Goal: Task Accomplishment & Management: Complete application form

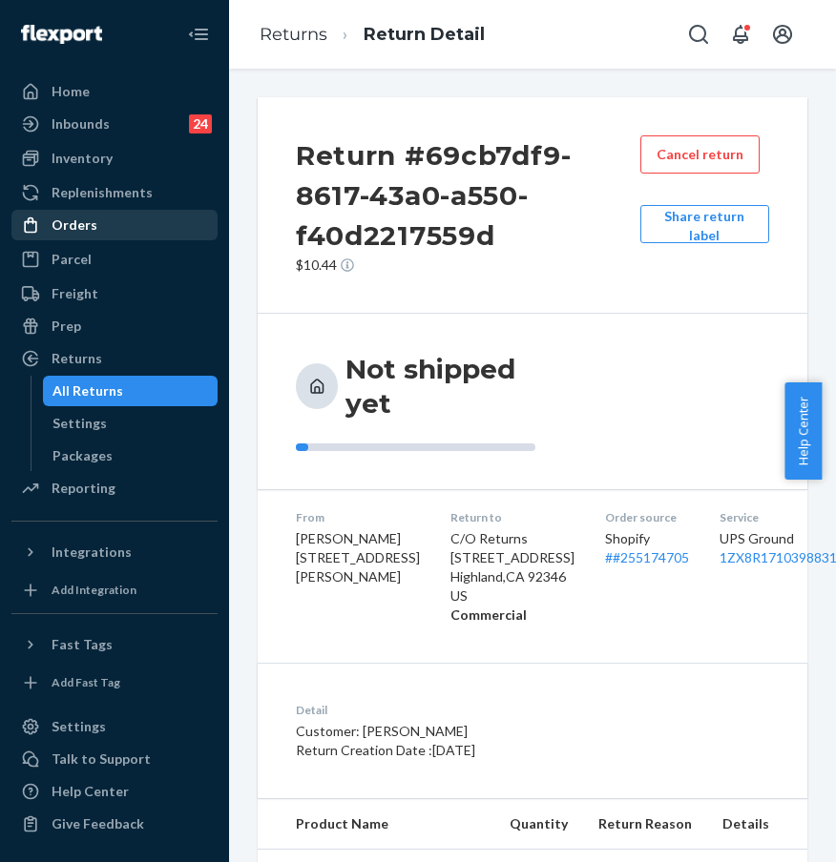
click at [117, 220] on div "Orders" at bounding box center [114, 225] width 202 height 27
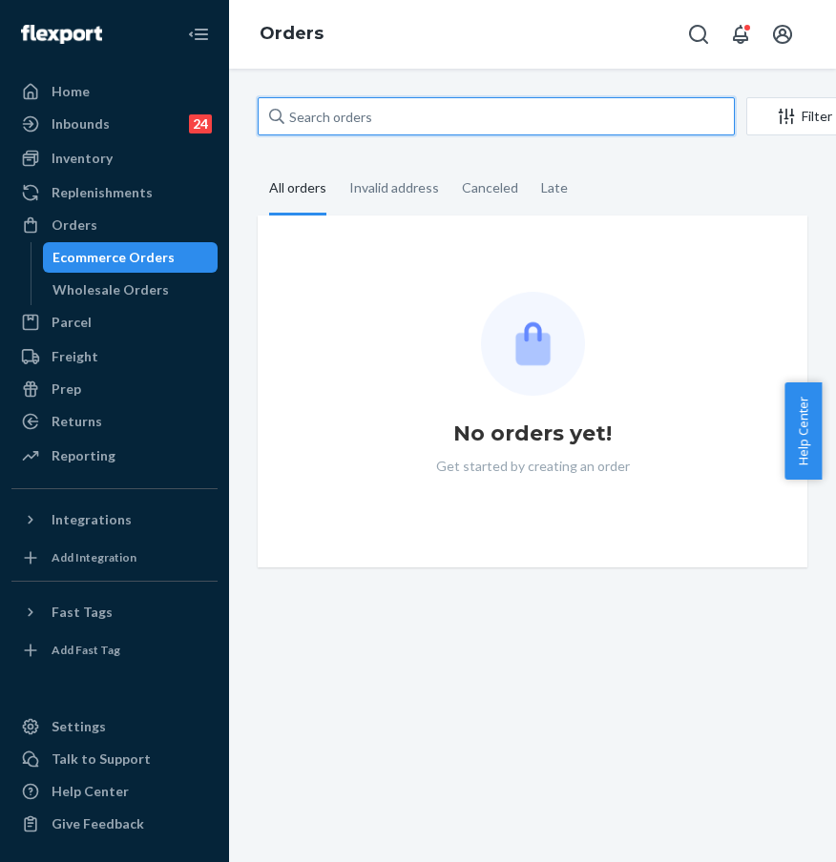
click at [390, 126] on input "text" at bounding box center [496, 116] width 477 height 38
paste input "#255249349"
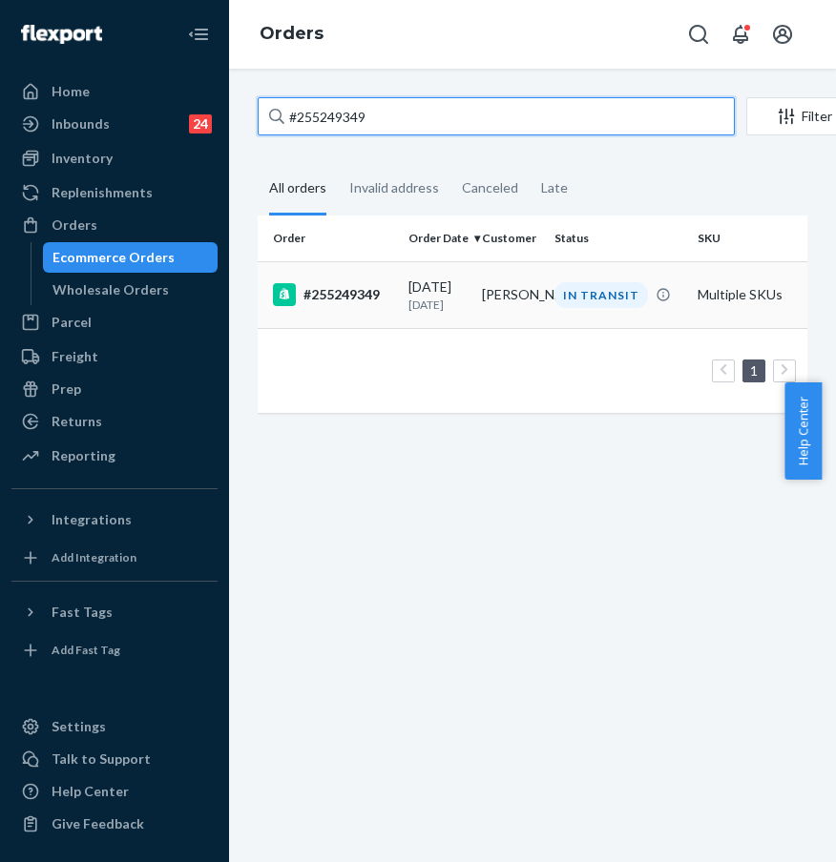
type input "#255249349"
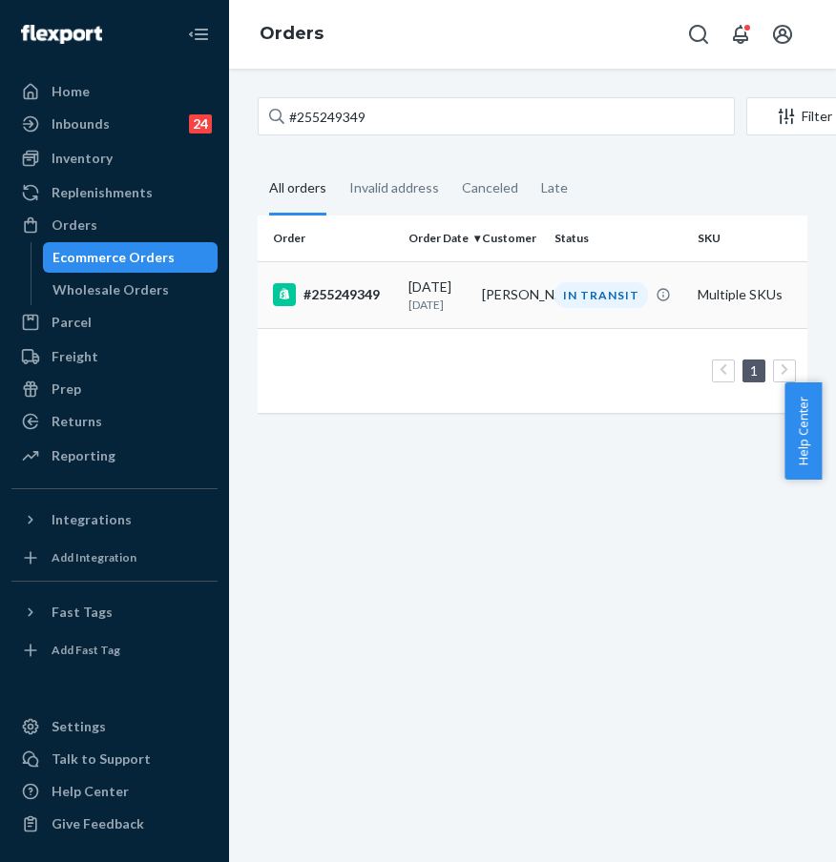
click at [362, 290] on div "#255249349" at bounding box center [333, 294] width 120 height 23
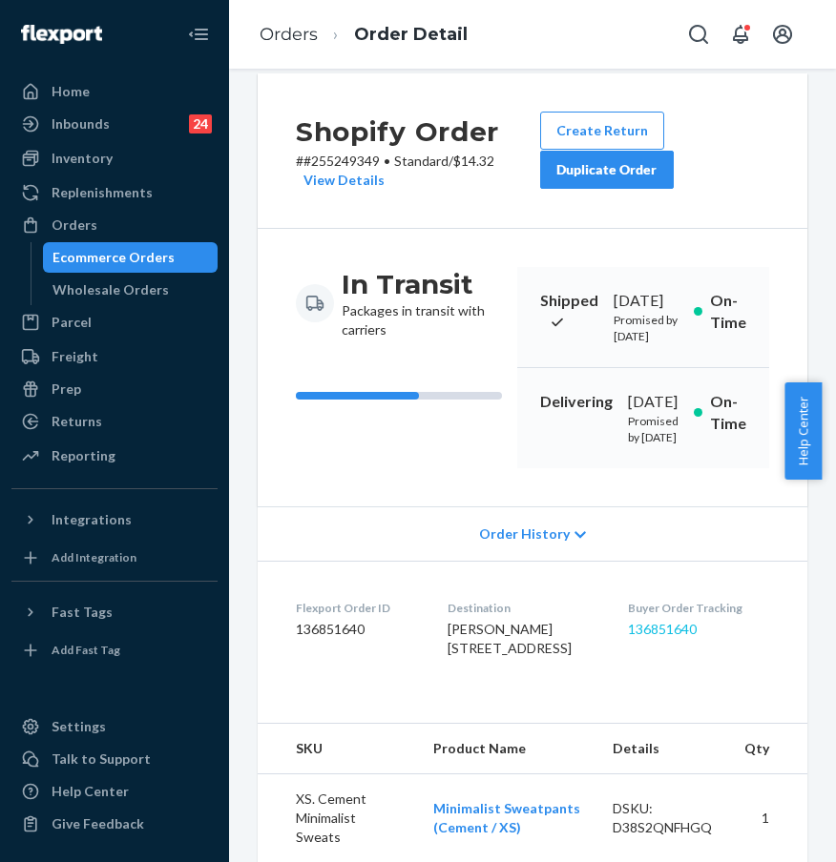
scroll to position [25, 0]
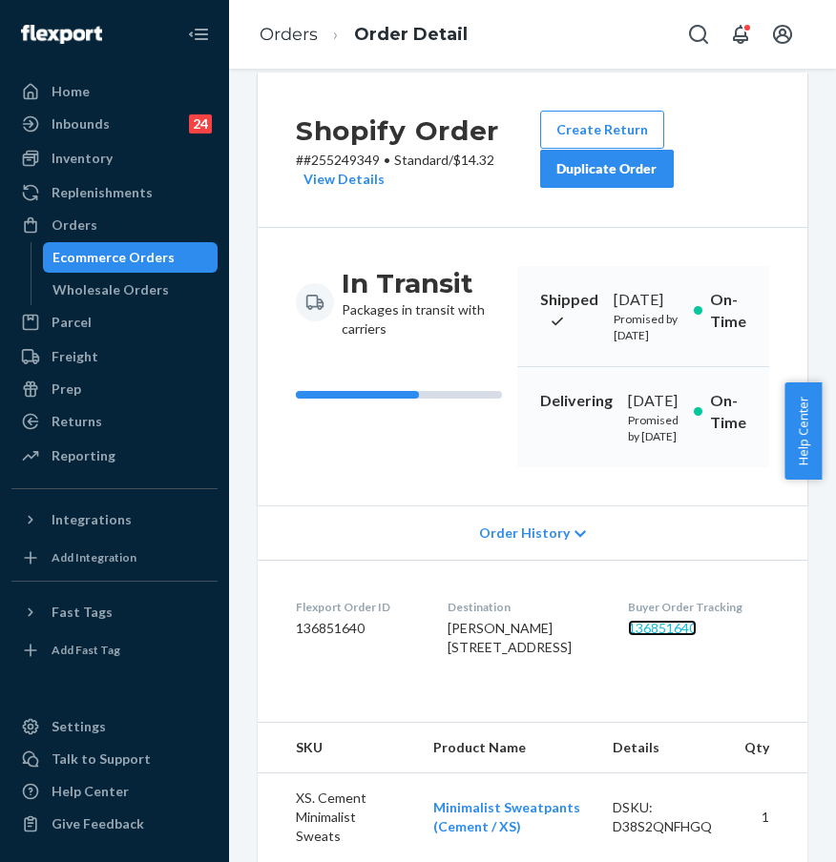
click at [673, 636] on link "136851640" at bounding box center [662, 628] width 69 height 16
click at [295, 41] on link "Orders" at bounding box center [288, 34] width 58 height 21
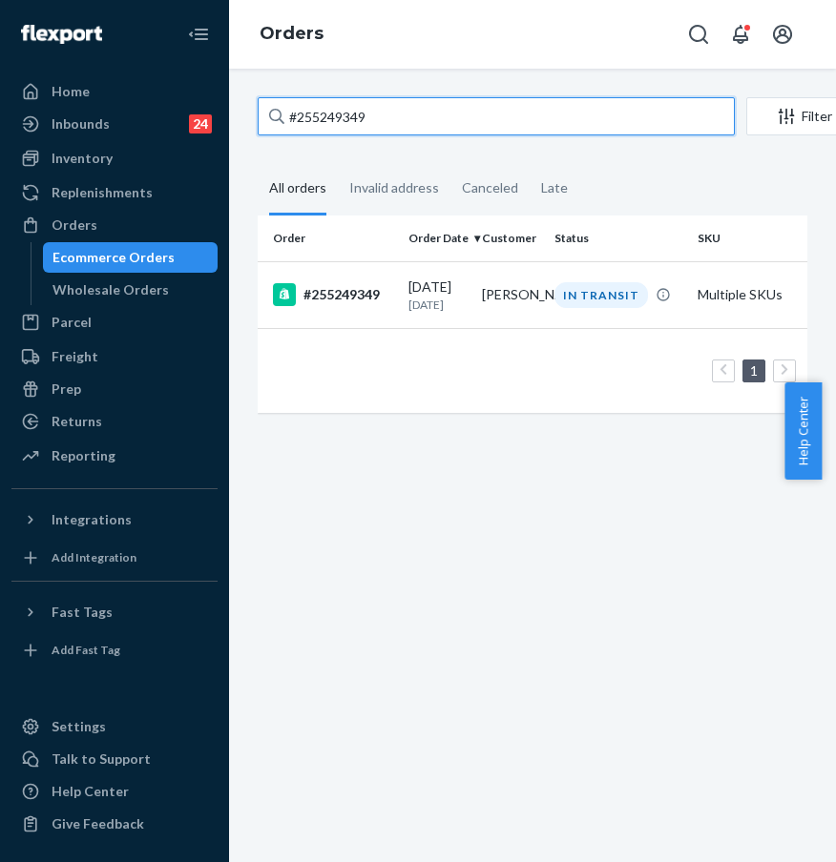
click at [375, 111] on input "#255249349" at bounding box center [496, 116] width 477 height 38
drag, startPoint x: 397, startPoint y: 113, endPoint x: 257, endPoint y: 104, distance: 140.5
click at [258, 104] on input "#255249349" at bounding box center [496, 116] width 477 height 38
paste input "3391"
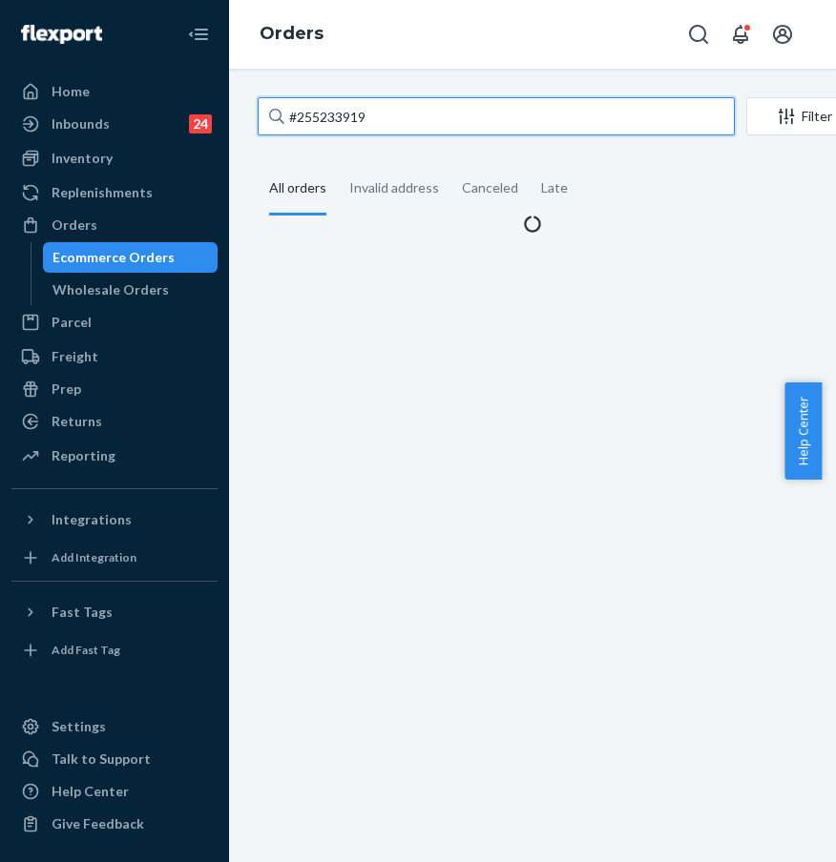
type input "#255233919"
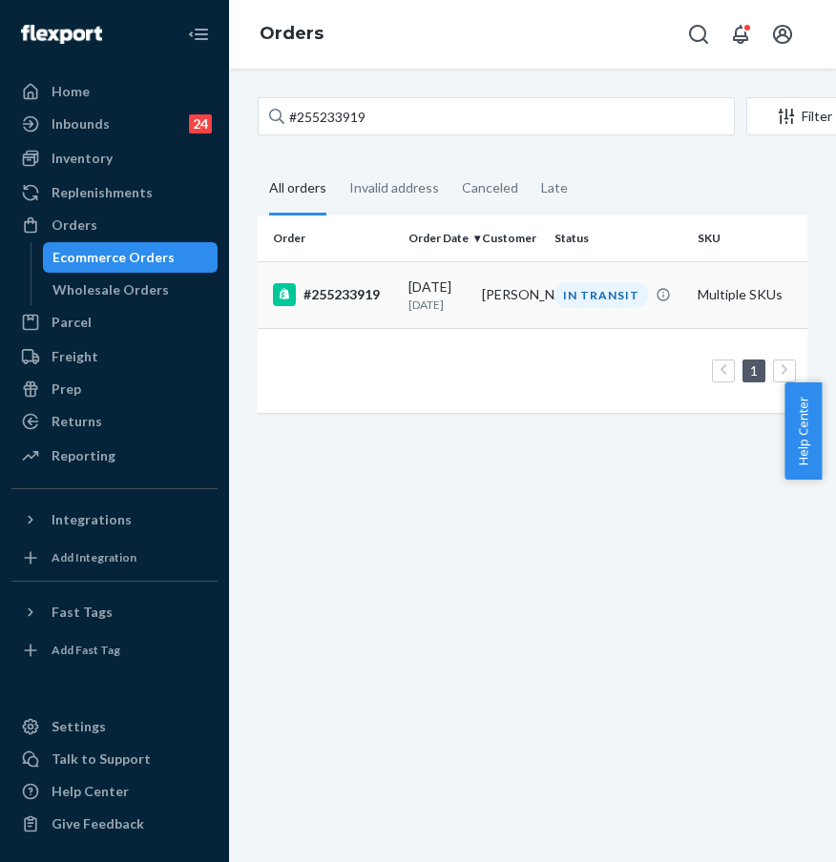
click at [337, 306] on div "#255233919" at bounding box center [333, 294] width 120 height 23
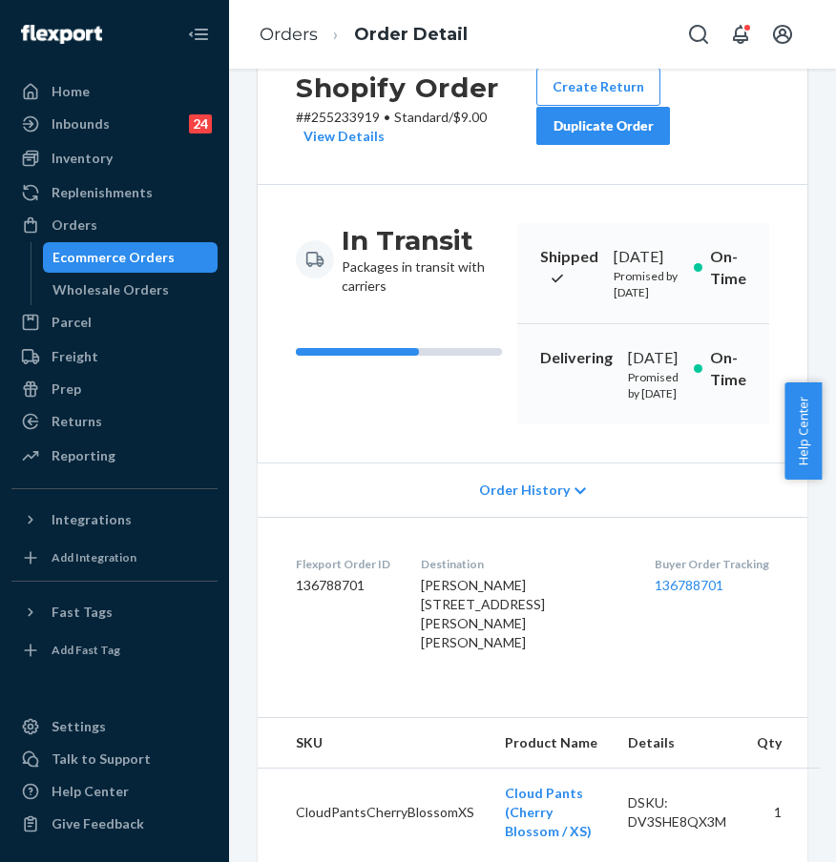
scroll to position [84, 0]
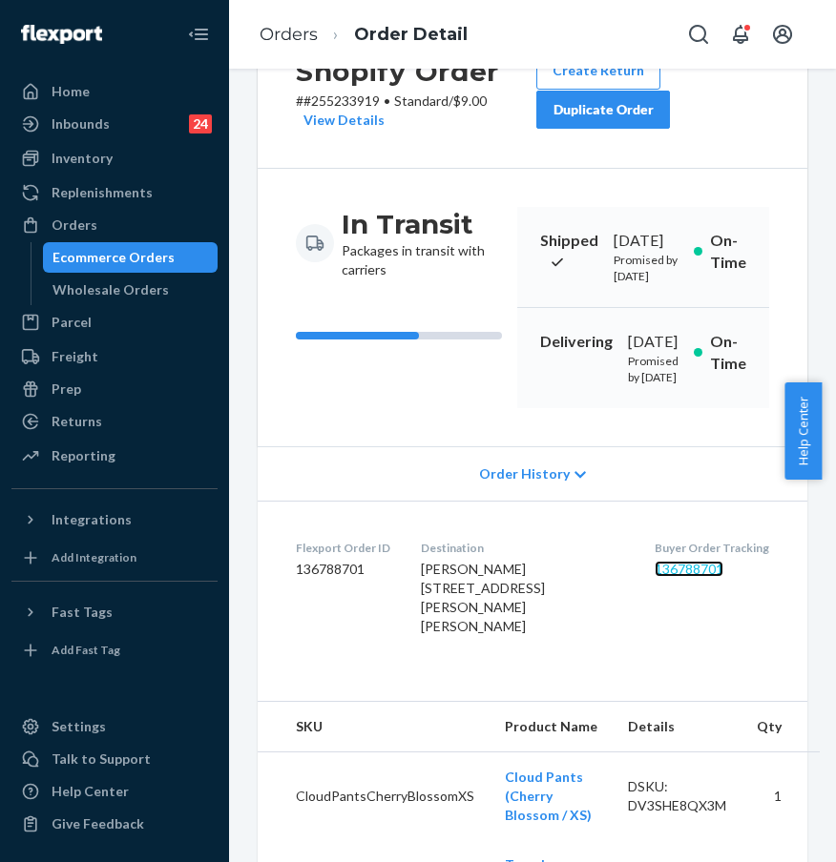
click at [654, 577] on link "136788701" at bounding box center [688, 569] width 69 height 16
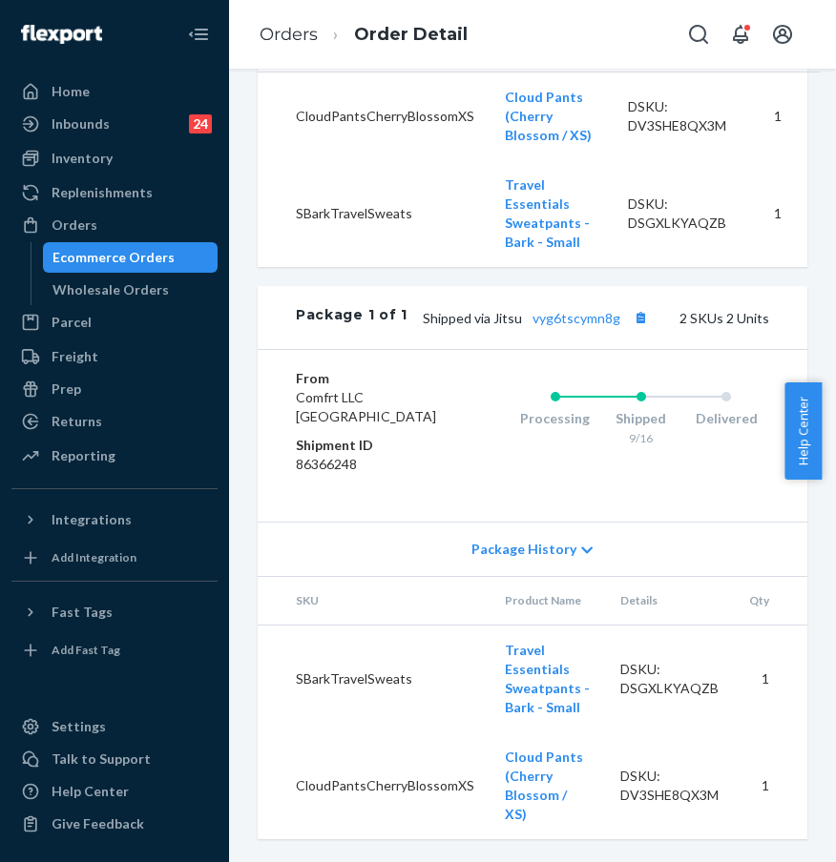
scroll to position [0, 0]
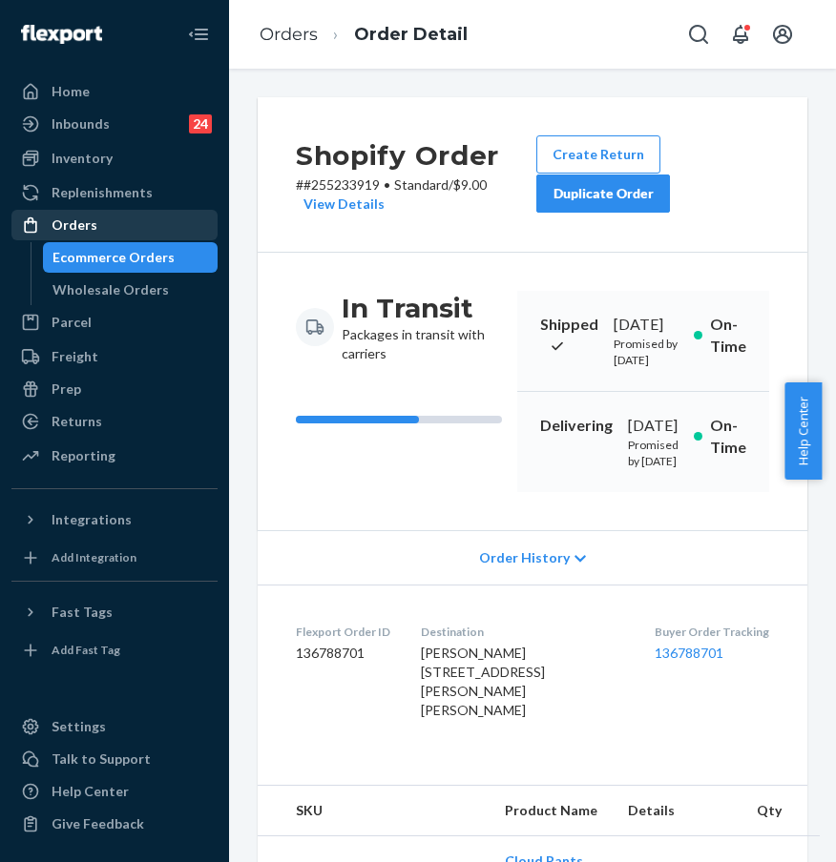
click at [97, 236] on div "Orders" at bounding box center [114, 225] width 202 height 27
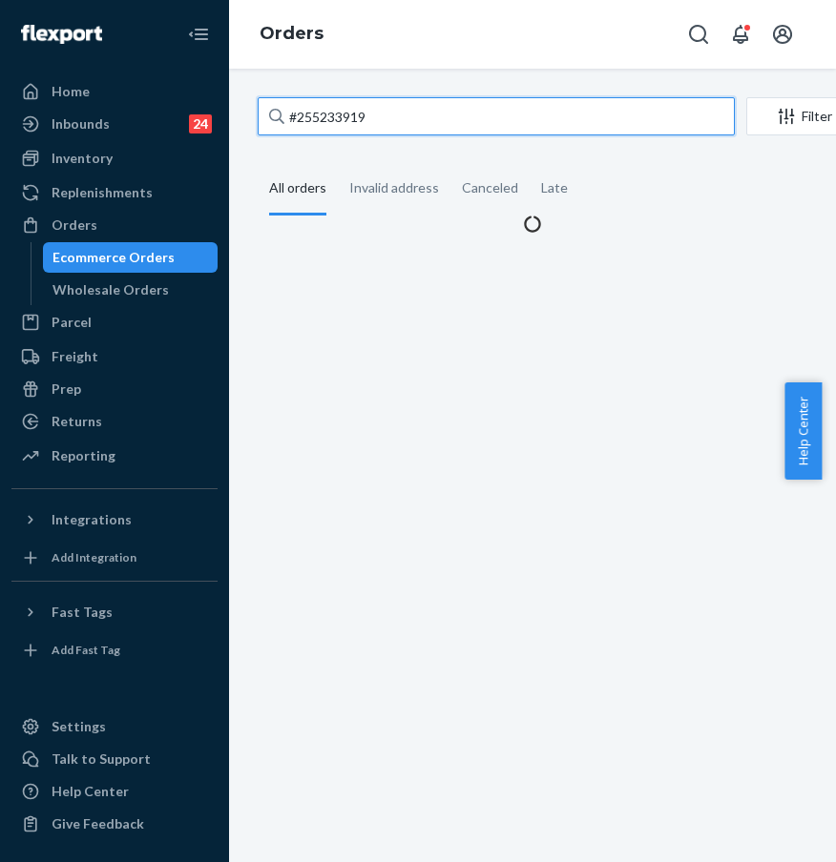
click at [336, 125] on input "#255233919" at bounding box center [496, 116] width 477 height 38
drag, startPoint x: 413, startPoint y: 120, endPoint x: 267, endPoint y: 111, distance: 146.3
click at [267, 111] on input "#255233919" at bounding box center [496, 116] width 477 height 38
paste input "136363"
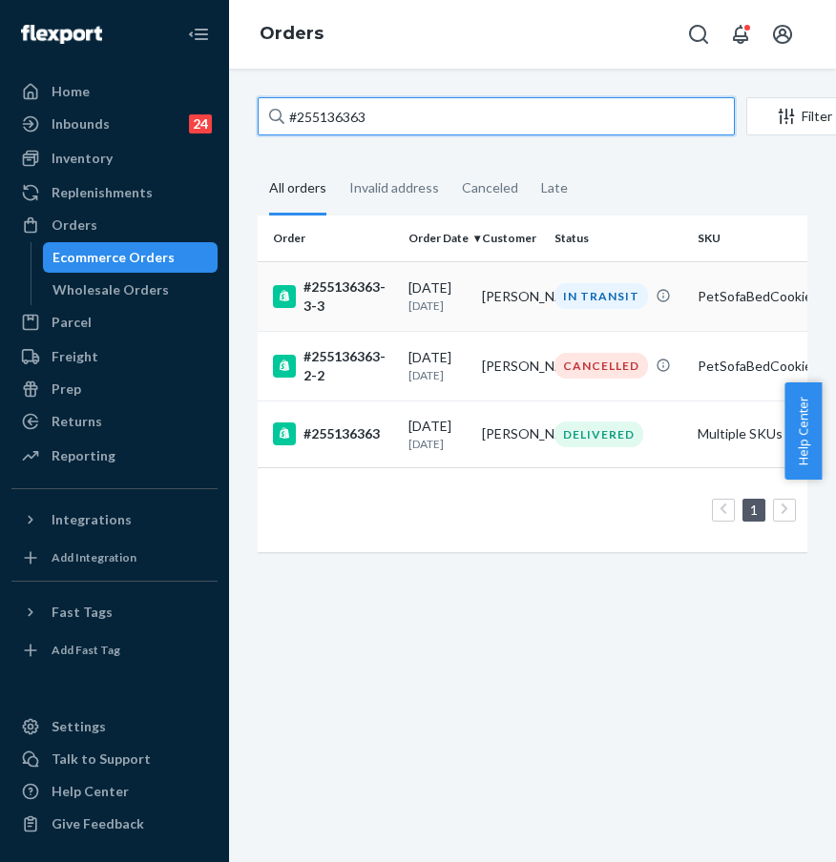
type input "#255136363"
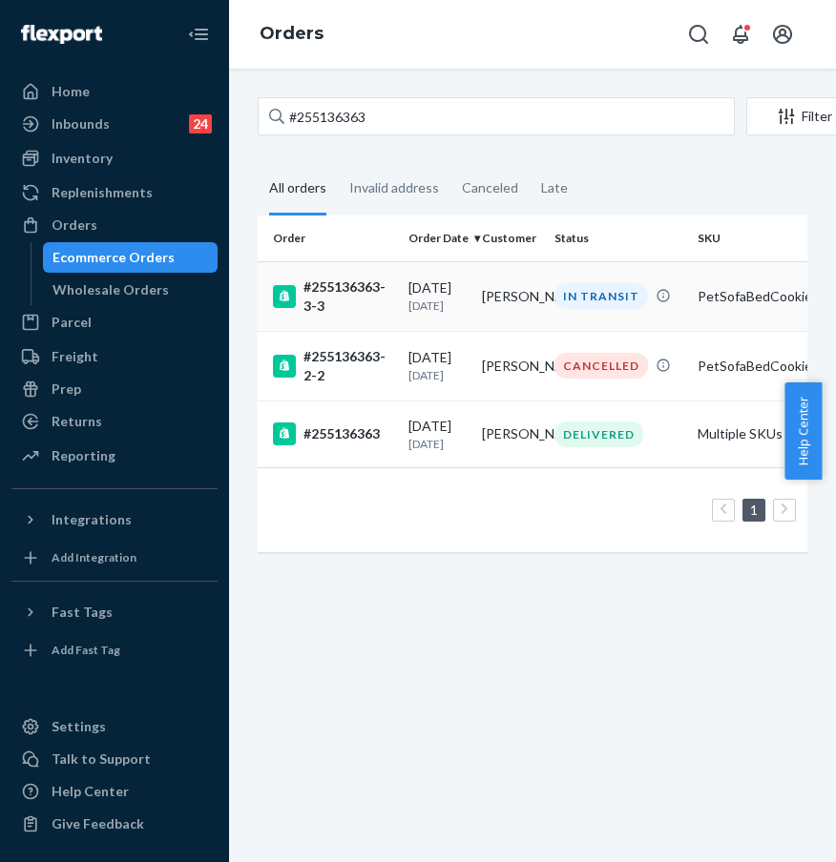
click at [351, 278] on div "#255136363-3-3" at bounding box center [333, 297] width 120 height 38
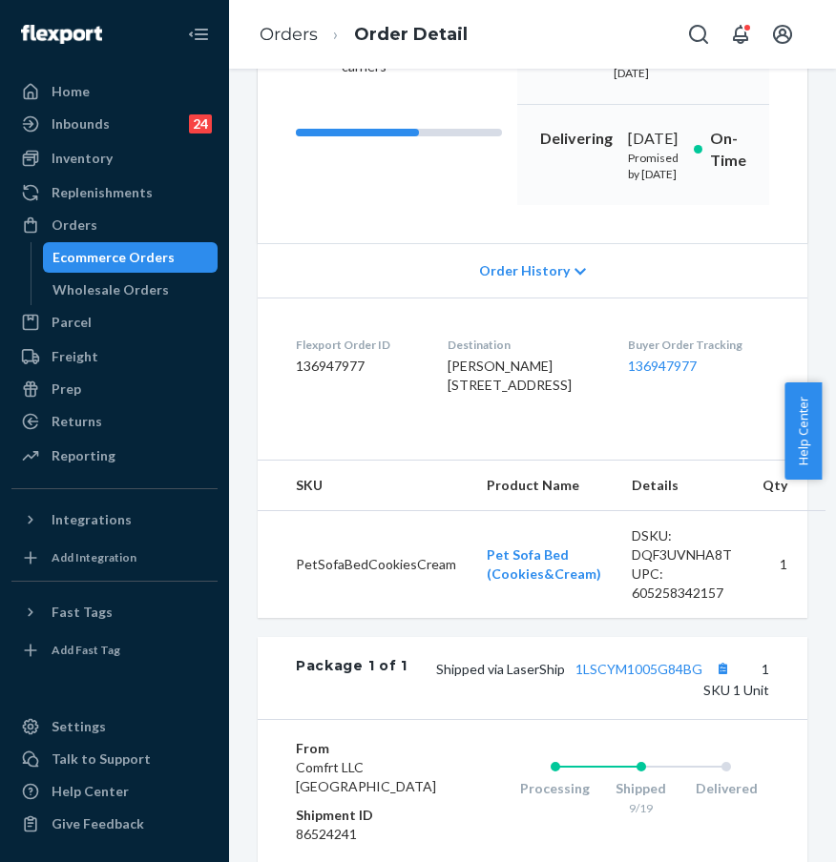
scroll to position [290, 0]
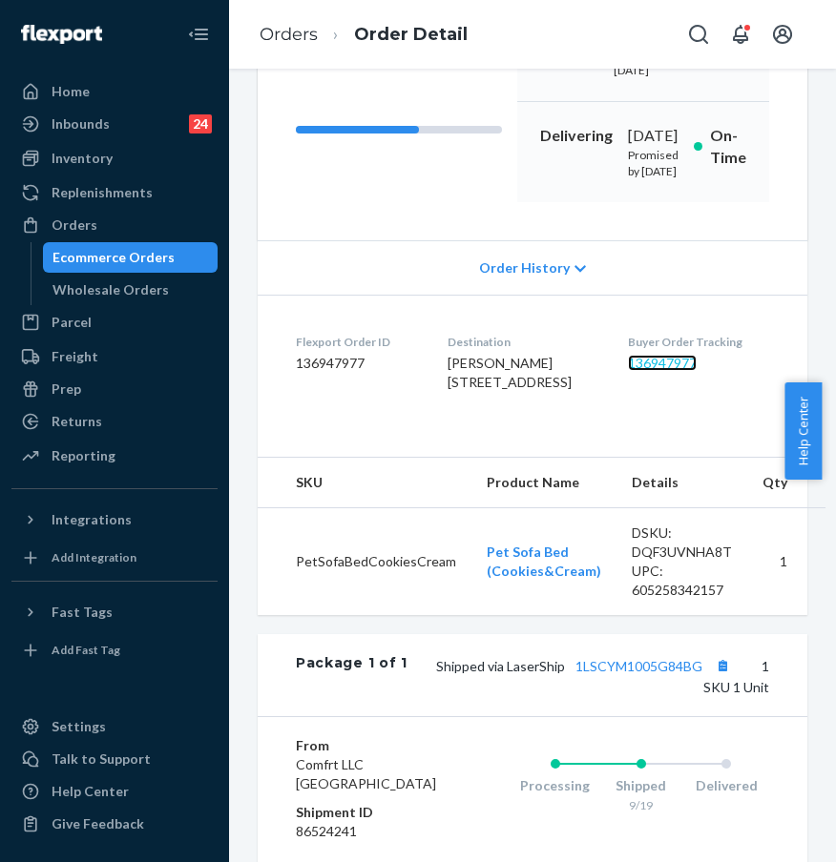
click at [674, 371] on link "136947977" at bounding box center [662, 363] width 69 height 16
click at [145, 221] on div "Orders" at bounding box center [114, 225] width 202 height 27
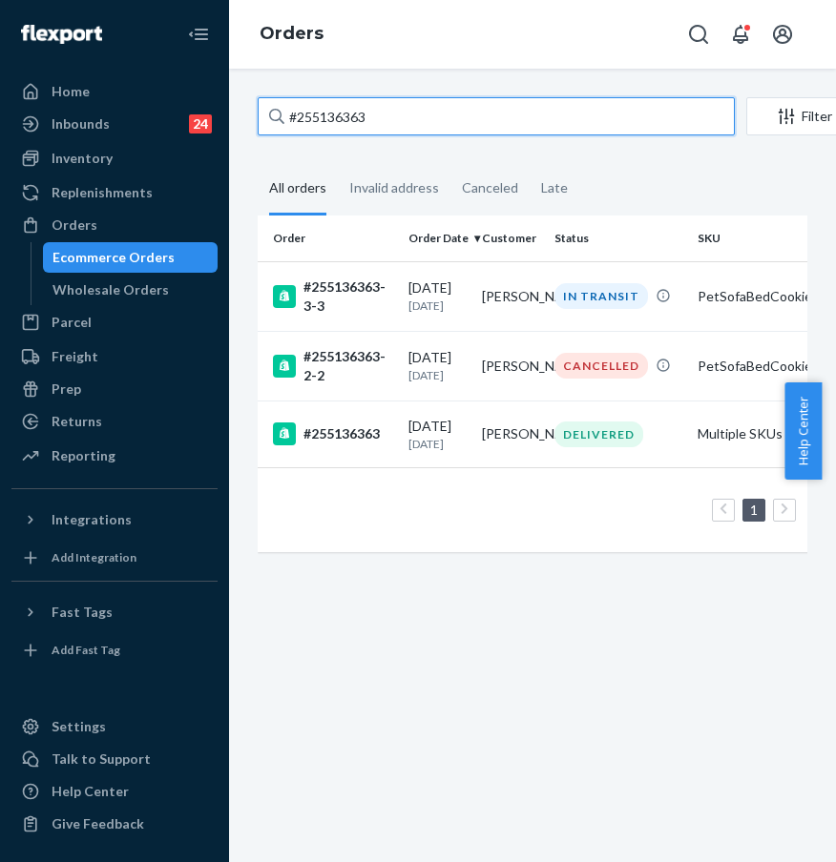
drag, startPoint x: 440, startPoint y: 114, endPoint x: 246, endPoint y: 113, distance: 193.7
click at [246, 113] on div "#255136363 Filter Import Orders Create order Ecommerce order Removal order All …" at bounding box center [532, 334] width 578 height 474
paste input "68790"
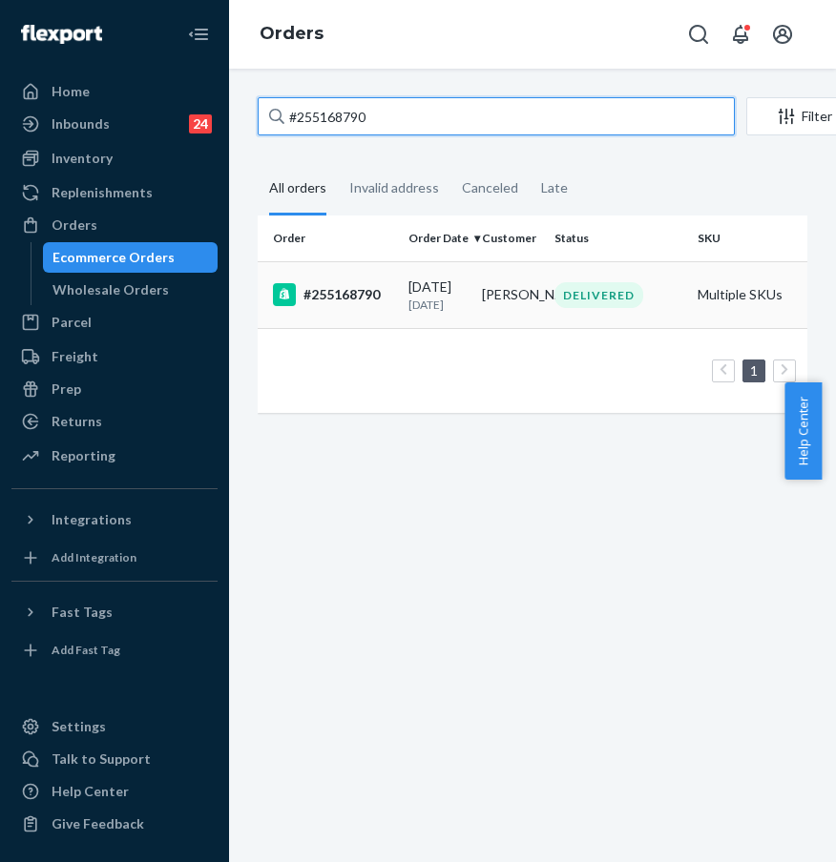
type input "#255168790"
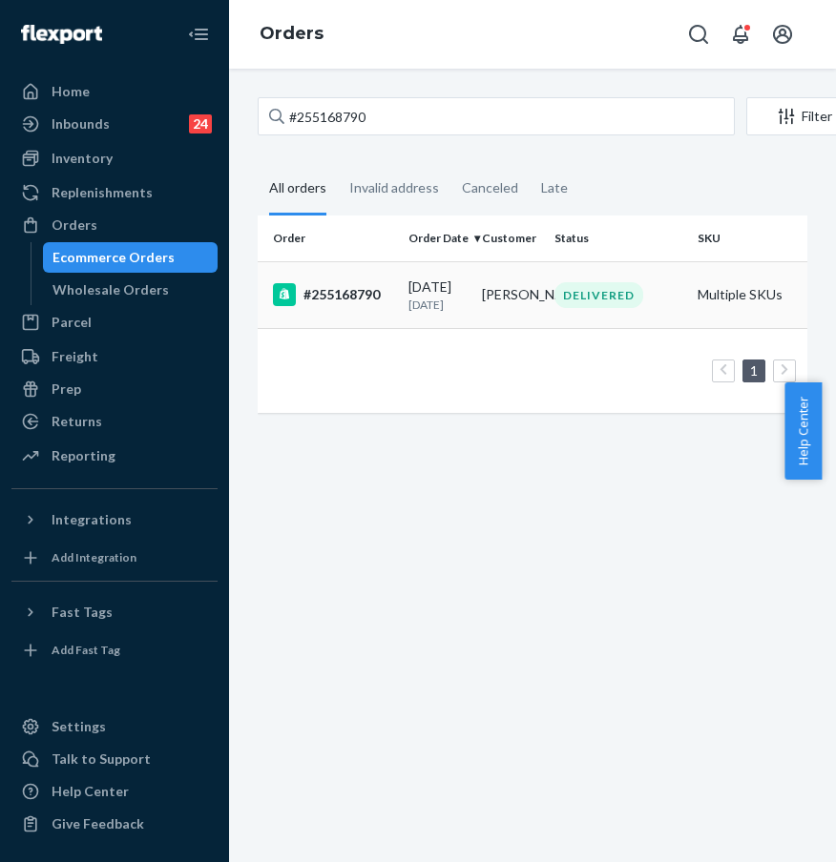
click at [329, 300] on div "#255168790" at bounding box center [333, 294] width 120 height 23
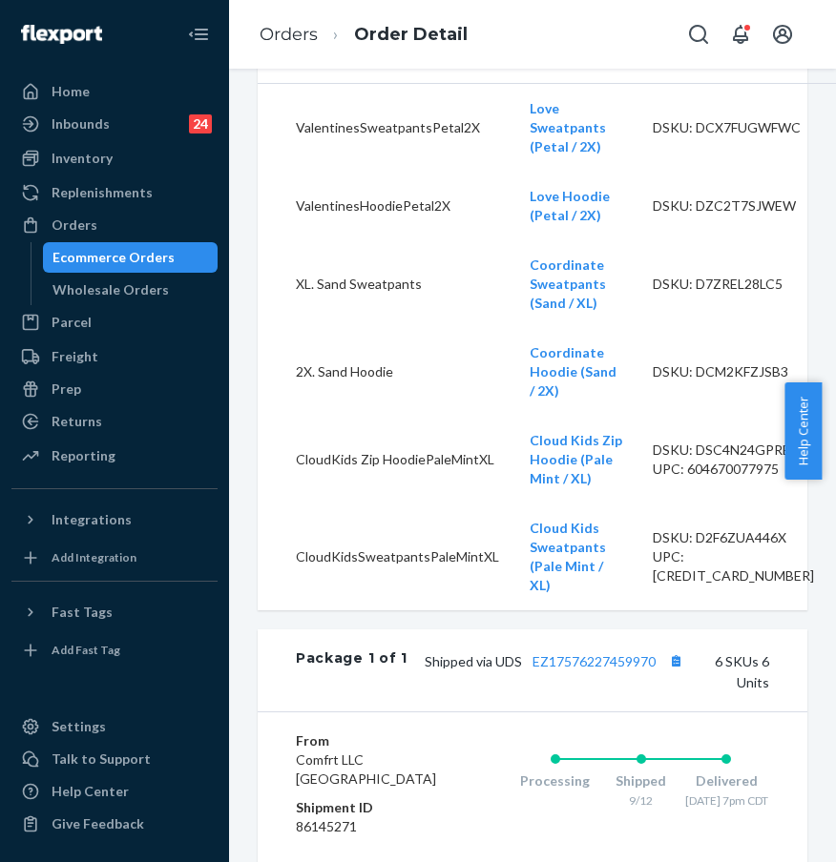
scroll to position [421, 0]
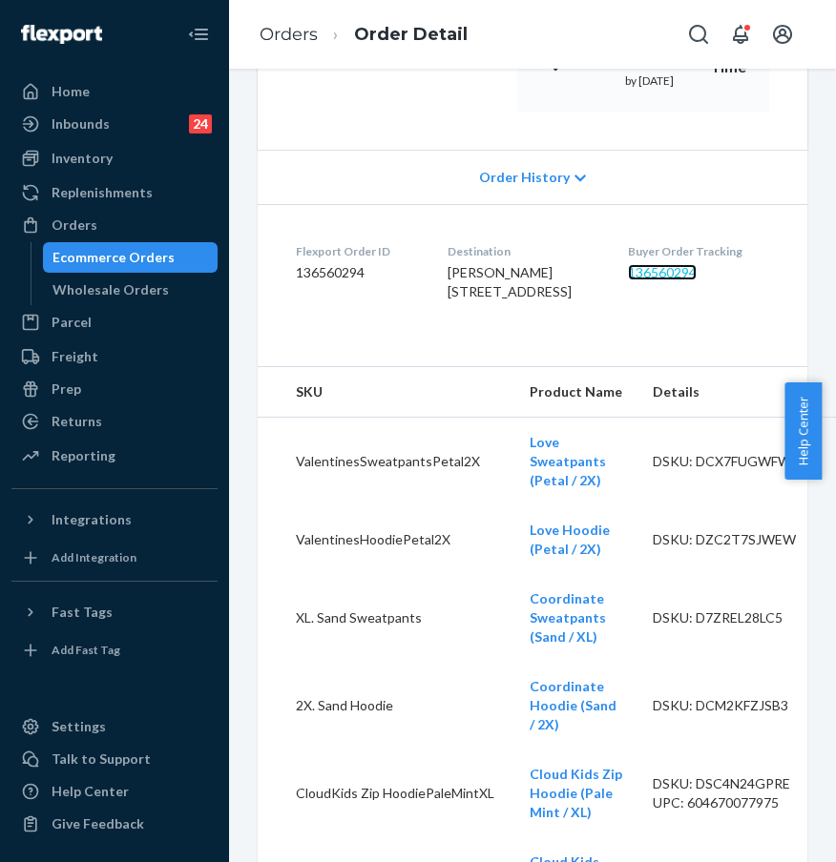
click at [664, 280] on link "136560294" at bounding box center [662, 272] width 69 height 16
click at [123, 223] on div "Orders" at bounding box center [114, 225] width 202 height 27
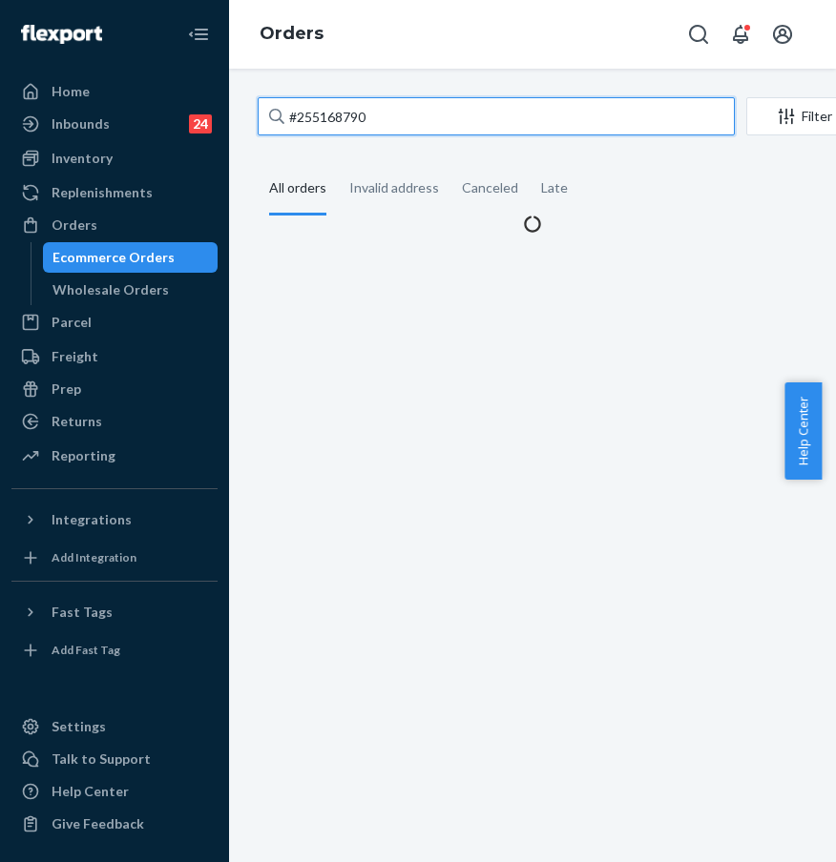
click at [373, 114] on input "#255168790" at bounding box center [496, 116] width 477 height 38
drag, startPoint x: 400, startPoint y: 116, endPoint x: 288, endPoint y: 116, distance: 111.6
click at [288, 116] on input "#255168790" at bounding box center [496, 116] width 477 height 38
paste input "6238"
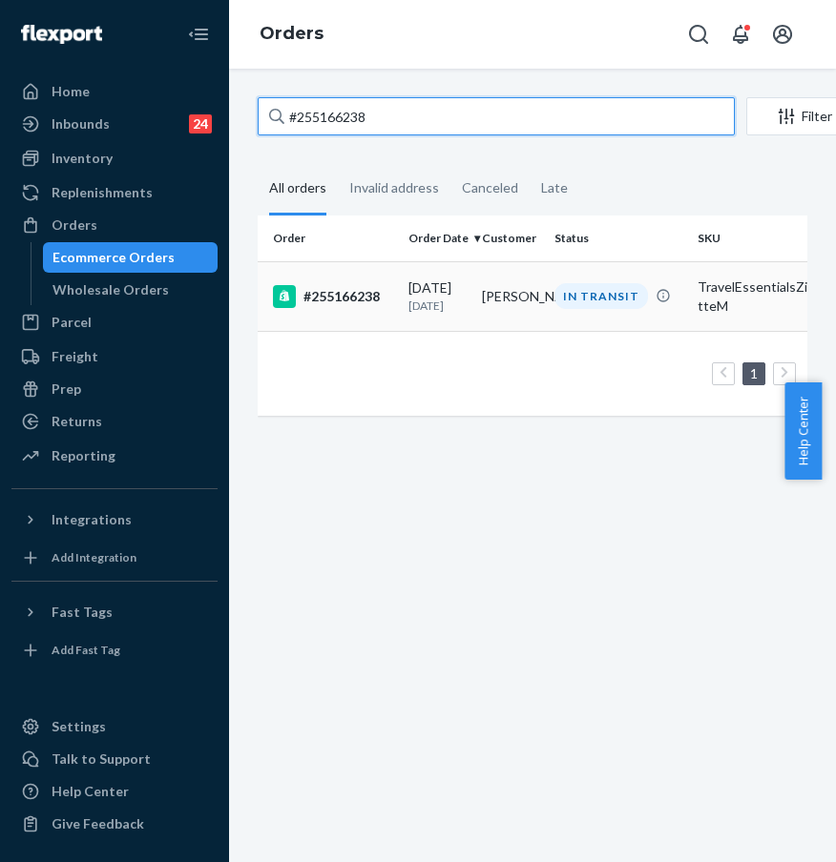
type input "#255166238"
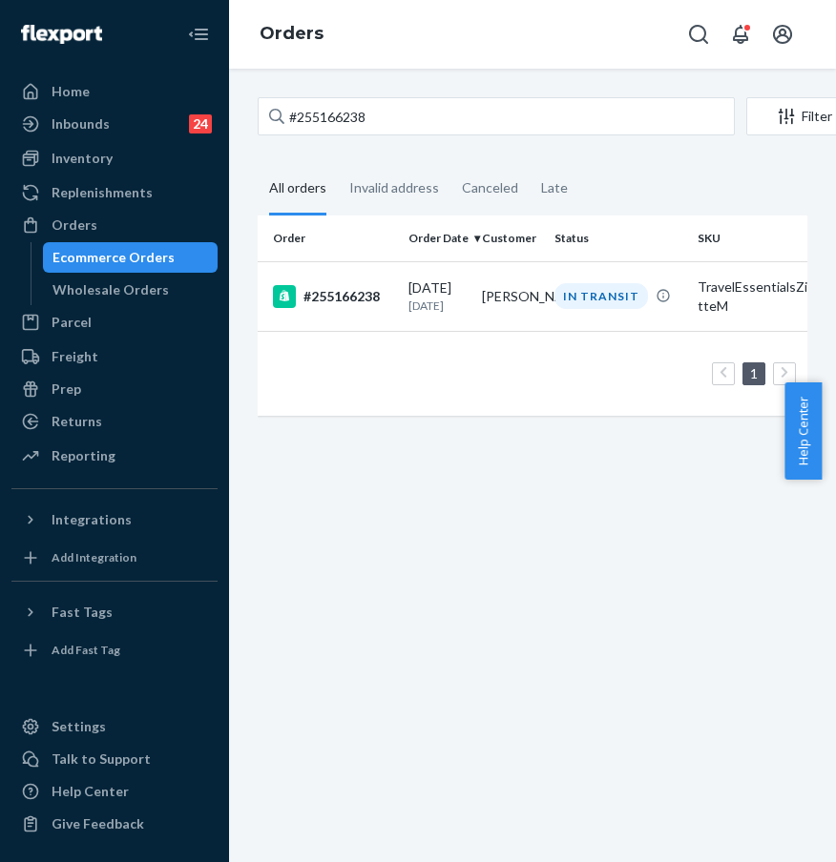
click at [327, 291] on div "#255166238" at bounding box center [333, 296] width 120 height 23
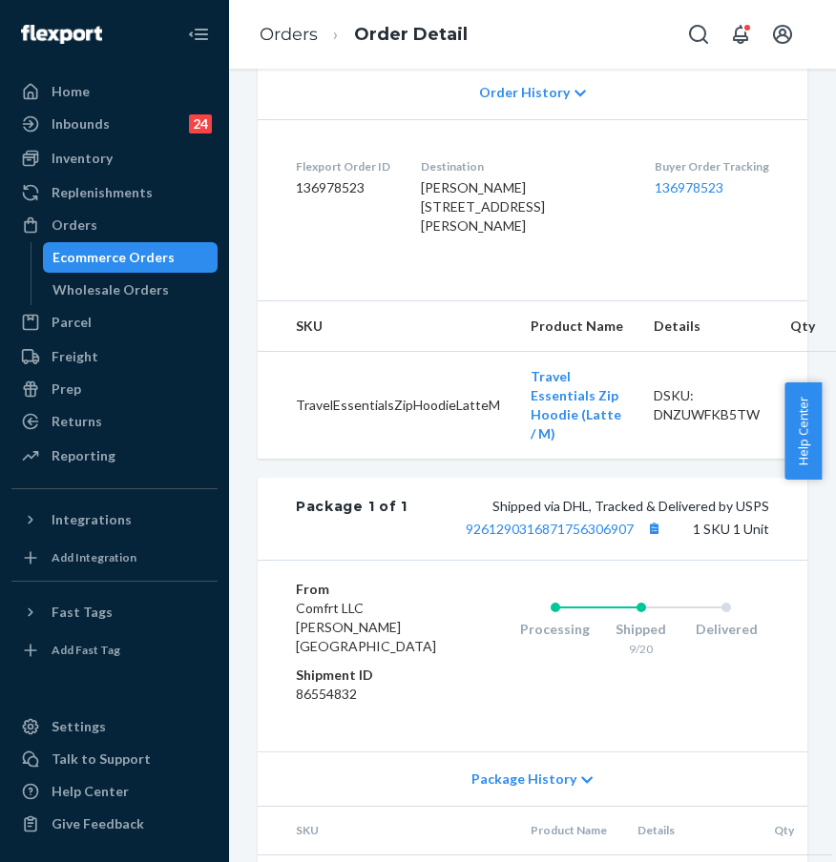
scroll to position [454, 0]
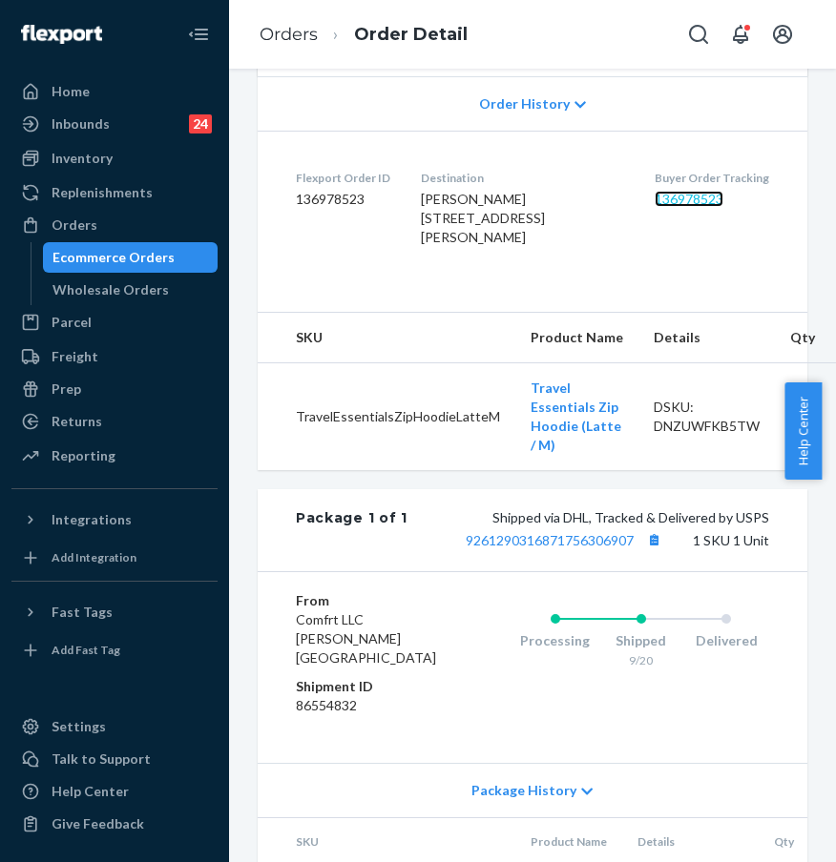
click at [671, 207] on link "136978523" at bounding box center [688, 199] width 69 height 16
click at [139, 218] on div "Orders" at bounding box center [114, 225] width 202 height 27
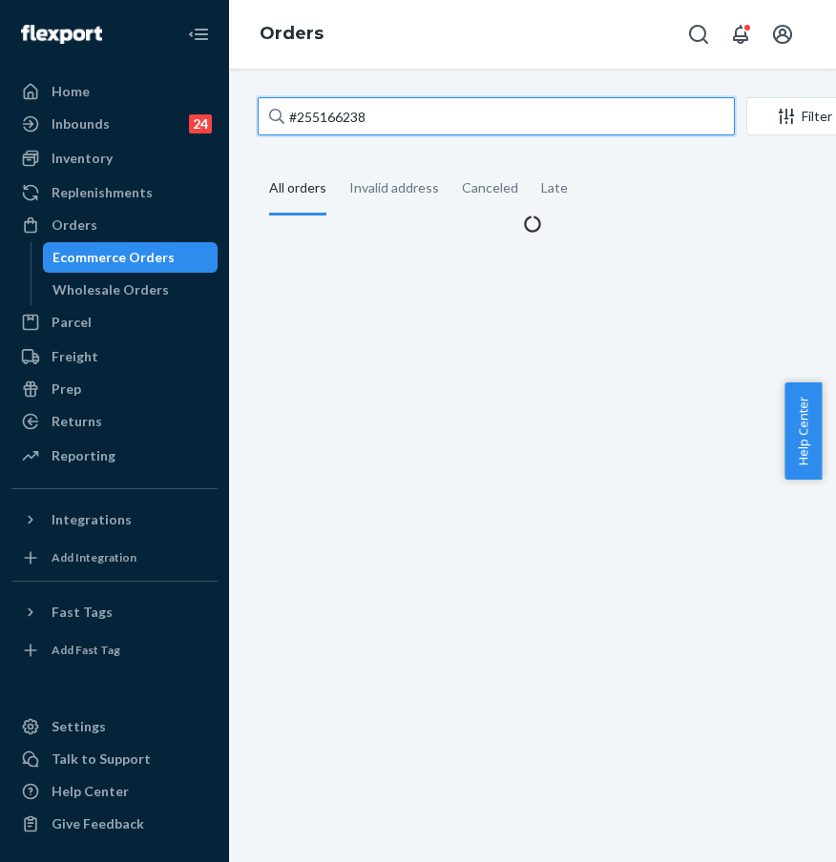
paste input "76607"
drag, startPoint x: 416, startPoint y: 111, endPoint x: 275, endPoint y: 94, distance: 142.1
click at [275, 94] on div "#255176607 Filter Import Orders Create order Ecommerce order Removal order All …" at bounding box center [532, 466] width 607 height 794
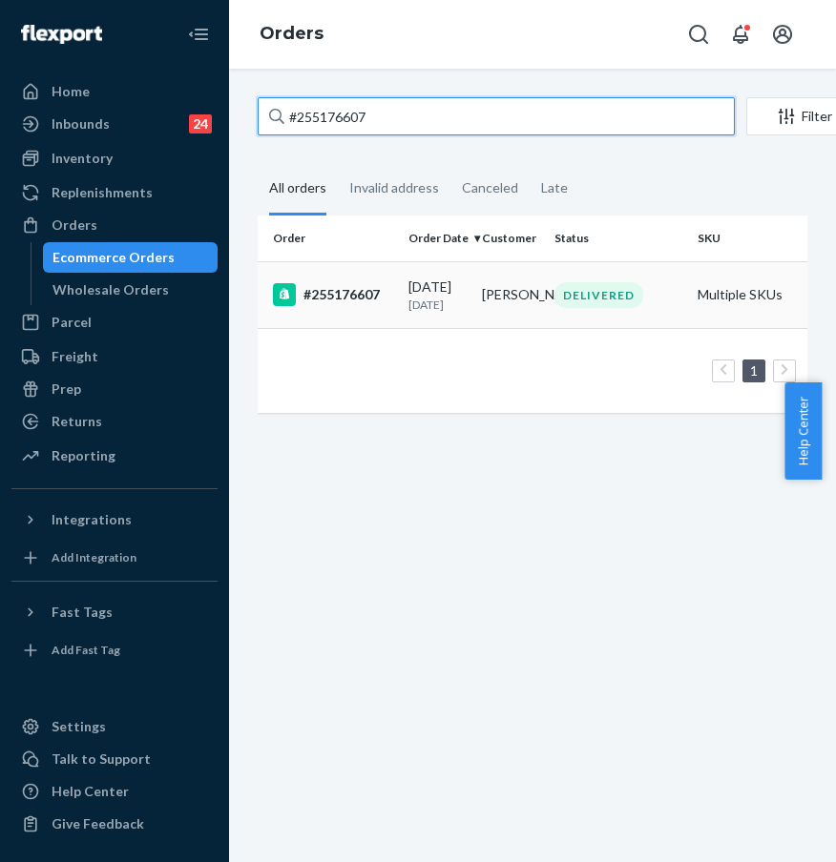
type input "#255176607"
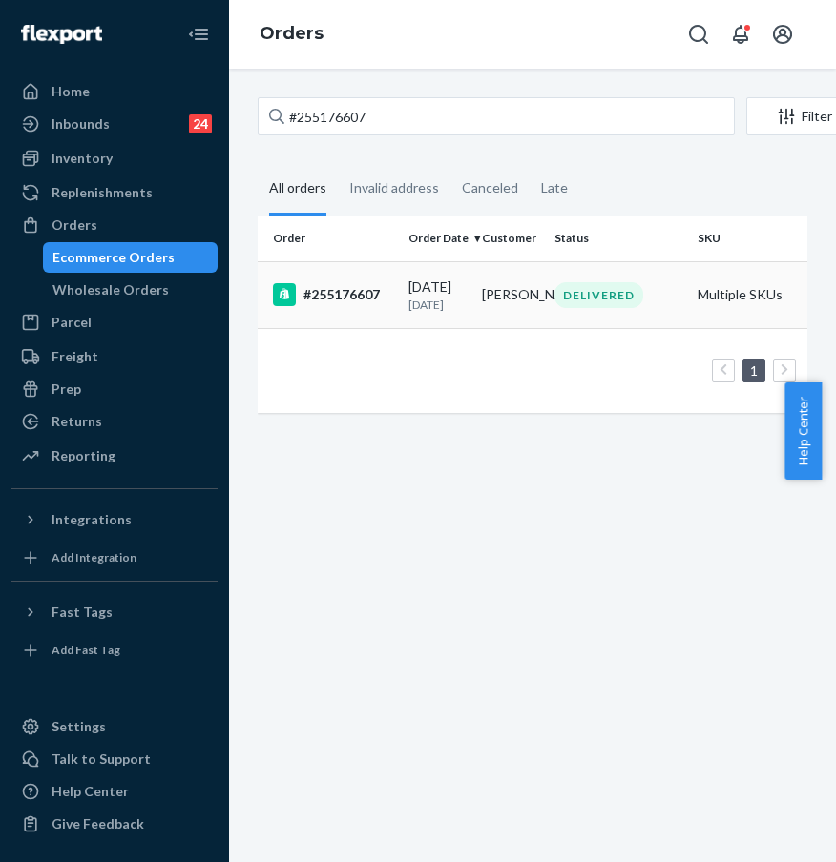
click at [339, 281] on td "#255176607" at bounding box center [329, 294] width 143 height 67
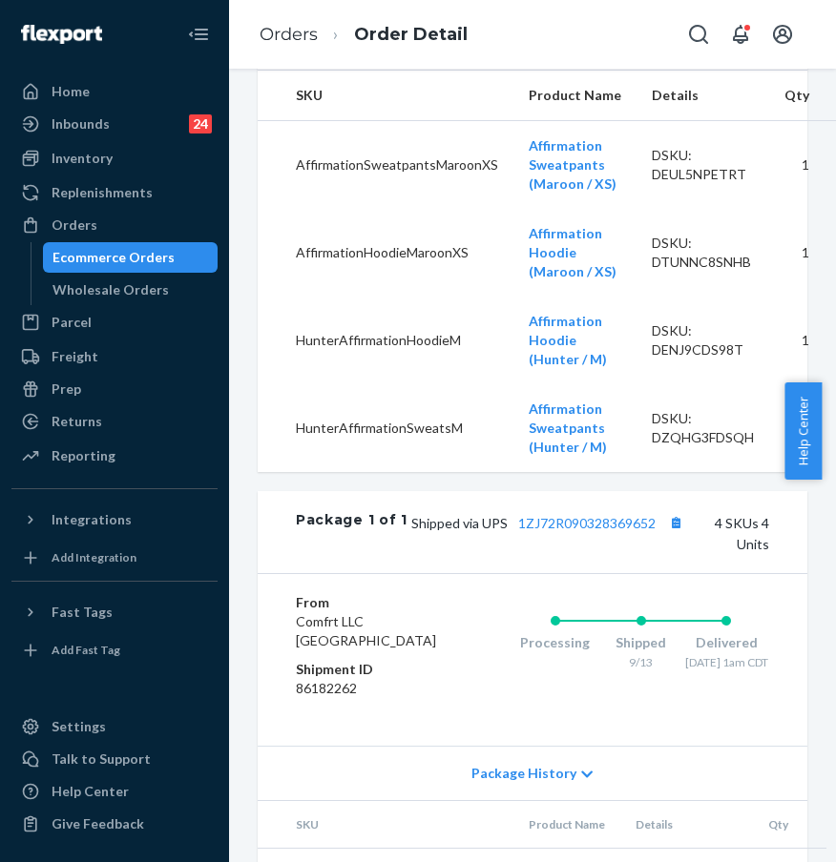
scroll to position [512, 0]
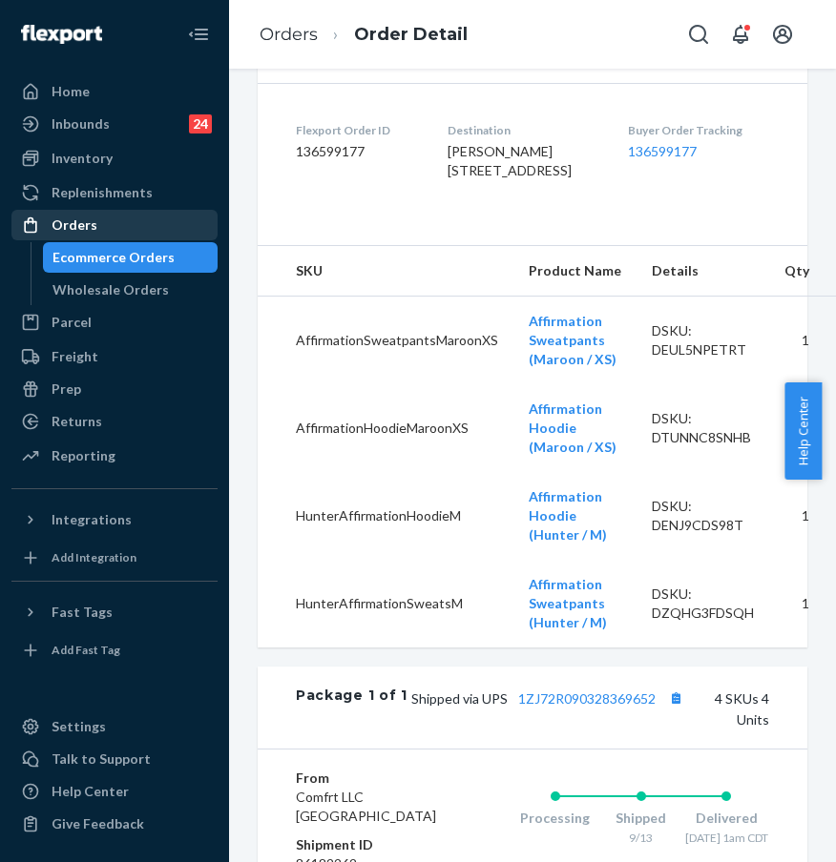
click at [127, 221] on div "Orders" at bounding box center [114, 225] width 202 height 27
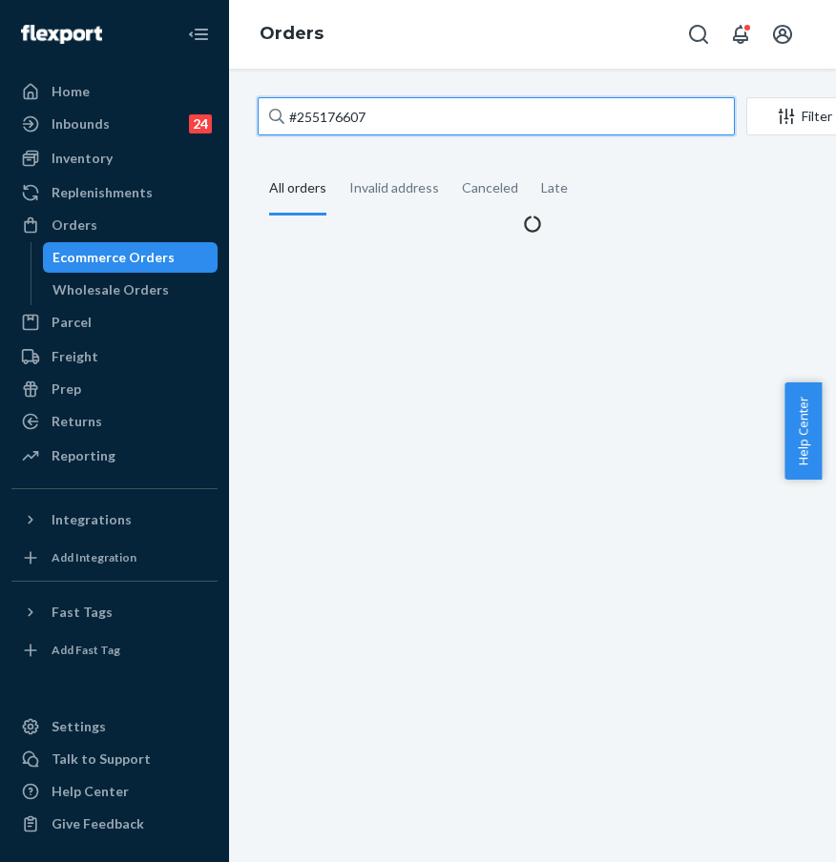
click at [422, 121] on input "#255176607" at bounding box center [496, 116] width 477 height 38
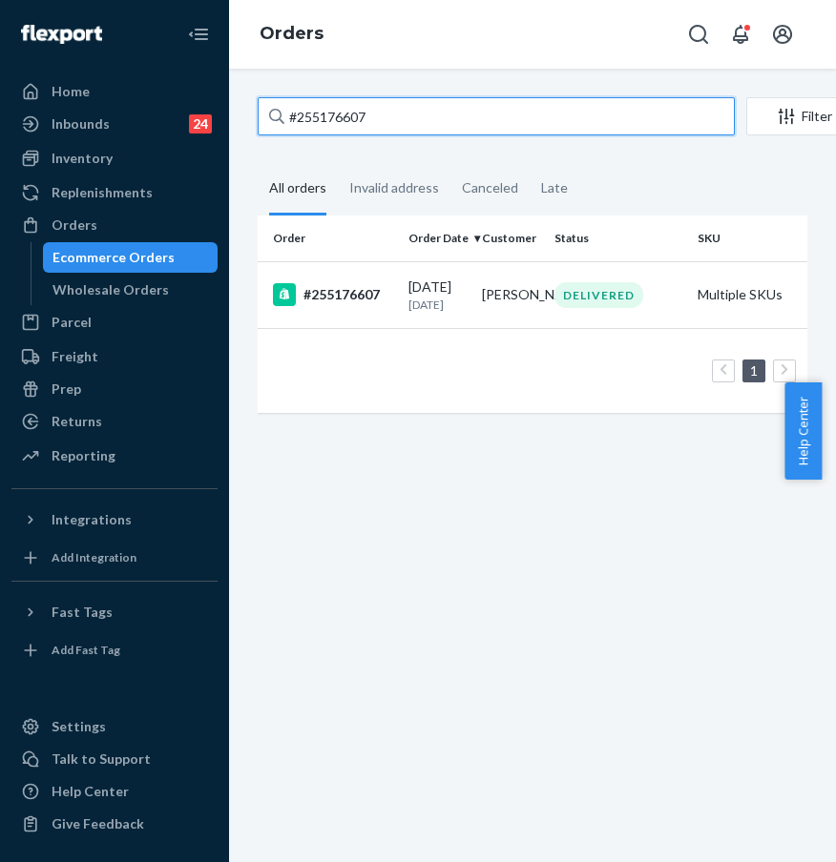
drag, startPoint x: 406, startPoint y: 123, endPoint x: 263, endPoint y: 113, distance: 143.5
click at [263, 113] on input "#255176607" at bounding box center [496, 116] width 477 height 38
paste input "[EMAIL_ADDRESS][DOMAIN_NAME]"
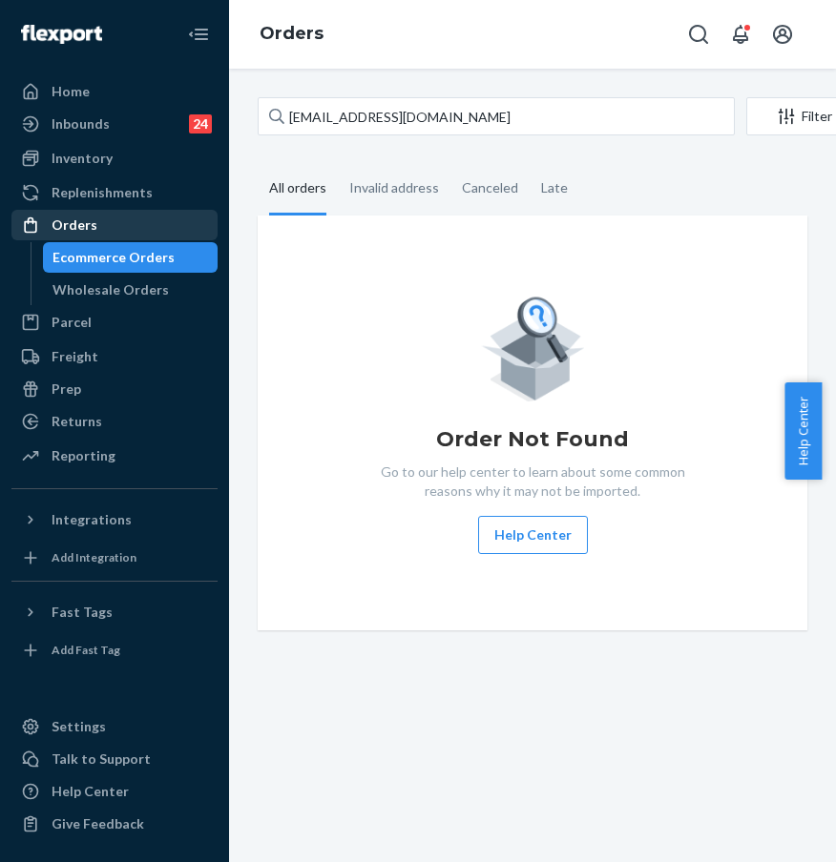
click at [127, 231] on div "Orders" at bounding box center [114, 225] width 202 height 27
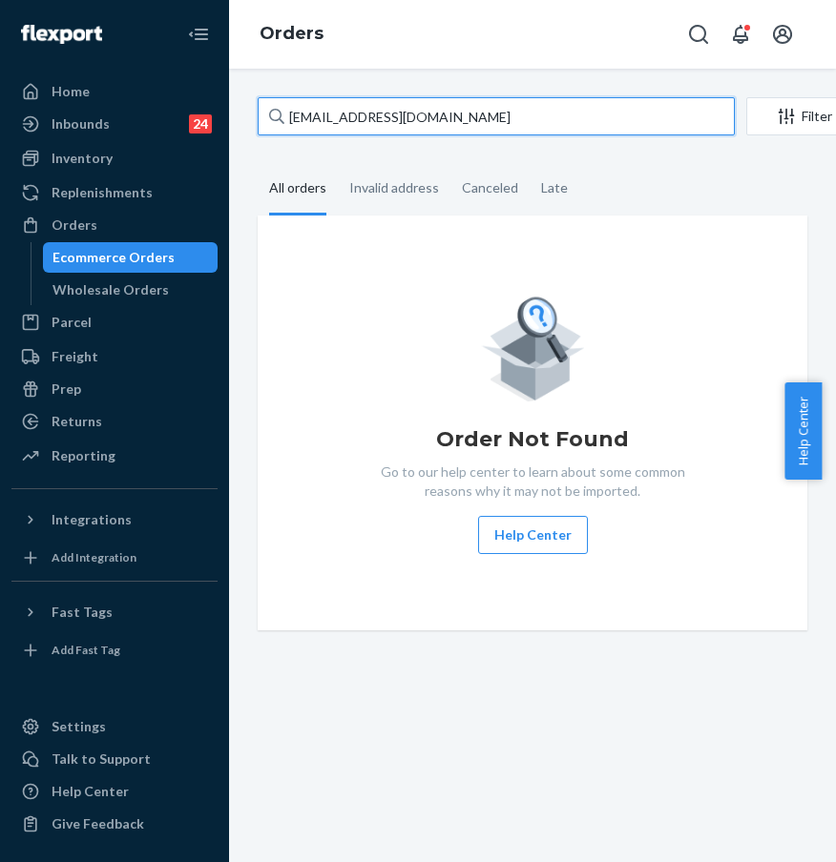
click at [478, 113] on input "[EMAIL_ADDRESS][DOMAIN_NAME]" at bounding box center [496, 116] width 477 height 38
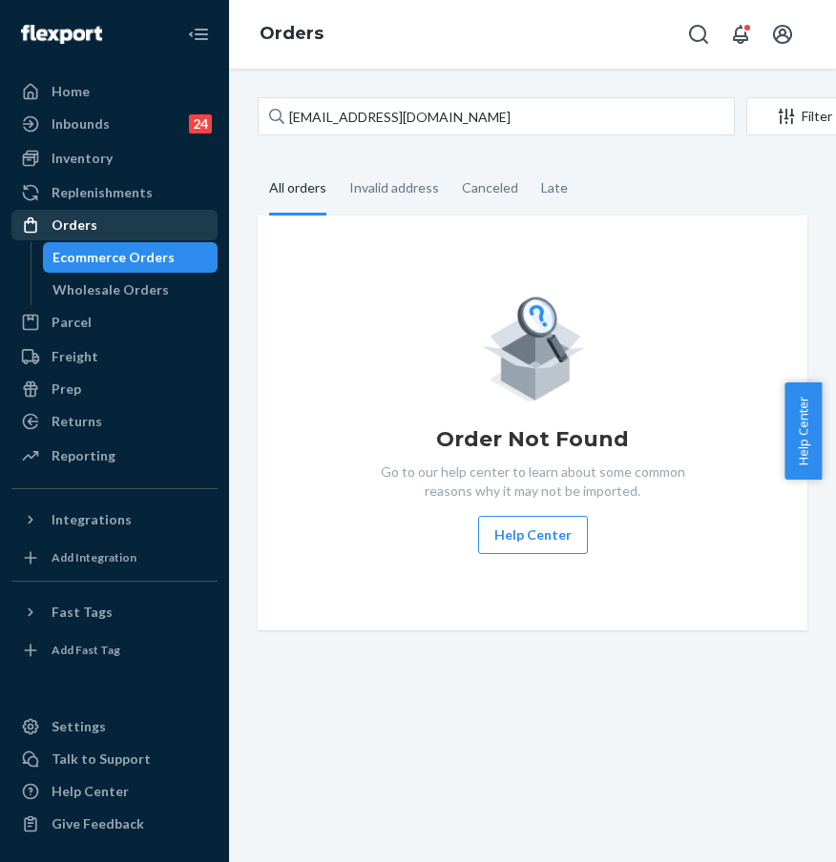
click at [153, 217] on div "Orders" at bounding box center [114, 225] width 202 height 27
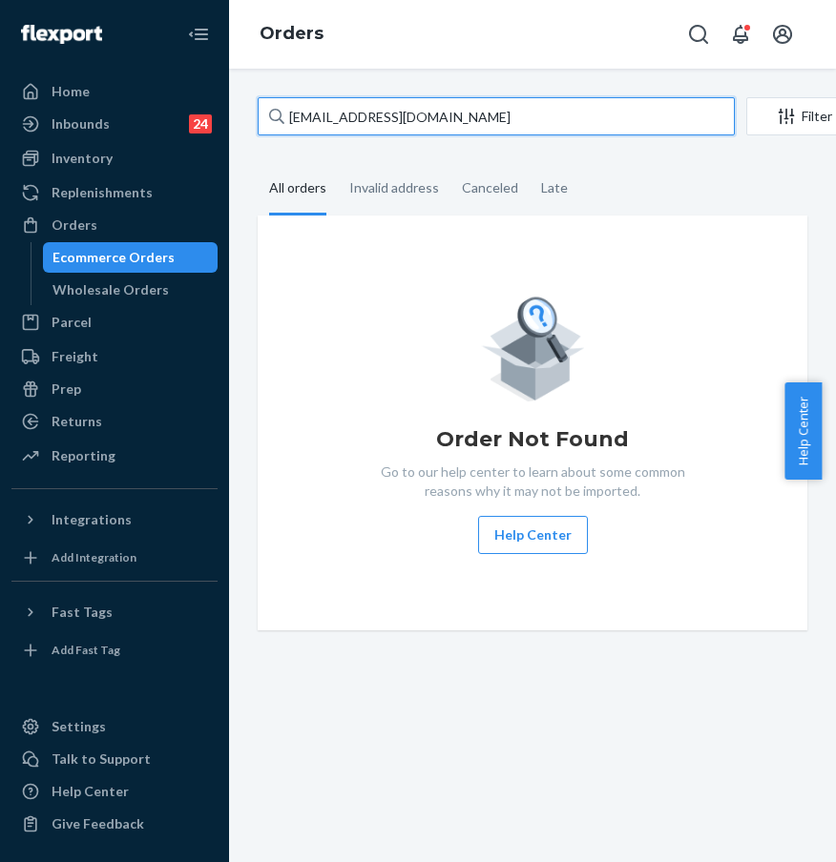
click at [367, 115] on input "[EMAIL_ADDRESS][DOMAIN_NAME]" at bounding box center [496, 116] width 477 height 38
drag, startPoint x: 458, startPoint y: 120, endPoint x: 272, endPoint y: 111, distance: 186.3
click at [276, 111] on div "[EMAIL_ADDRESS][DOMAIN_NAME]" at bounding box center [496, 116] width 477 height 38
paste input "#255176607"
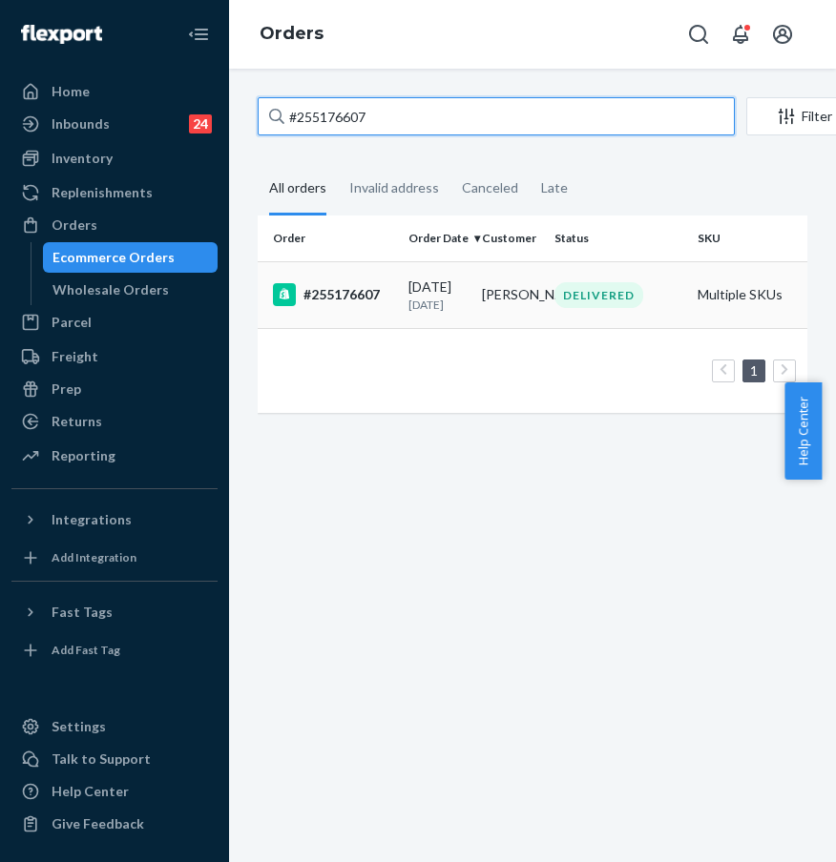
type input "#255176607"
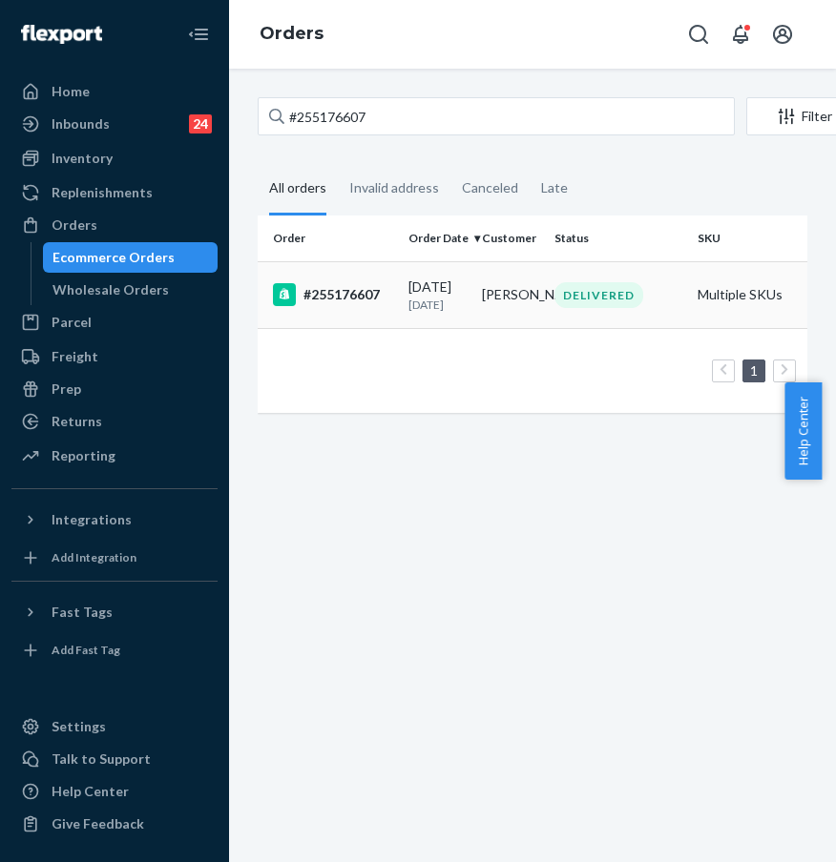
click at [340, 294] on div "#255176607" at bounding box center [333, 294] width 120 height 23
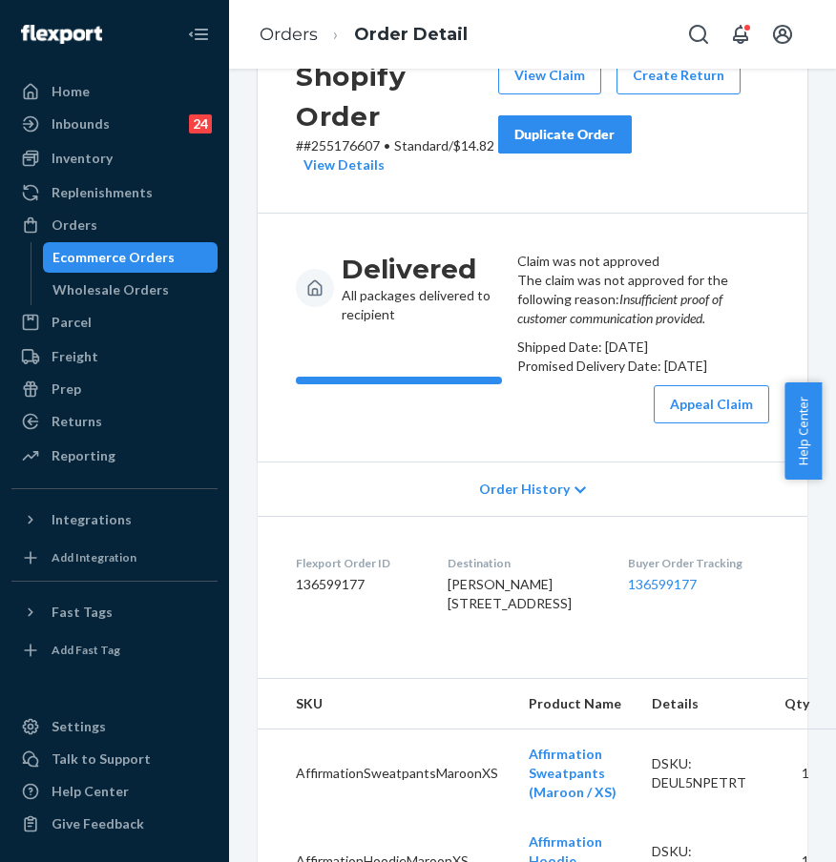
scroll to position [83, 0]
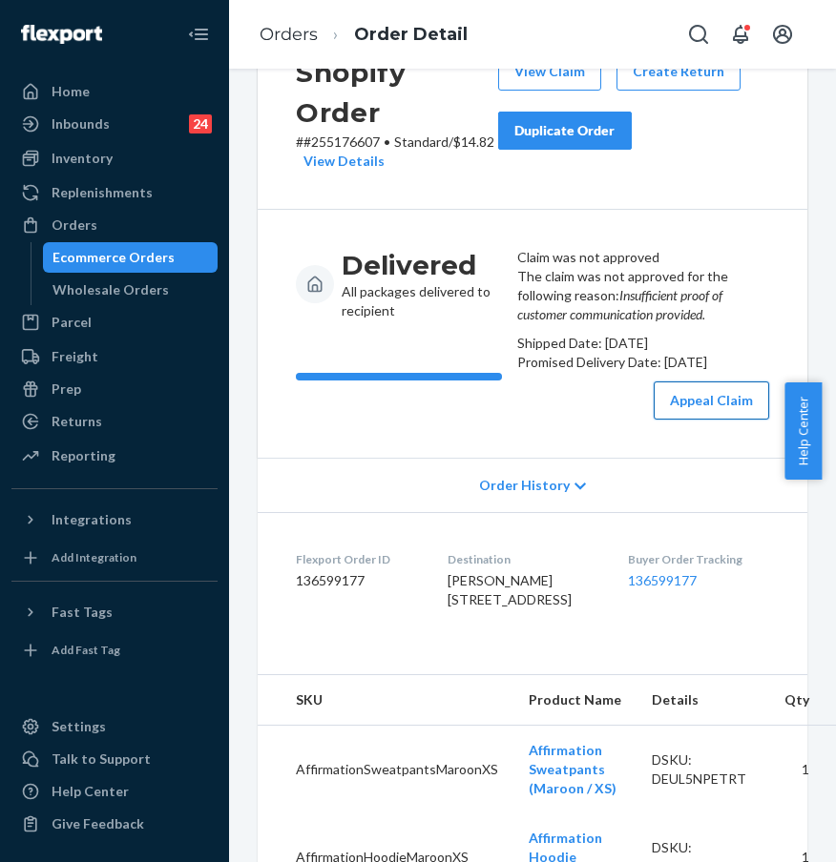
click at [704, 420] on button "Appeal Claim" at bounding box center [710, 401] width 115 height 38
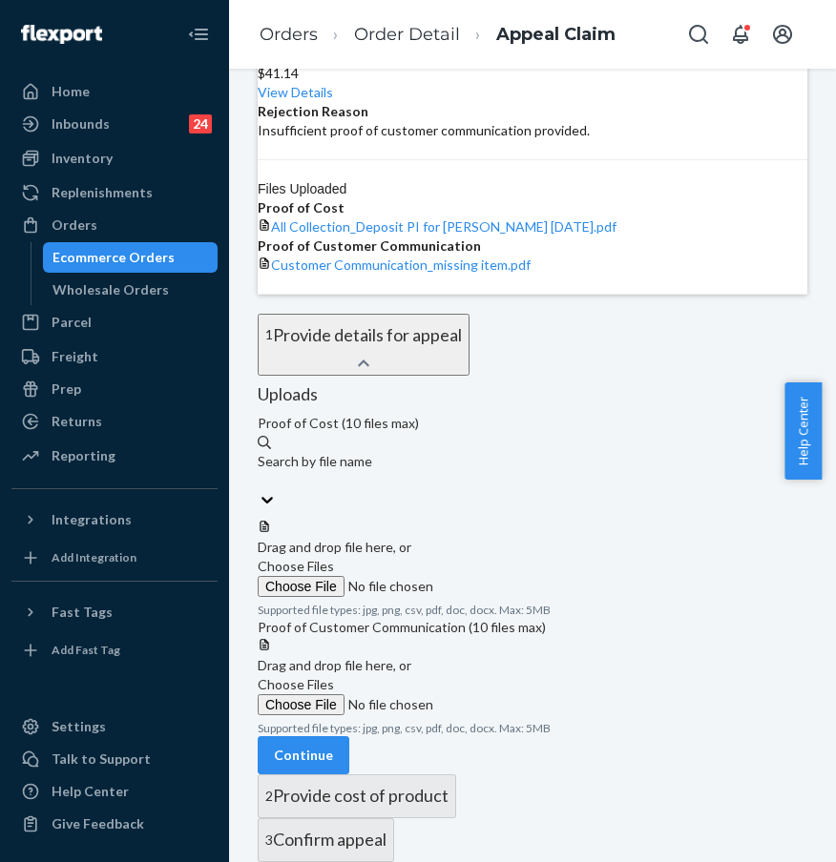
scroll to position [360, 0]
click at [334, 558] on span "Choose Files" at bounding box center [296, 566] width 76 height 16
click at [471, 576] on input "Choose Files" at bounding box center [387, 586] width 259 height 21
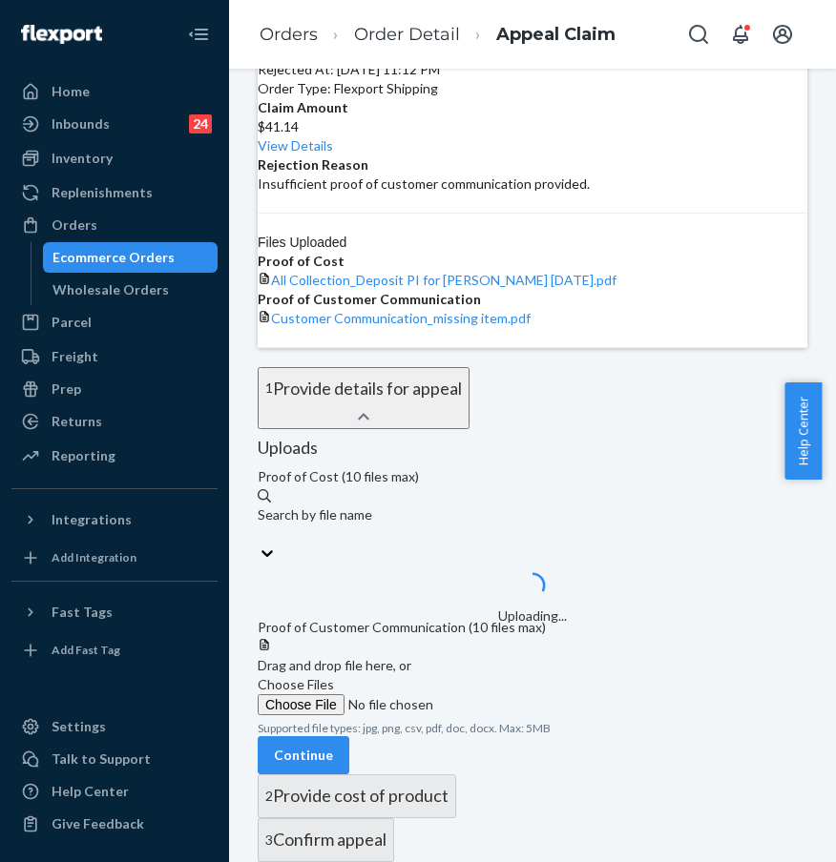
scroll to position [587, 0]
click at [334, 676] on span "Choose Files" at bounding box center [296, 684] width 76 height 16
click at [481, 694] on input "Choose Files" at bounding box center [387, 704] width 259 height 21
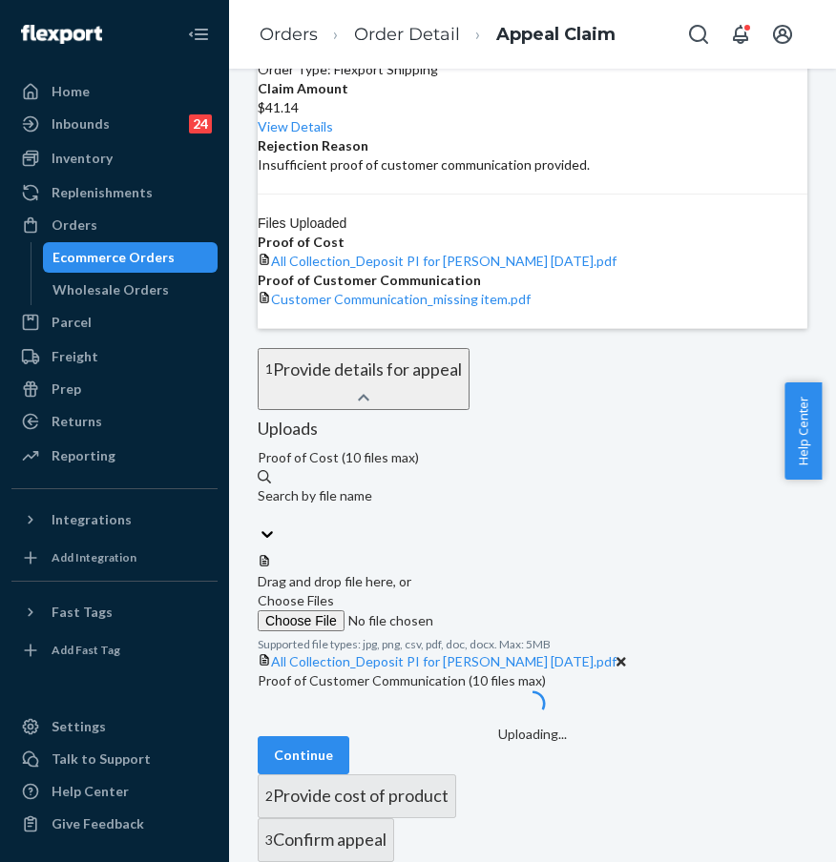
scroll to position [673, 0]
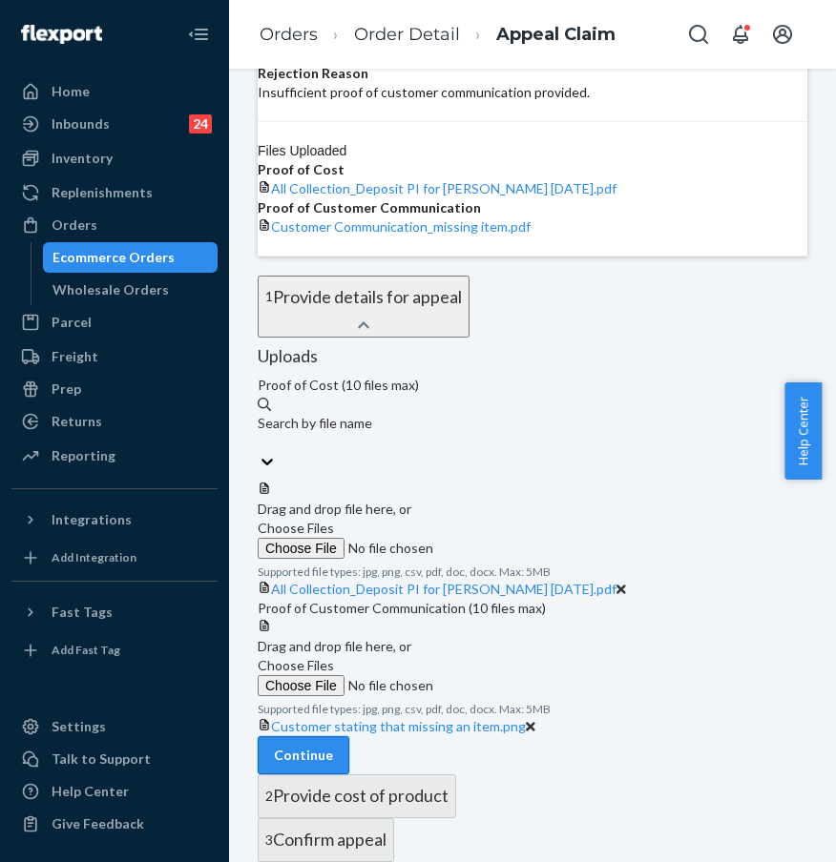
click at [349, 736] on button "Continue" at bounding box center [304, 755] width 92 height 38
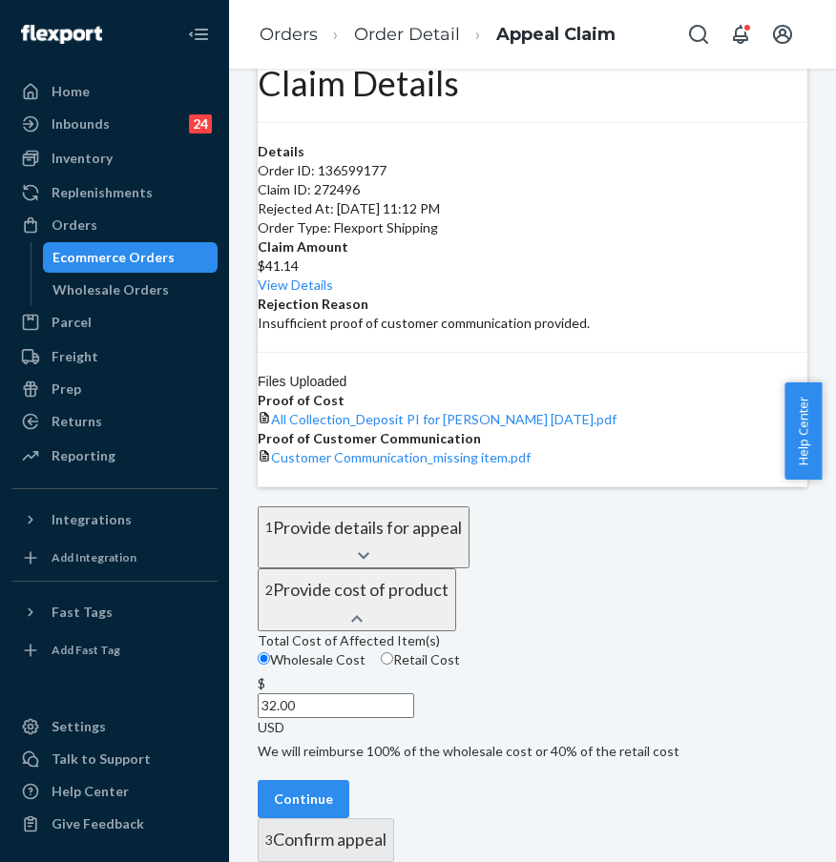
scroll to position [244, 0]
click at [349, 780] on button "Continue" at bounding box center [304, 799] width 92 height 38
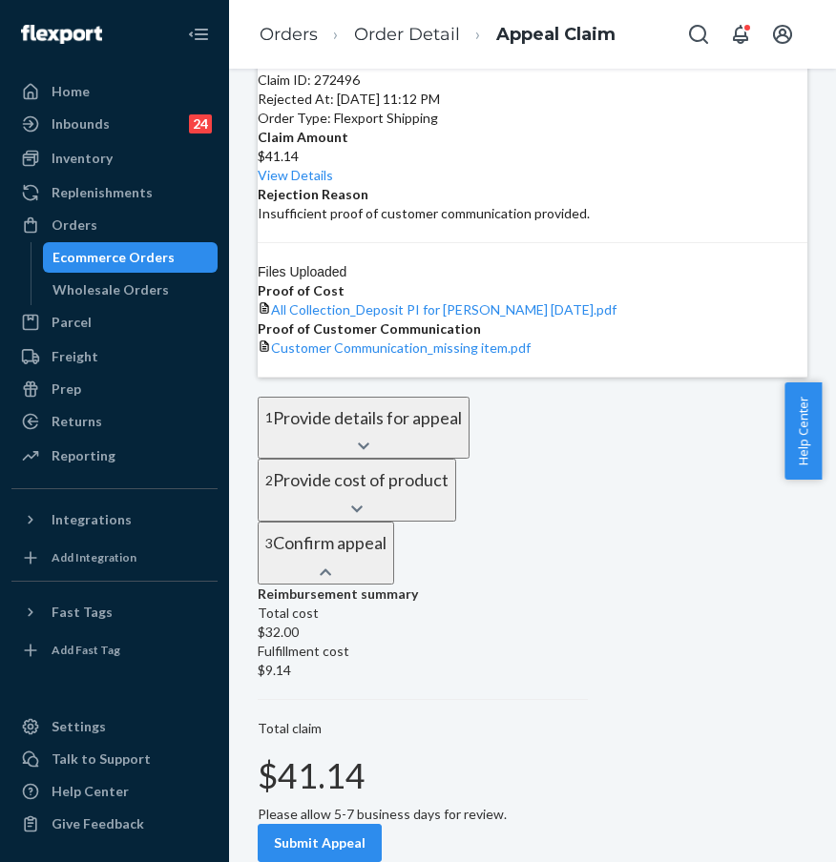
scroll to position [326, 0]
click at [382, 824] on button "Submit Appeal" at bounding box center [320, 843] width 124 height 38
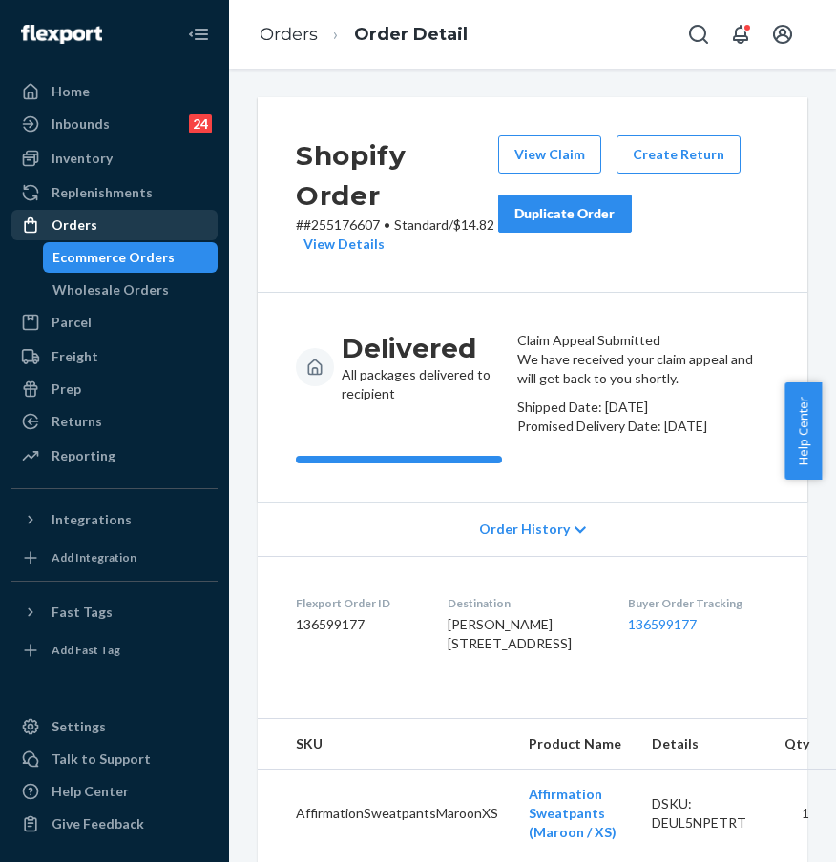
click at [136, 229] on div "Orders" at bounding box center [114, 225] width 202 height 27
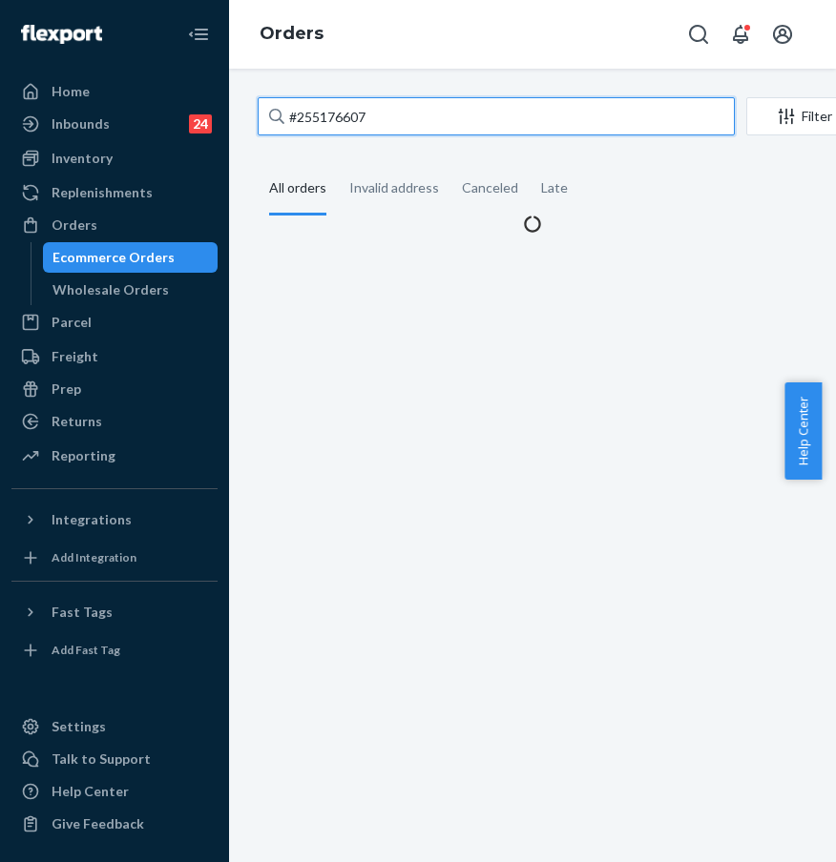
click at [443, 113] on input "#255176607" at bounding box center [496, 116] width 477 height 38
drag, startPoint x: 452, startPoint y: 112, endPoint x: 285, endPoint y: 107, distance: 167.0
click at [285, 107] on input "#255176607" at bounding box center [496, 116] width 477 height 38
paste input "25474428"
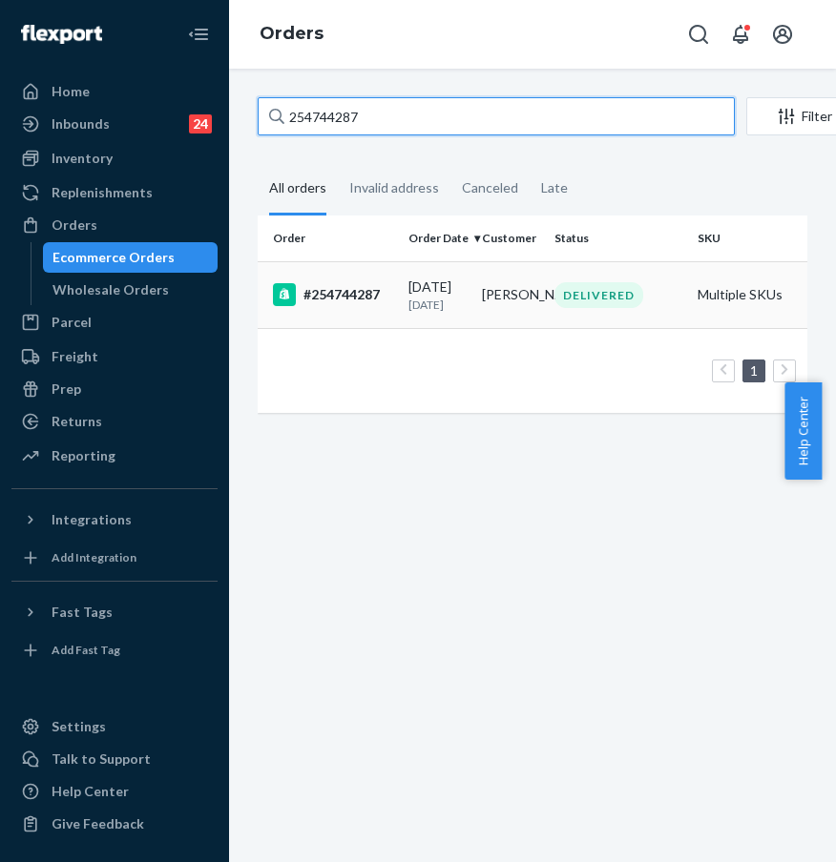
type input "254744287"
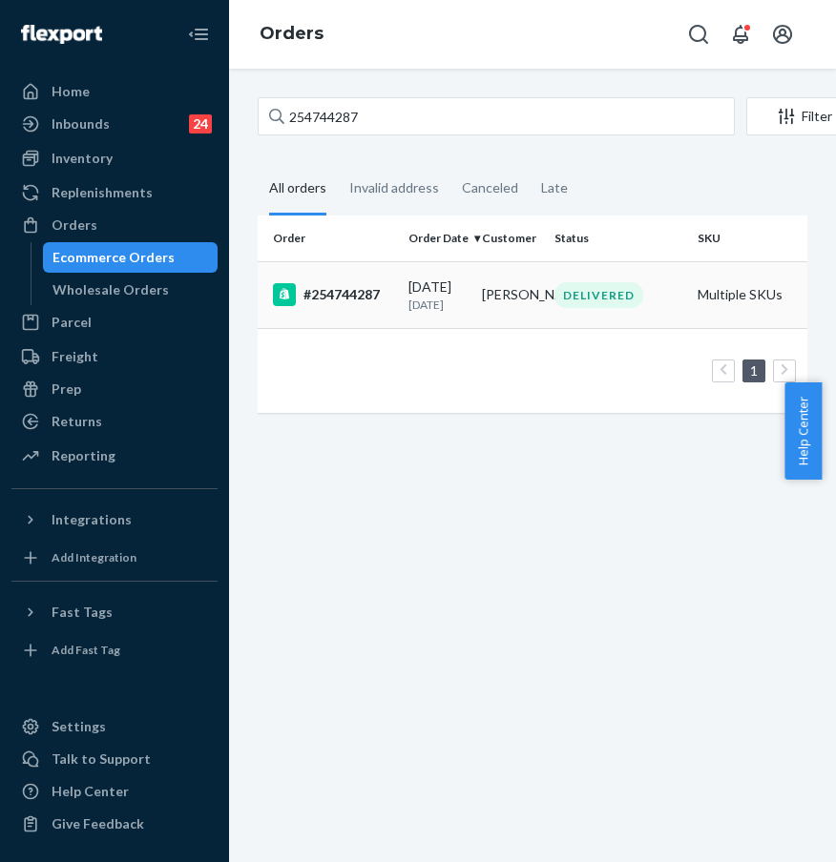
click at [331, 301] on div "#254744287" at bounding box center [333, 294] width 120 height 23
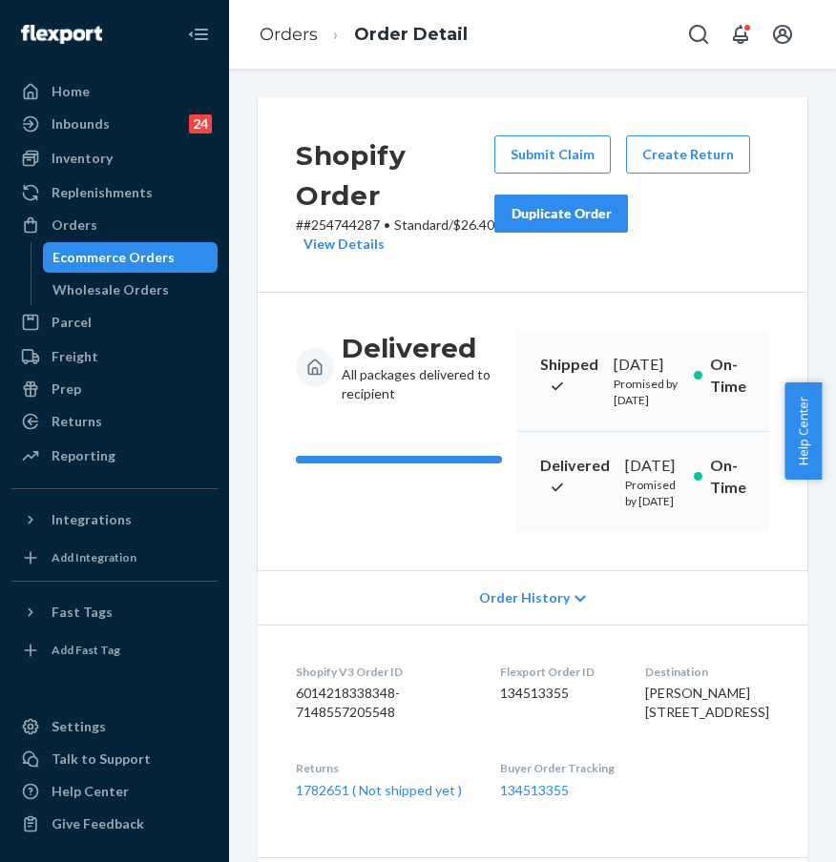
scroll to position [626, 0]
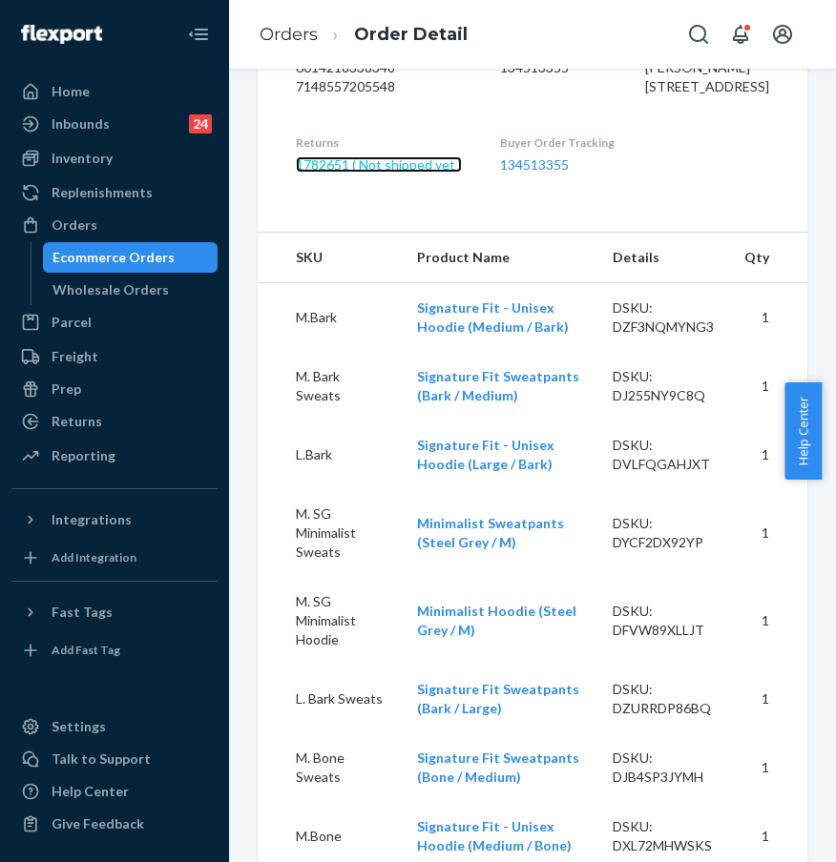
click at [391, 173] on link "1782651 ( Not shipped yet )" at bounding box center [379, 164] width 166 height 16
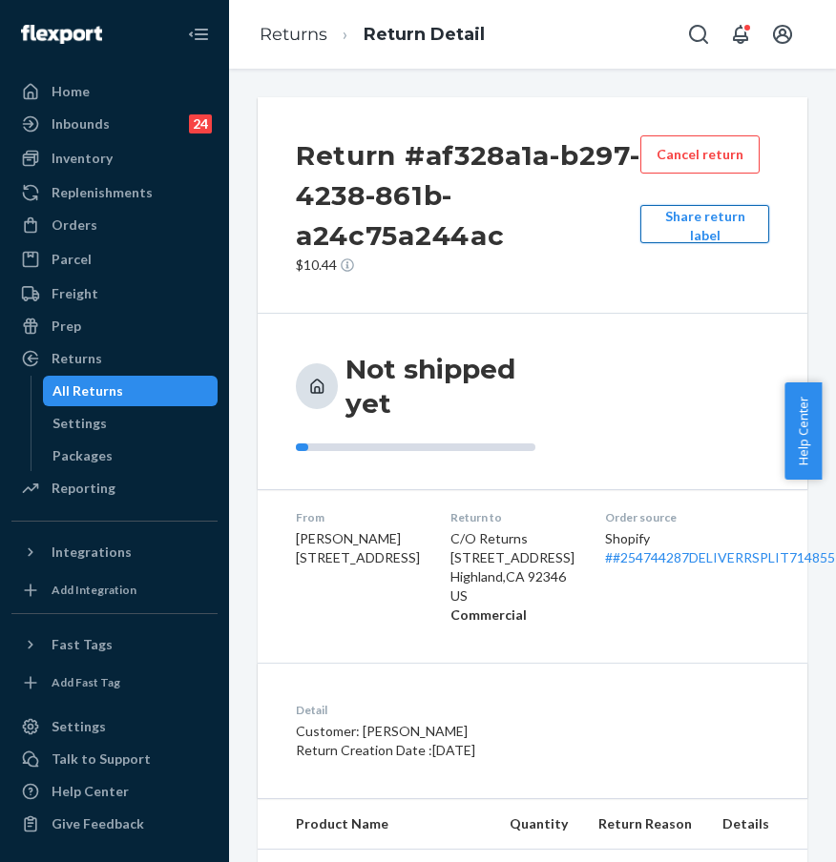
click at [709, 221] on button "Share return label" at bounding box center [704, 224] width 129 height 38
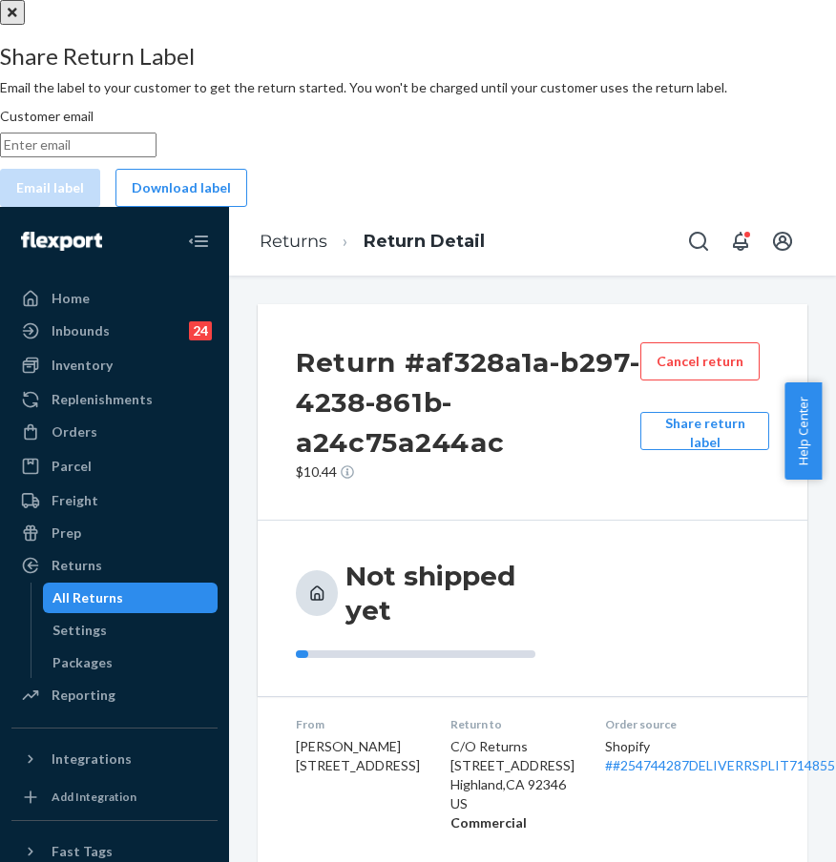
click at [156, 157] on input "Customer email" at bounding box center [78, 145] width 156 height 25
paste input "[EMAIL_ADDRESS][DOMAIN_NAME]"
type input "[EMAIL_ADDRESS][DOMAIN_NAME]"
click at [100, 207] on button "Email label" at bounding box center [50, 188] width 100 height 38
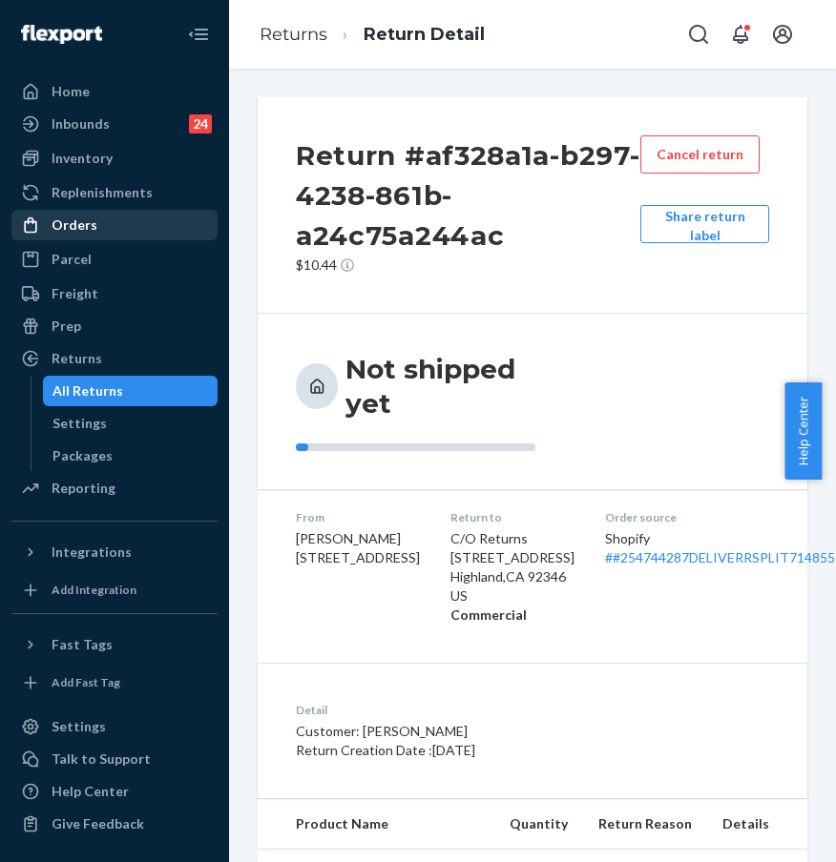
click at [130, 227] on div "Orders" at bounding box center [114, 225] width 202 height 27
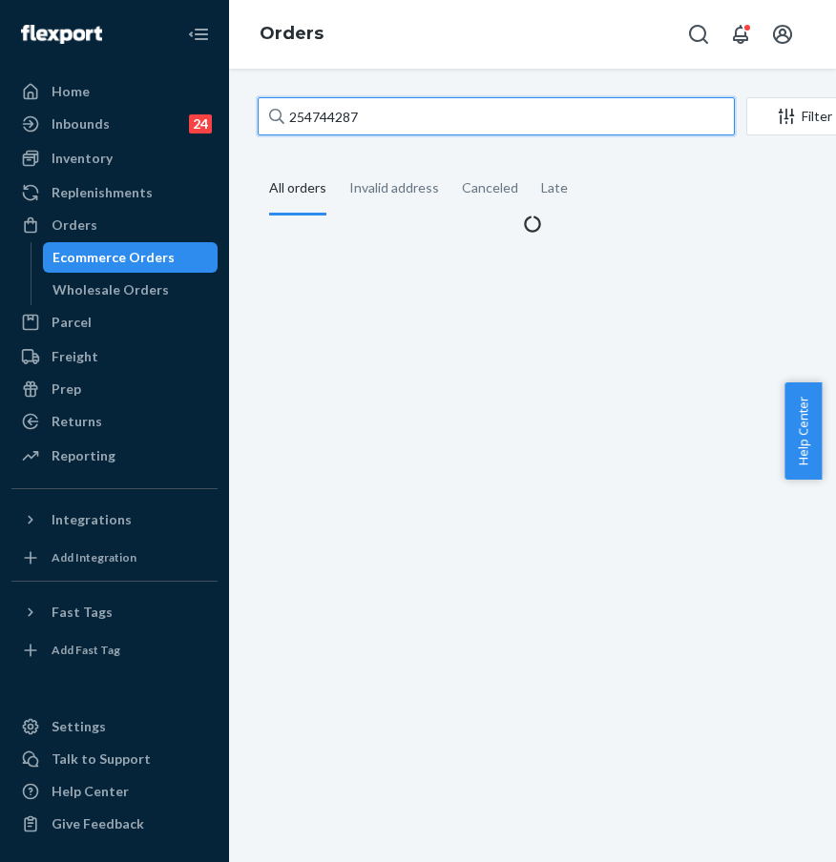
drag, startPoint x: 433, startPoint y: 115, endPoint x: 291, endPoint y: 105, distance: 142.5
click at [291, 105] on input "254744287" at bounding box center [496, 116] width 477 height 38
paste input "#25427589"
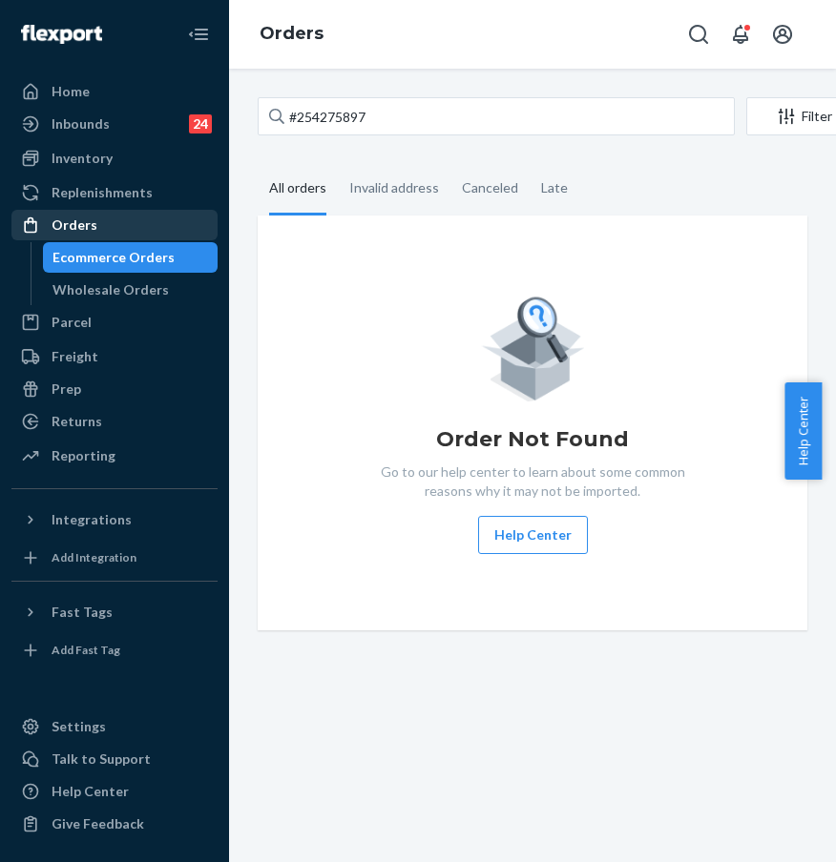
click at [191, 222] on div "Orders" at bounding box center [114, 225] width 202 height 27
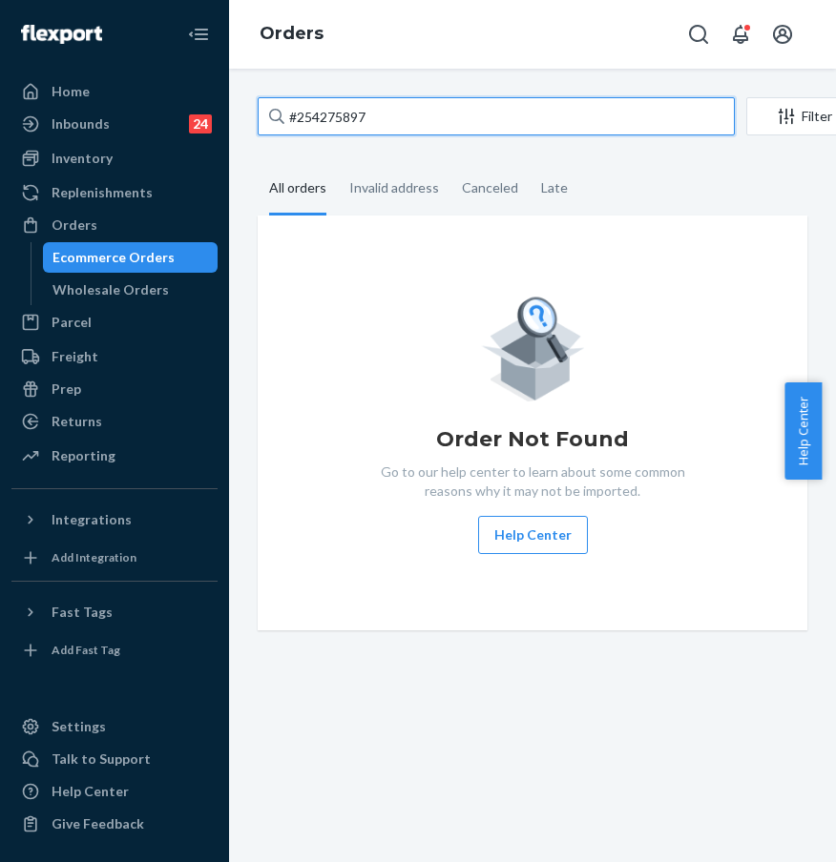
click at [404, 133] on input "#254275897" at bounding box center [496, 116] width 477 height 38
drag, startPoint x: 420, startPoint y: 121, endPoint x: 276, endPoint y: 108, distance: 144.7
click at [276, 108] on div "#254275897" at bounding box center [496, 116] width 477 height 38
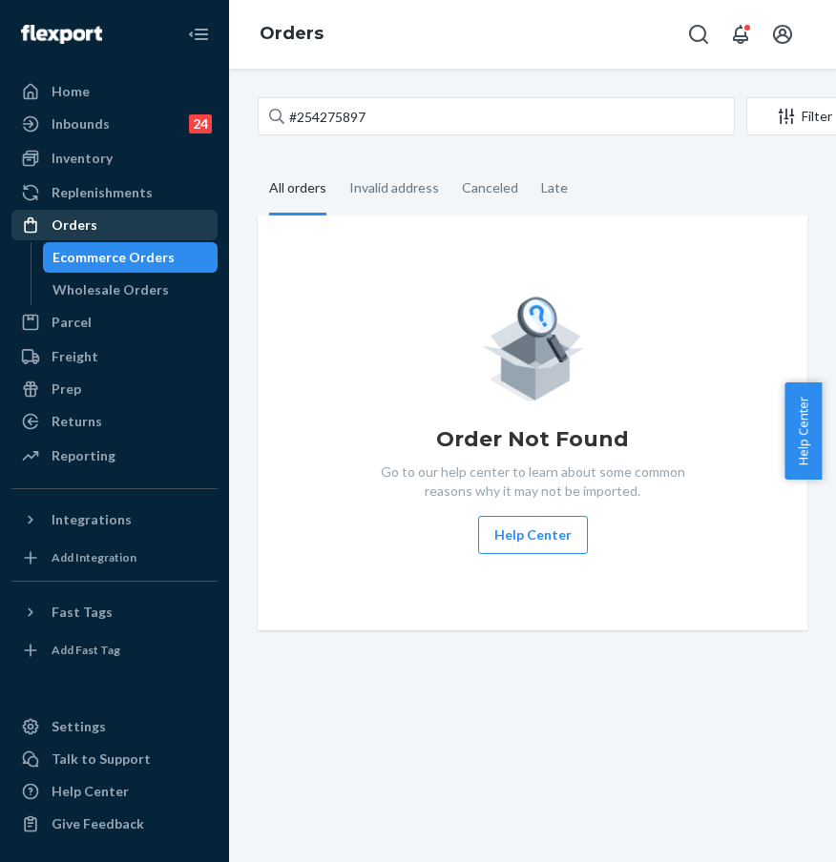
click at [183, 226] on div "Orders" at bounding box center [114, 225] width 202 height 27
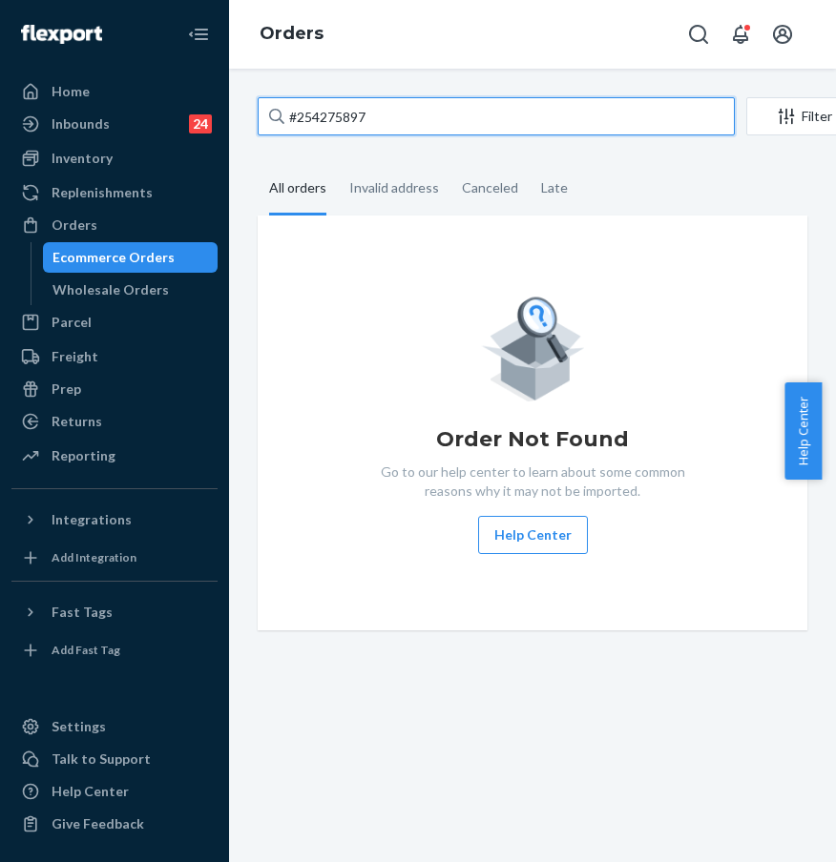
paste input "[EMAIL_ADDRESS][DOMAIN_NAME]"
drag, startPoint x: 421, startPoint y: 111, endPoint x: 313, endPoint y: 105, distance: 108.0
click at [313, 105] on input "[EMAIL_ADDRESS][DOMAIN_NAME]" at bounding box center [496, 116] width 477 height 38
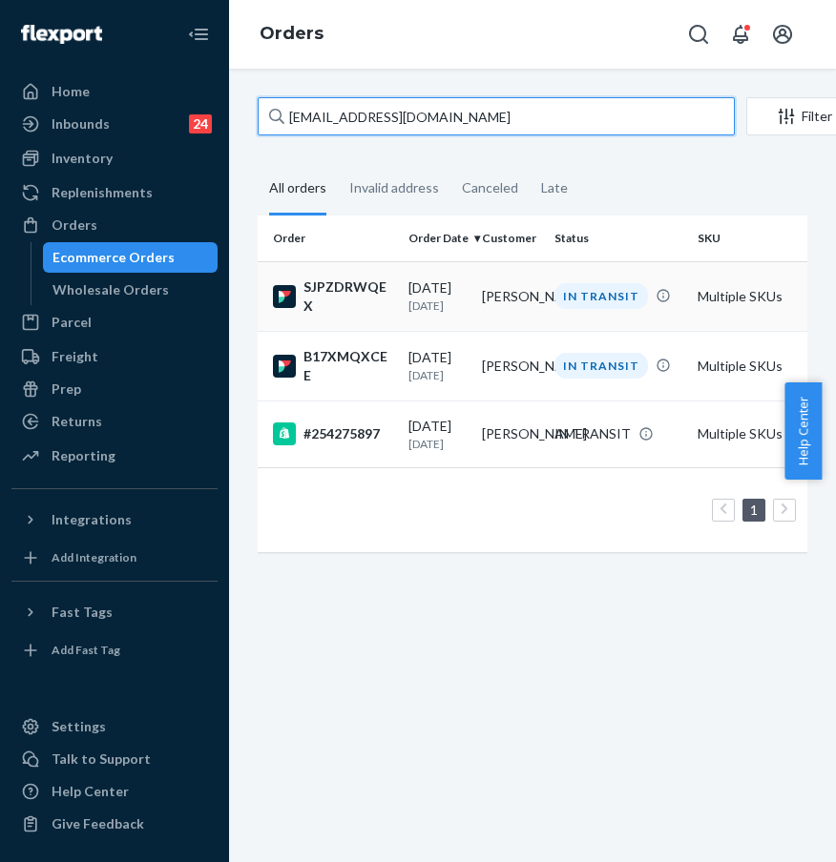
type input "[EMAIL_ADDRESS][DOMAIN_NAME]"
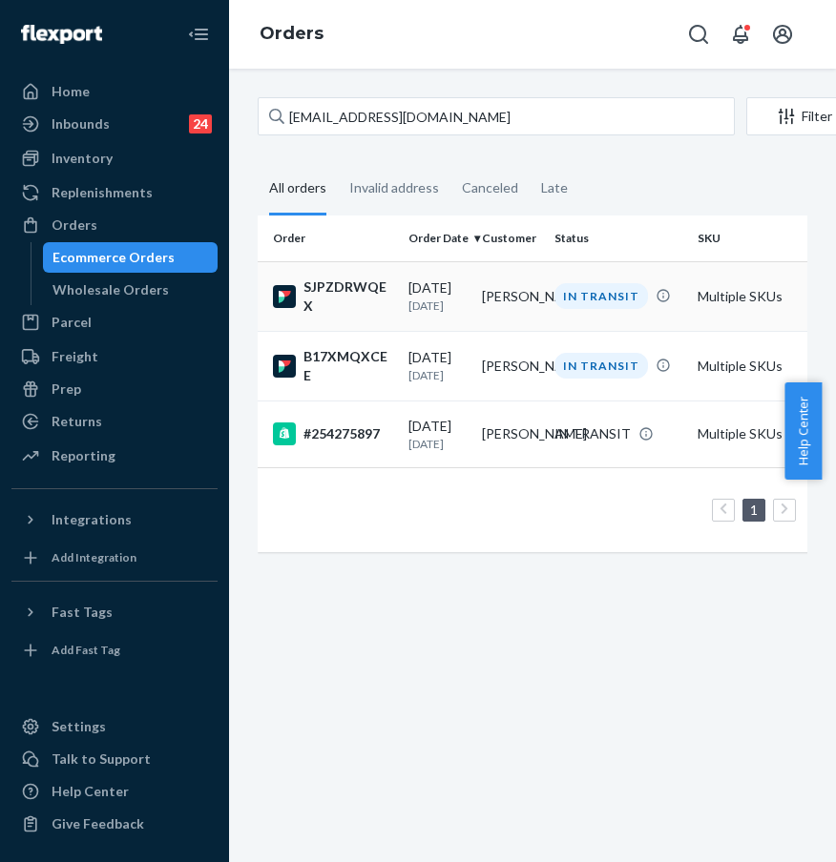
click at [369, 301] on div "SJPZDRWQEX" at bounding box center [333, 297] width 120 height 38
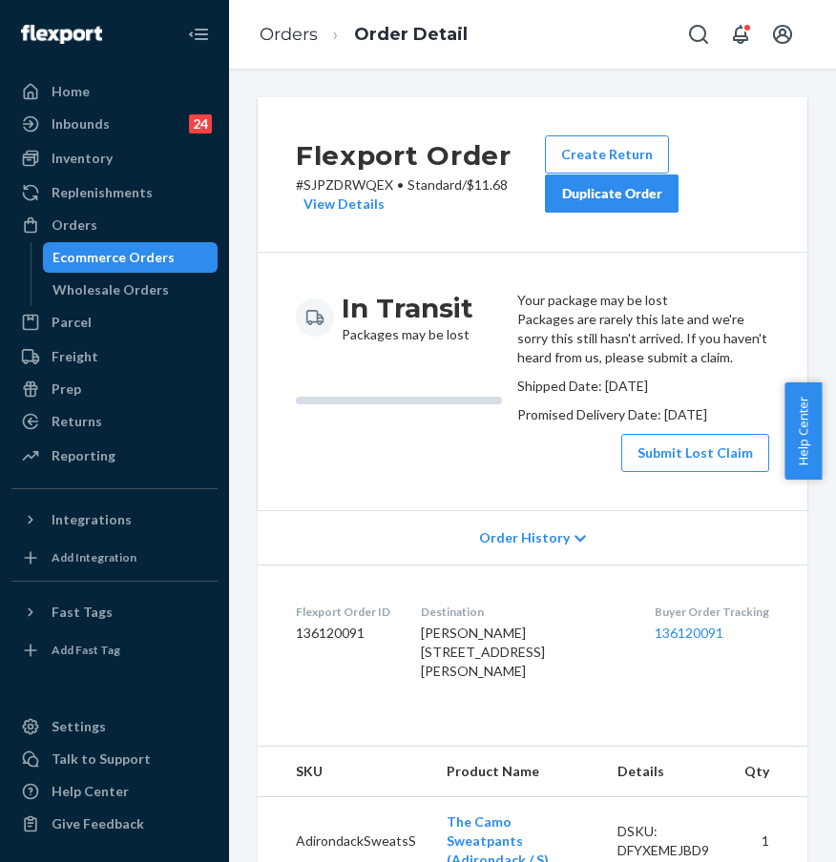
click at [255, 37] on ol "Orders Order Detail" at bounding box center [363, 35] width 238 height 56
click at [280, 40] on link "Orders" at bounding box center [288, 34] width 58 height 21
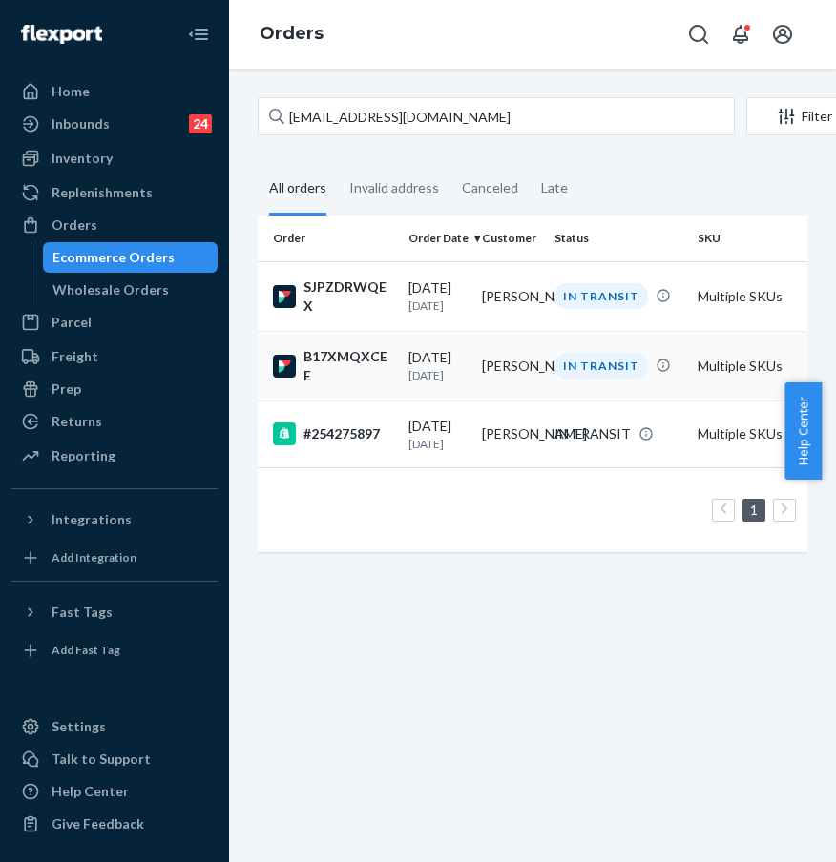
click at [354, 385] on div "B17XMQXCEE" at bounding box center [333, 366] width 120 height 38
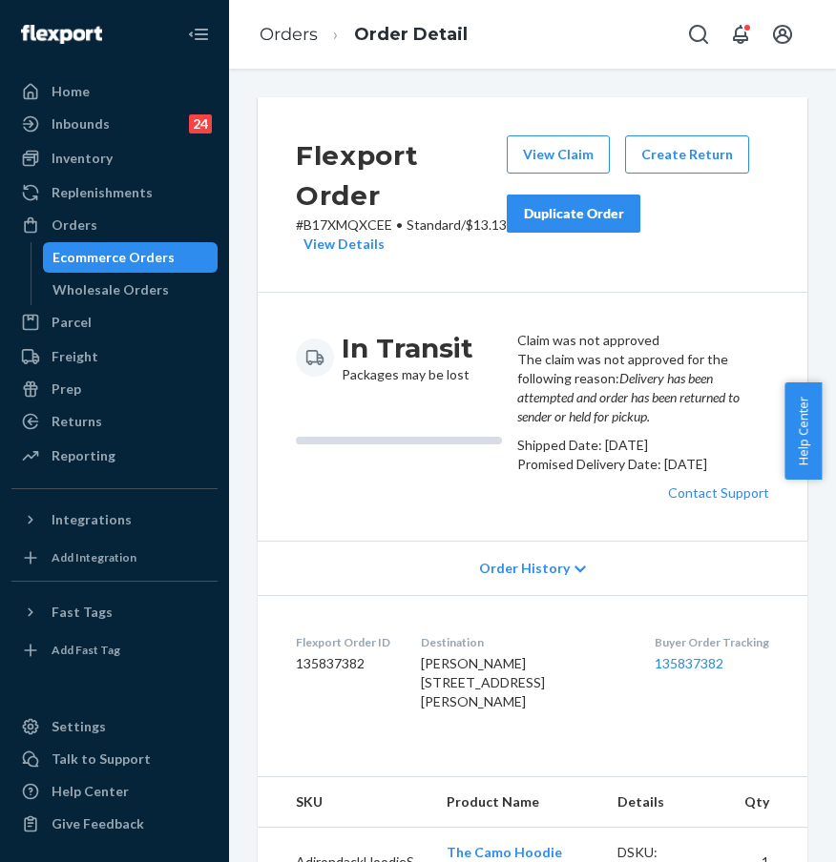
click at [284, 47] on ol "Orders Order Detail" at bounding box center [363, 35] width 238 height 56
click at [280, 35] on link "Orders" at bounding box center [288, 34] width 58 height 21
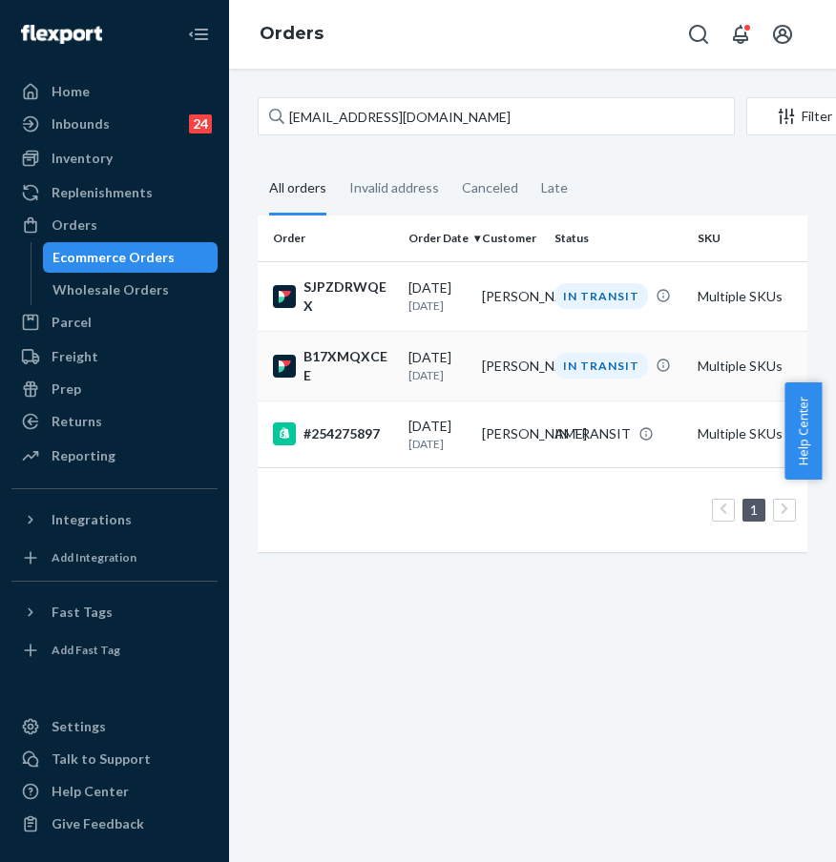
click at [359, 401] on td "B17XMQXCEE" at bounding box center [329, 366] width 143 height 70
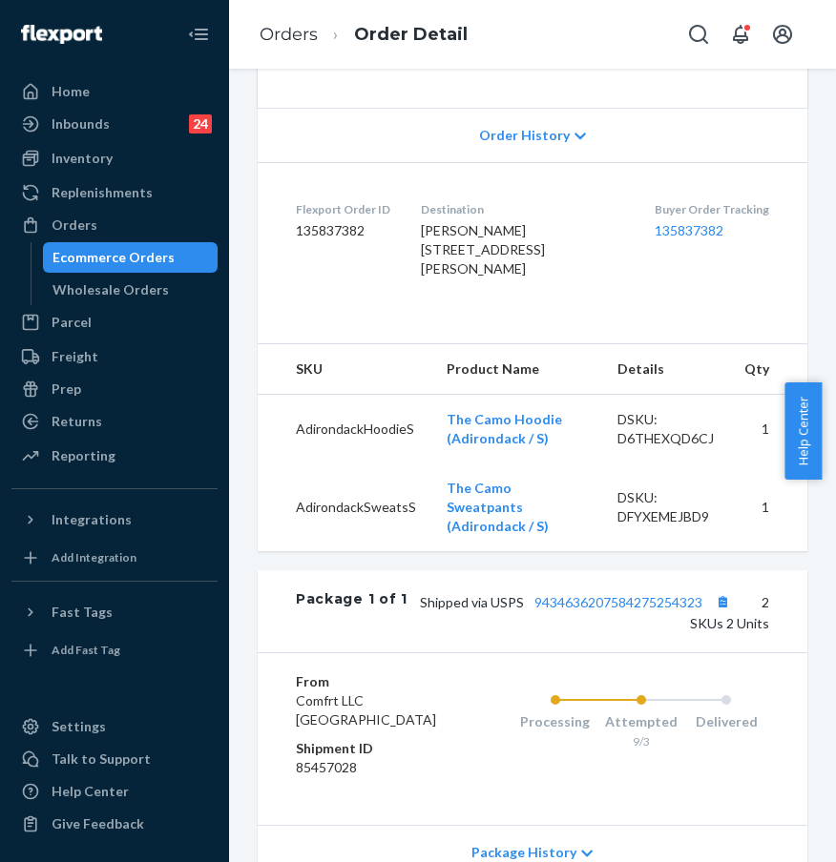
scroll to position [506, 0]
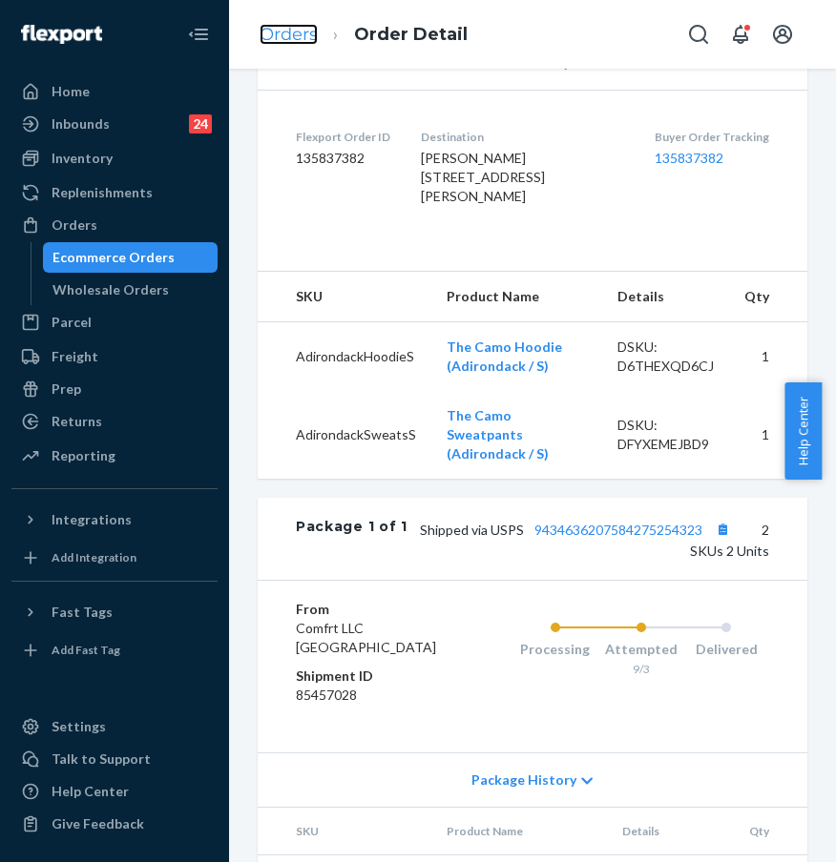
click at [295, 39] on link "Orders" at bounding box center [288, 34] width 58 height 21
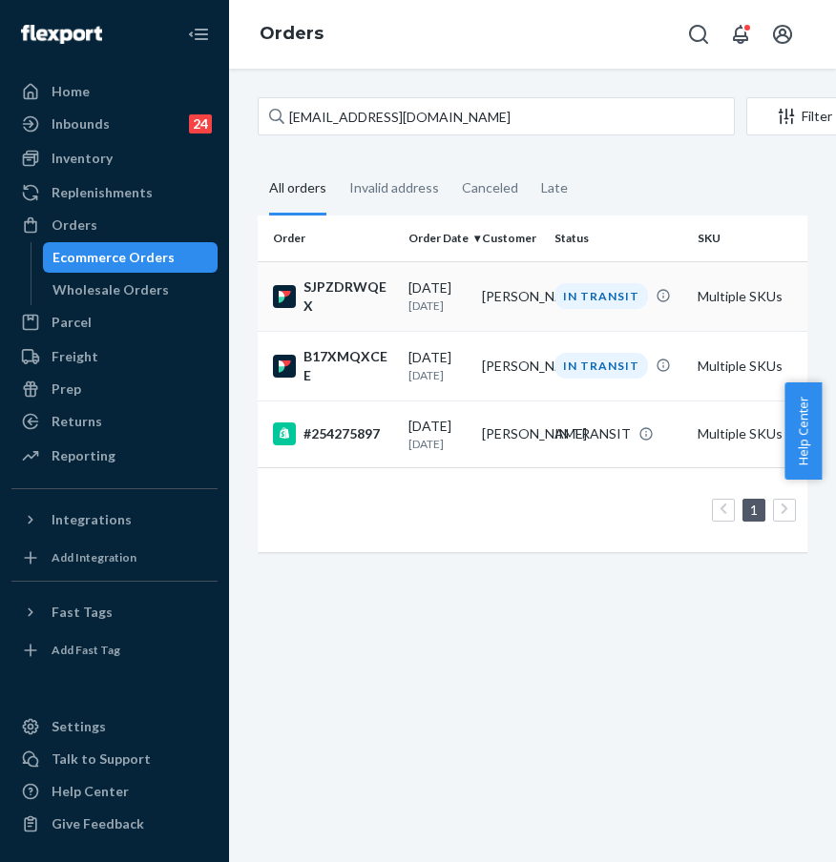
click at [367, 312] on div "SJPZDRWQEX" at bounding box center [333, 297] width 120 height 38
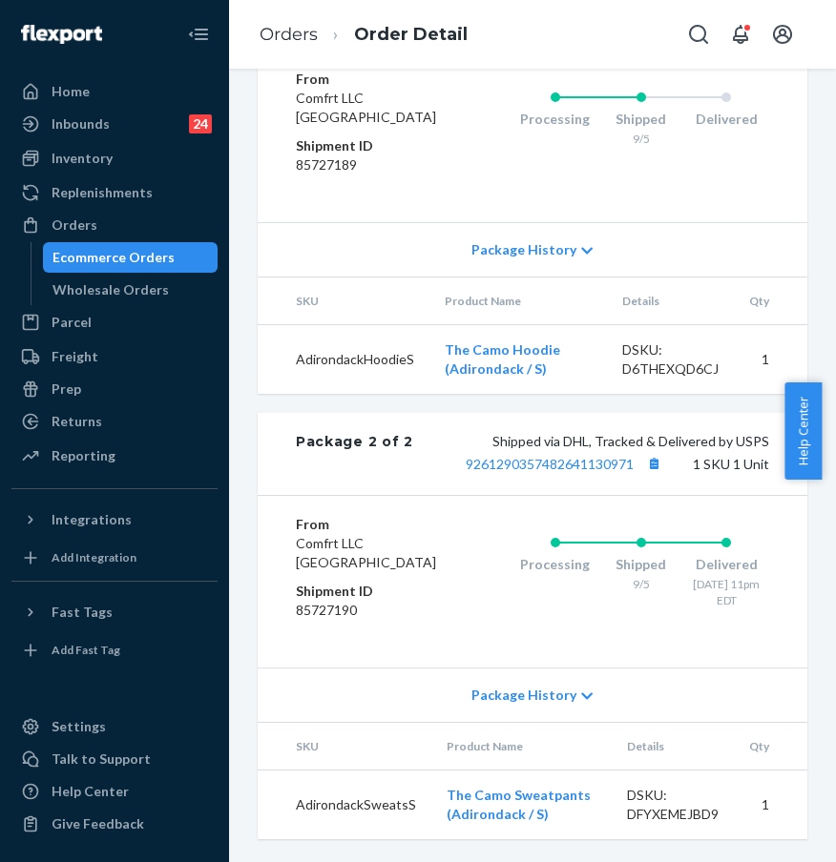
scroll to position [1153, 0]
click at [531, 456] on link "9261290357482641130971" at bounding box center [550, 464] width 168 height 16
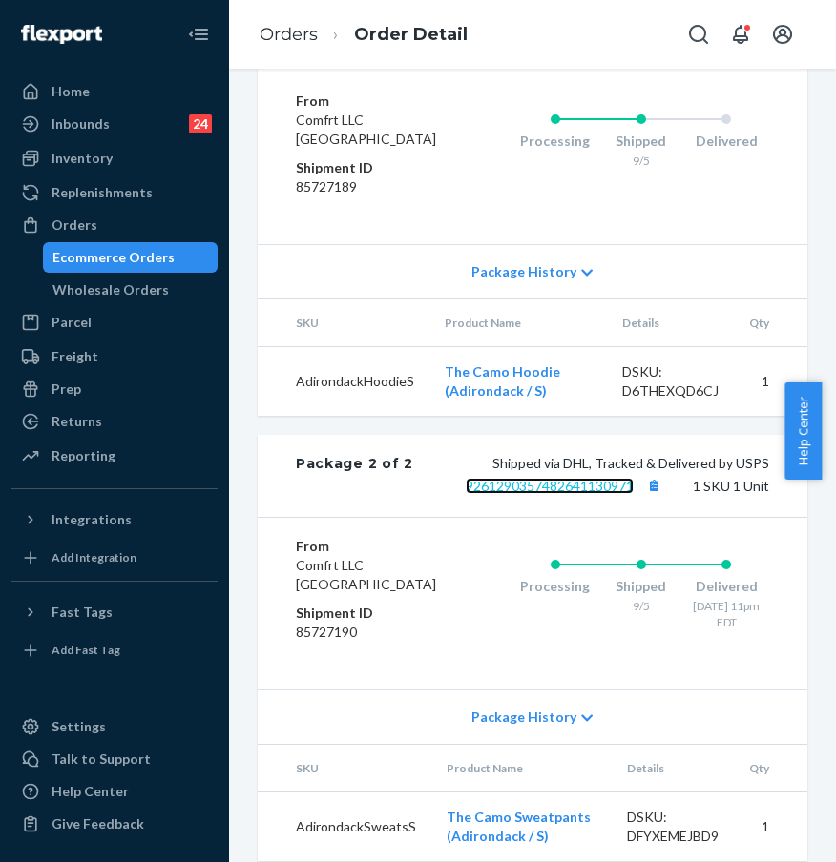
scroll to position [971, 0]
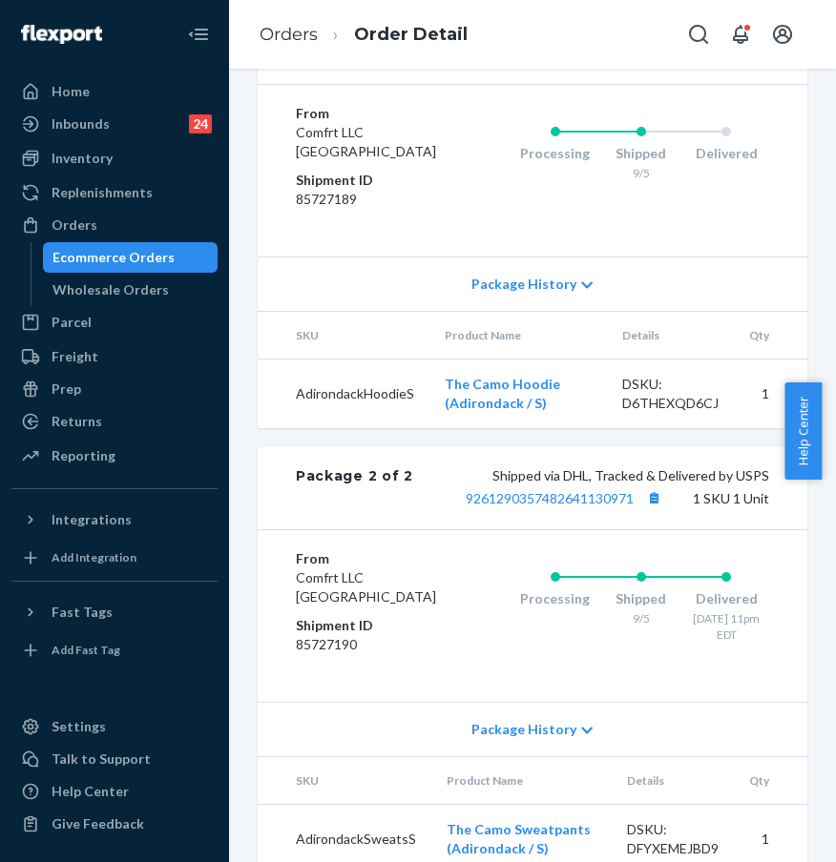
click at [584, 61] on link "9261290339708154454378" at bounding box center [550, 53] width 168 height 16
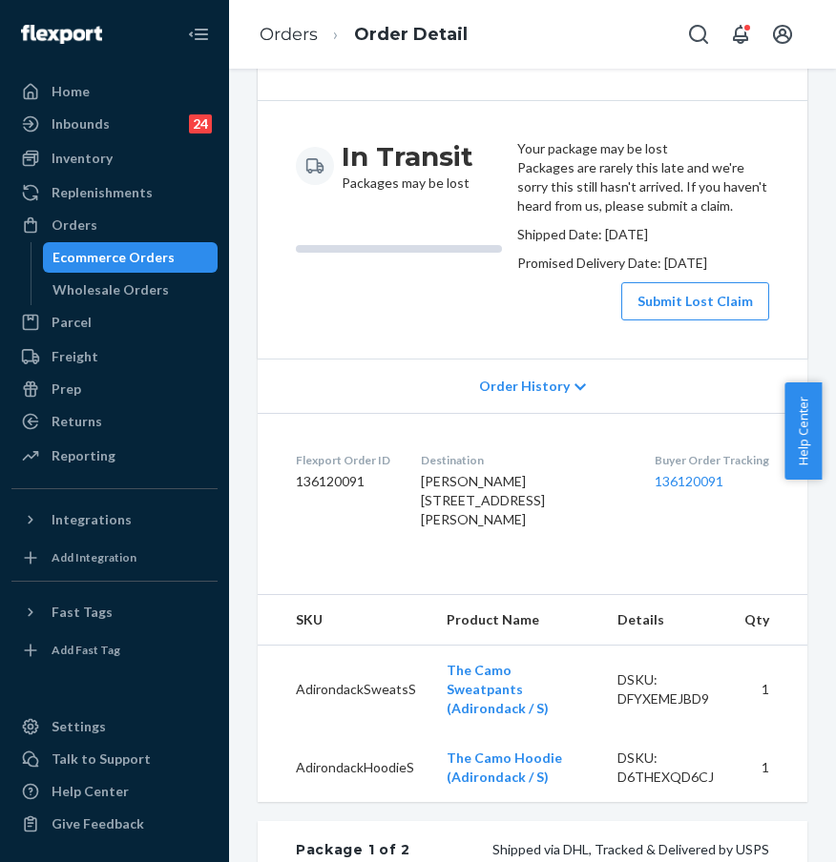
scroll to position [148, 0]
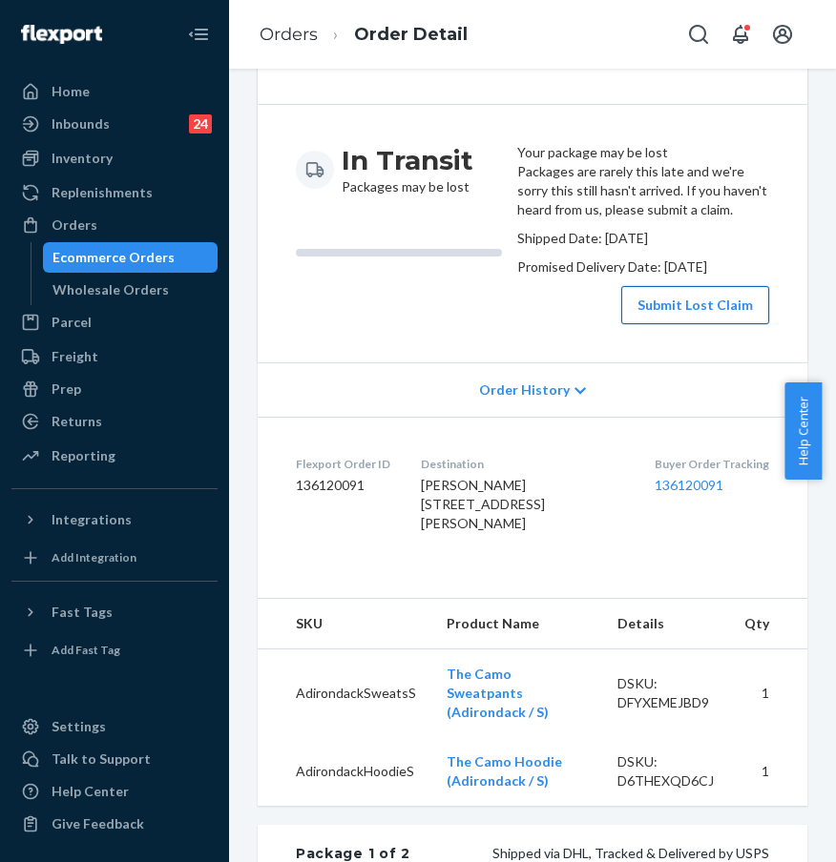
click at [658, 324] on button "Submit Lost Claim" at bounding box center [695, 305] width 148 height 38
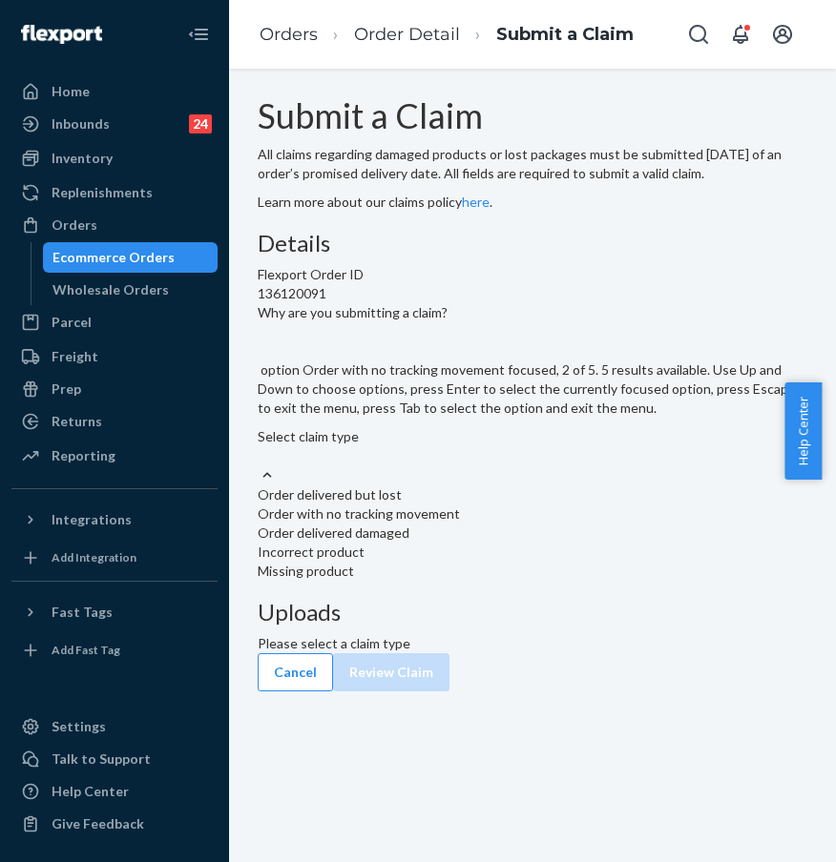
click at [492, 524] on div "Order with no tracking movement" at bounding box center [532, 514] width 549 height 19
click at [259, 466] on input "Why are you submitting a claim? option Order with no tracking movement focused,…" at bounding box center [259, 455] width 2 height 19
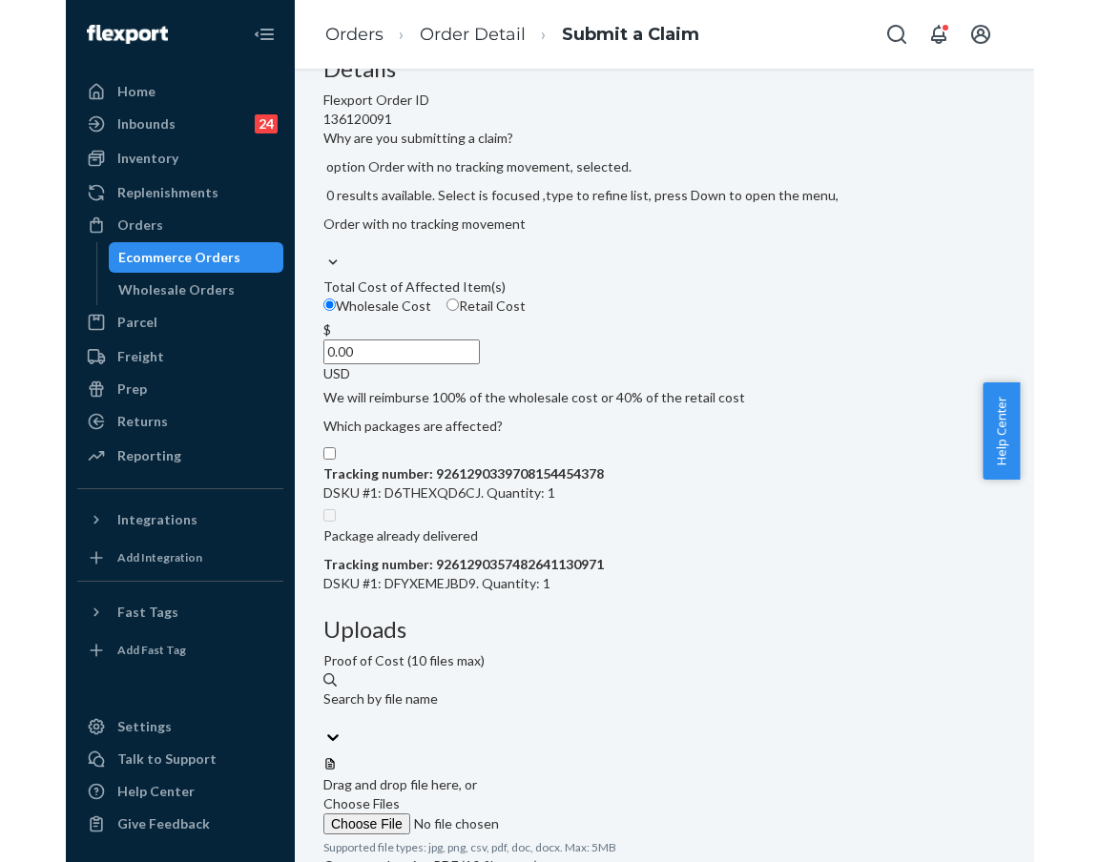
scroll to position [155, 0]
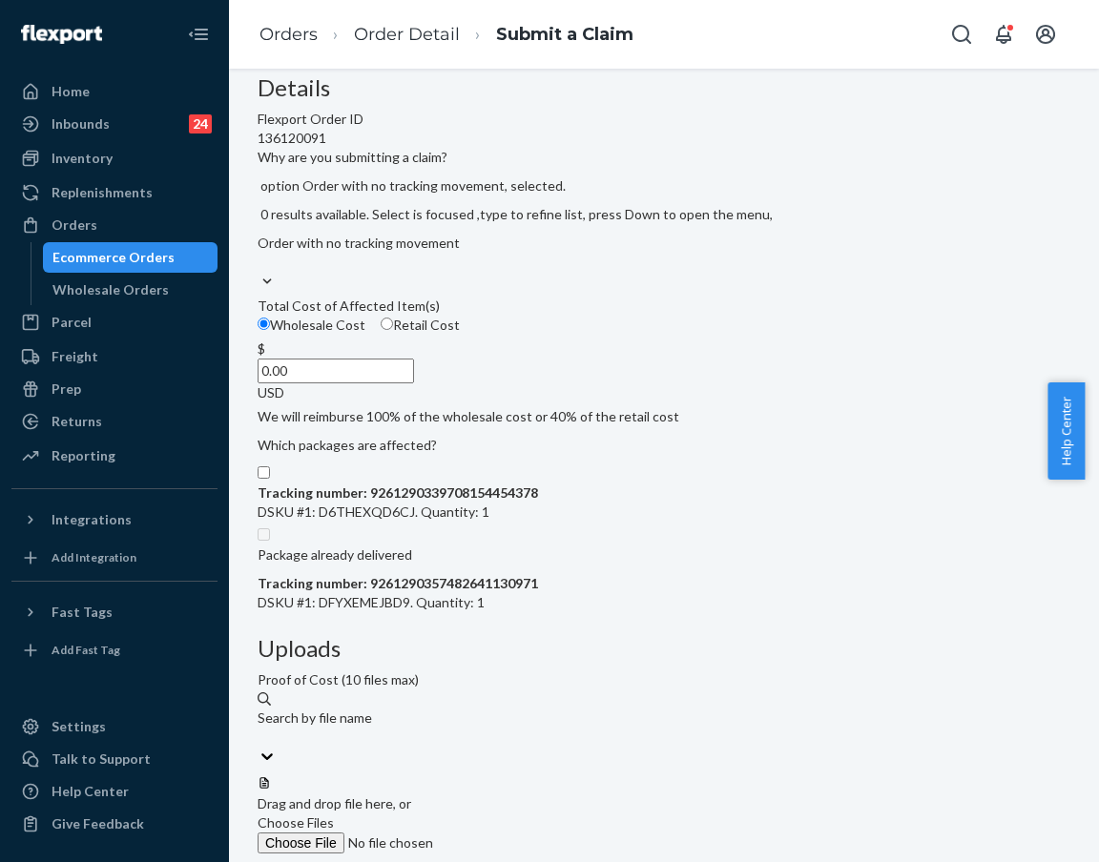
click at [270, 479] on input "Tracking number: 9261290339708154454378 DSKU #1: D6THEXQD6CJ. Quantity: 1" at bounding box center [264, 472] width 12 height 12
checkbox input "true"
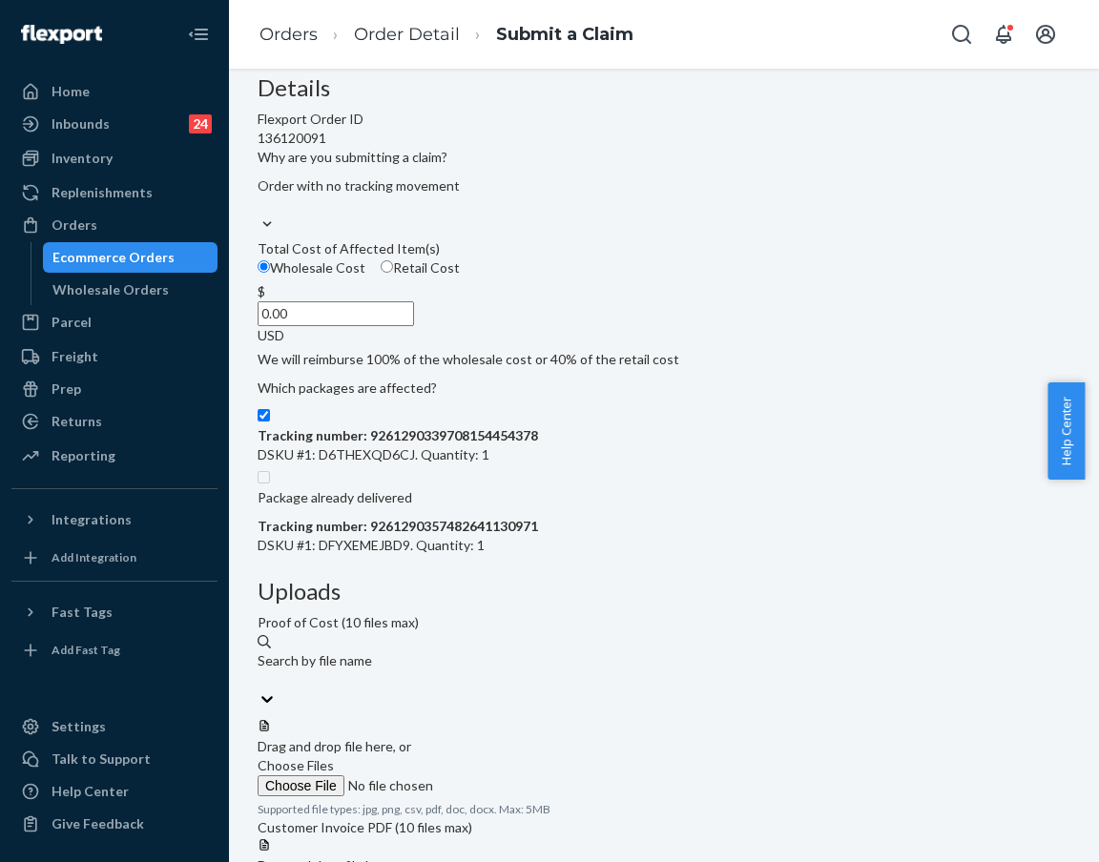
drag, startPoint x: 559, startPoint y: 438, endPoint x: 646, endPoint y: 439, distance: 86.8
click at [646, 345] on div "$ 0.00 USD" at bounding box center [664, 313] width 813 height 63
type input "52.00"
click at [334, 757] on span "Choose Files" at bounding box center [296, 765] width 76 height 16
click at [517, 776] on input "Choose Files" at bounding box center [387, 786] width 259 height 21
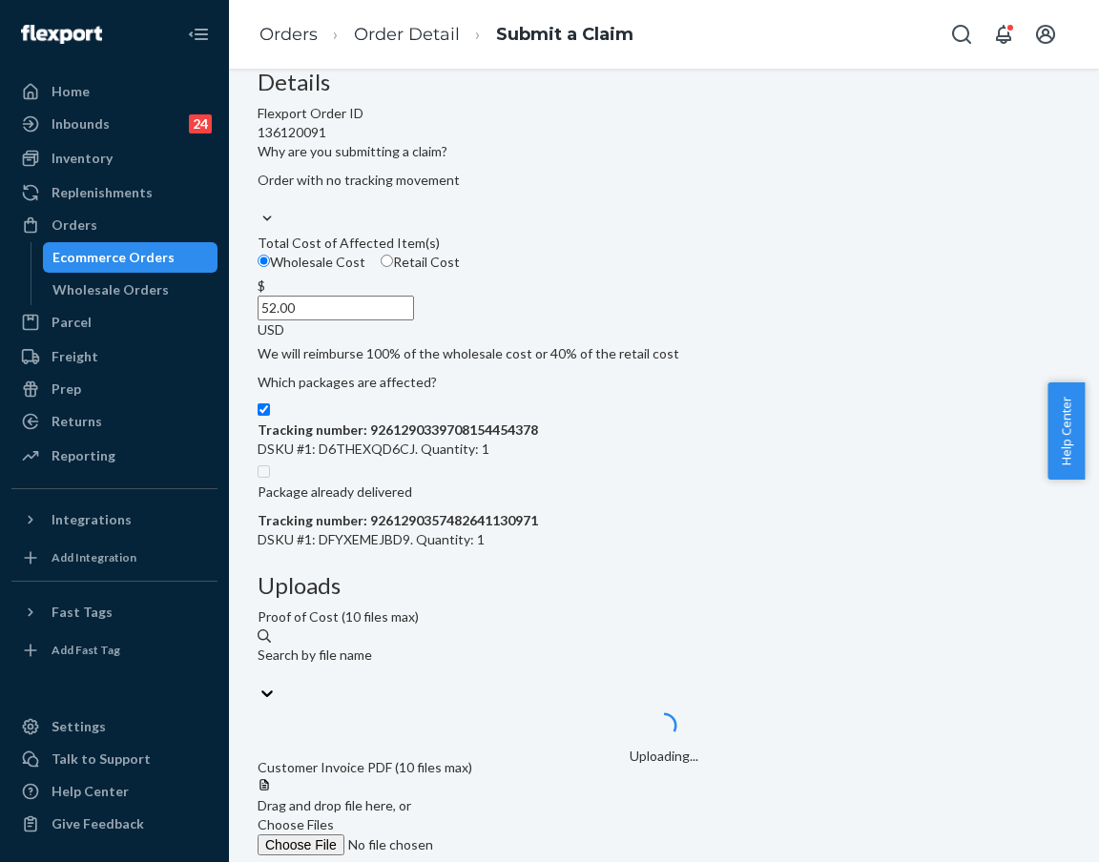
scroll to position [162, 0]
click at [334, 816] on span "Choose Files" at bounding box center [296, 824] width 76 height 16
click at [517, 834] on input "Choose Files" at bounding box center [387, 844] width 259 height 21
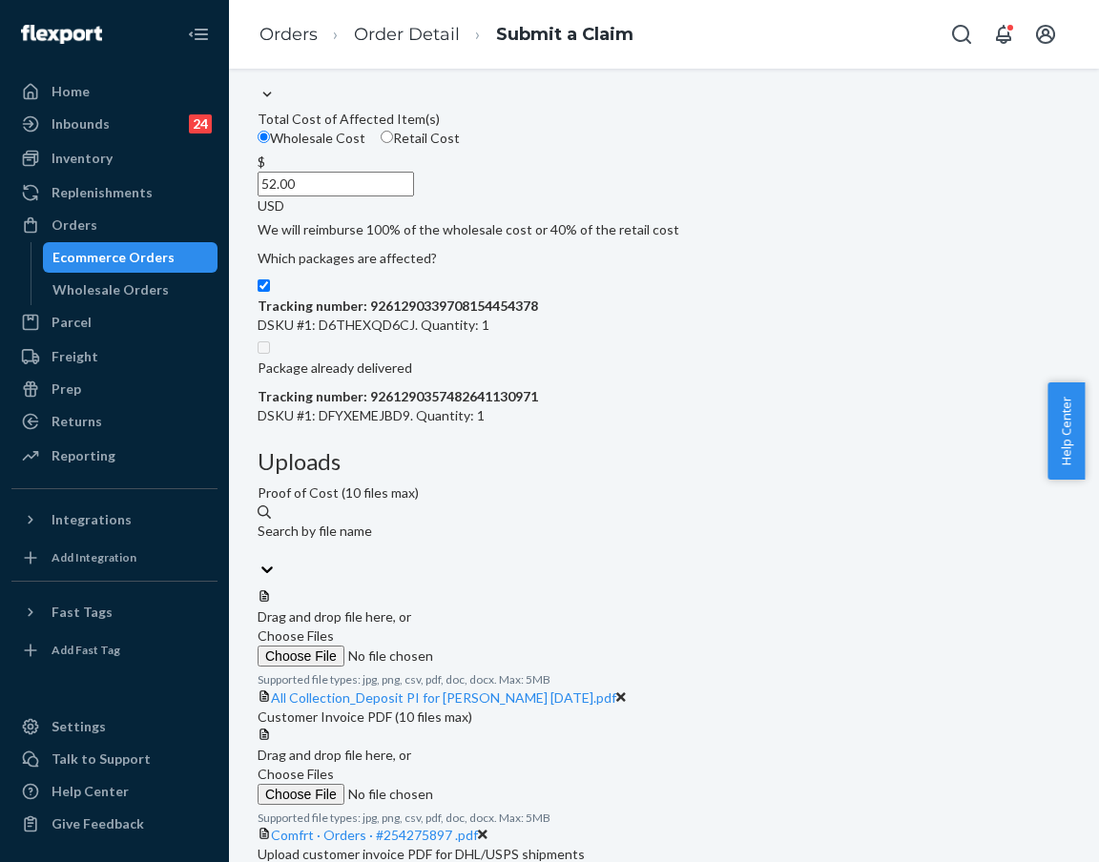
scroll to position [288, 0]
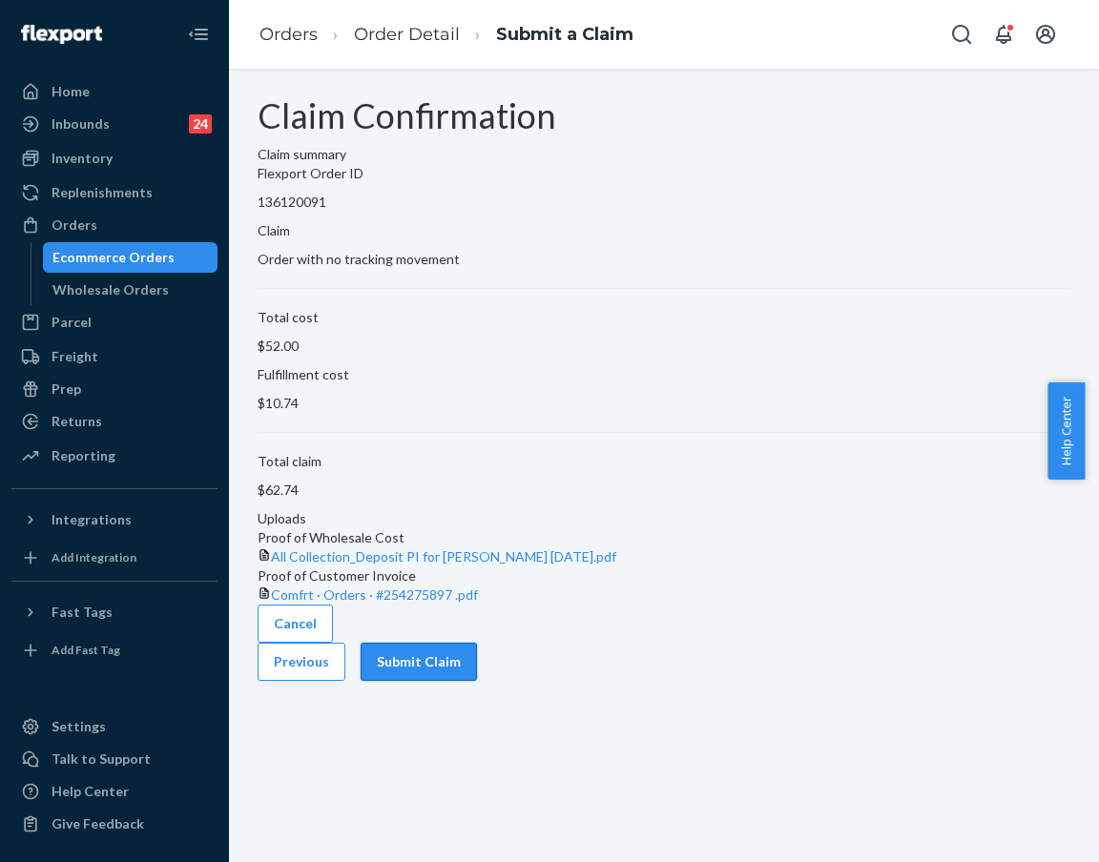
click at [477, 681] on button "Submit Claim" at bounding box center [419, 662] width 116 height 38
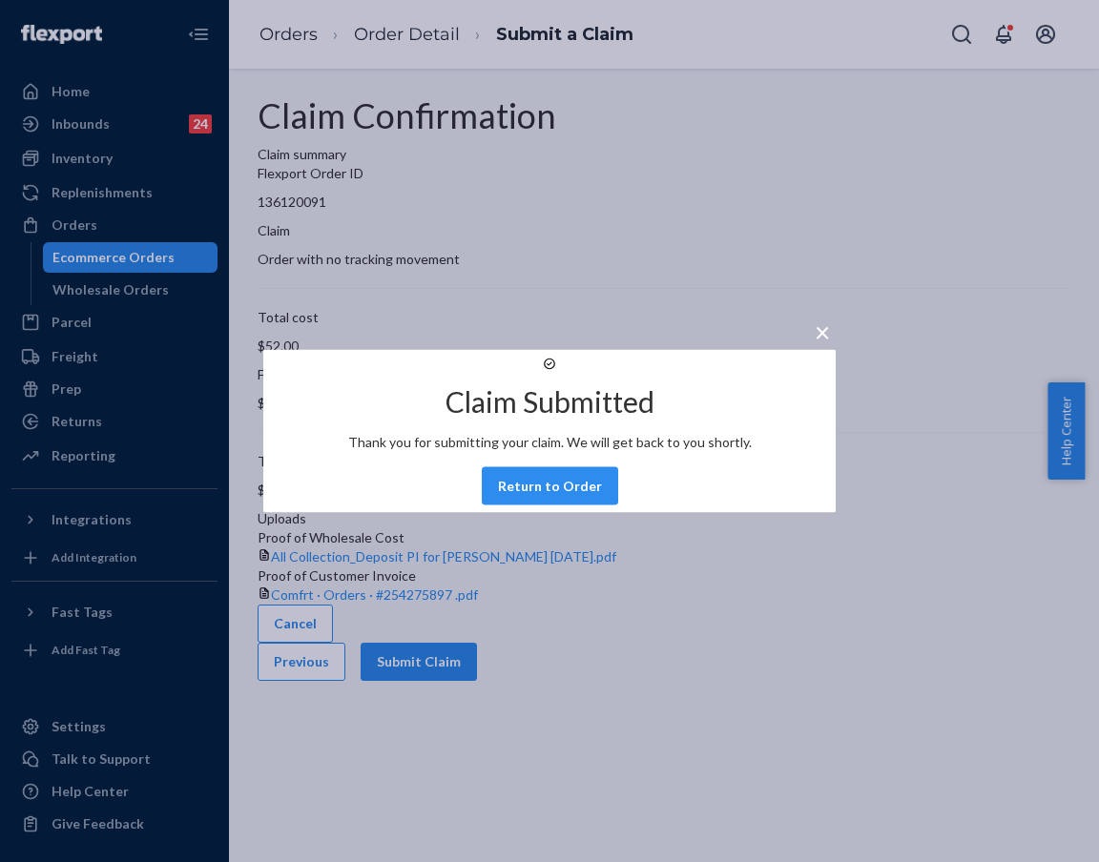
click at [597, 506] on button "Return to Order" at bounding box center [550, 486] width 136 height 38
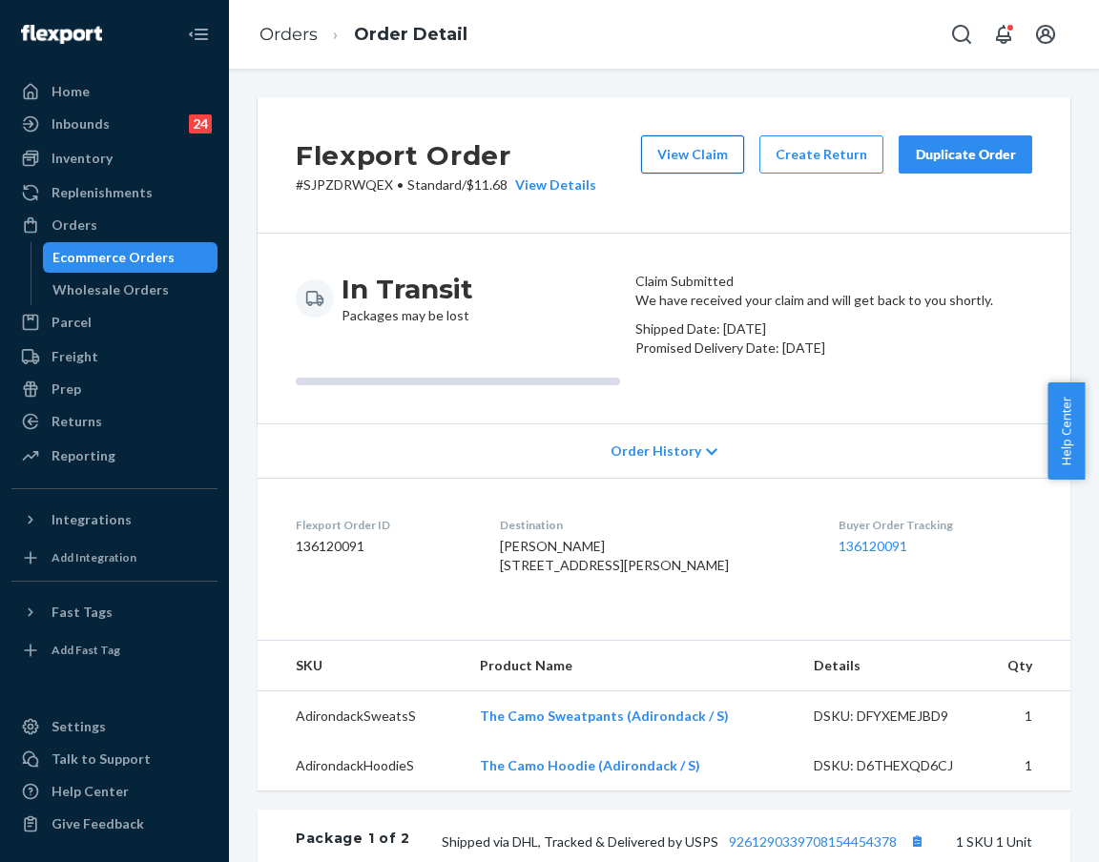
click at [693, 148] on button "View Claim" at bounding box center [692, 154] width 103 height 38
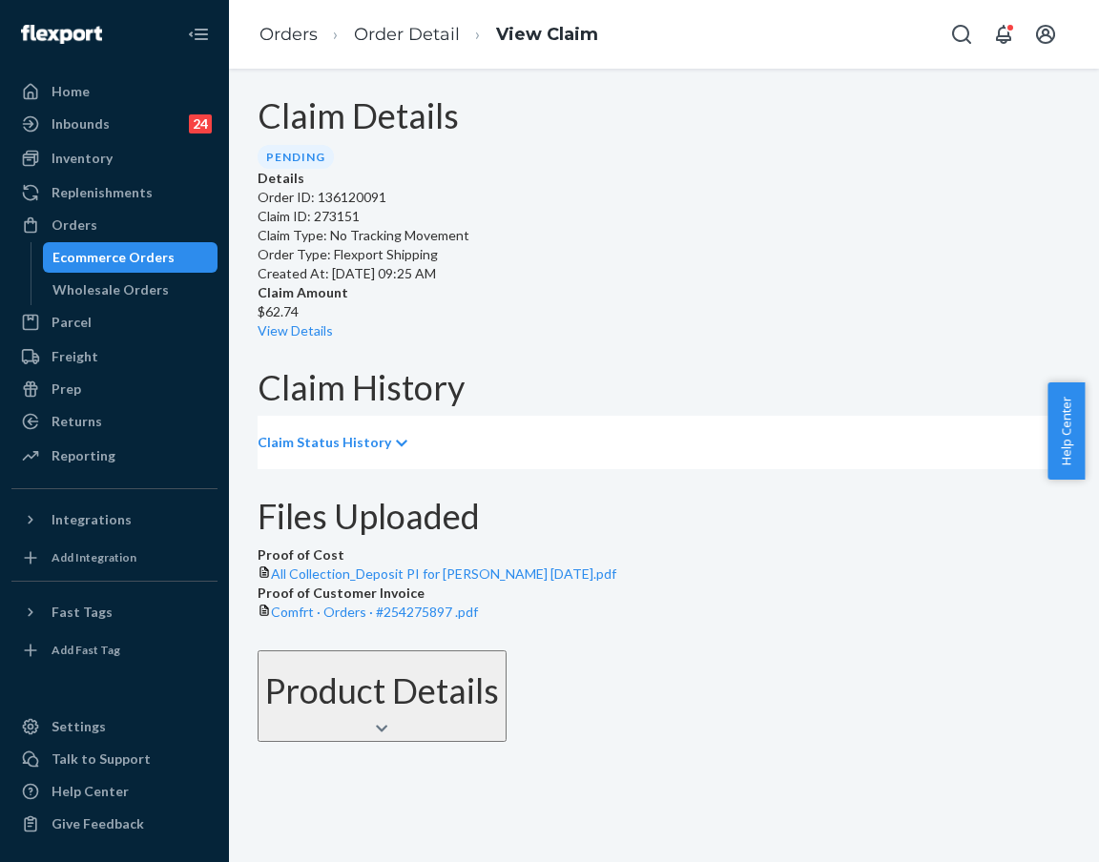
scroll to position [12, 0]
click at [333, 322] on link "View Details" at bounding box center [295, 330] width 75 height 16
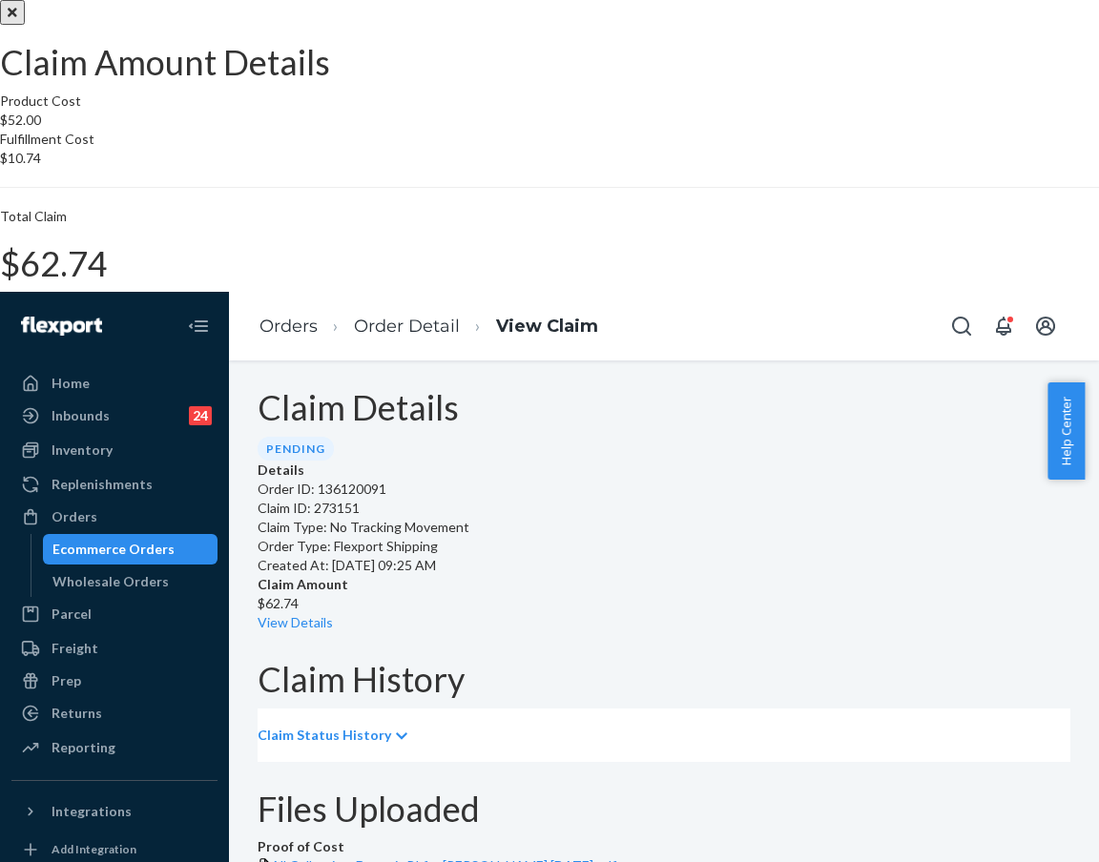
click at [25, 25] on button "Close" at bounding box center [12, 12] width 25 height 25
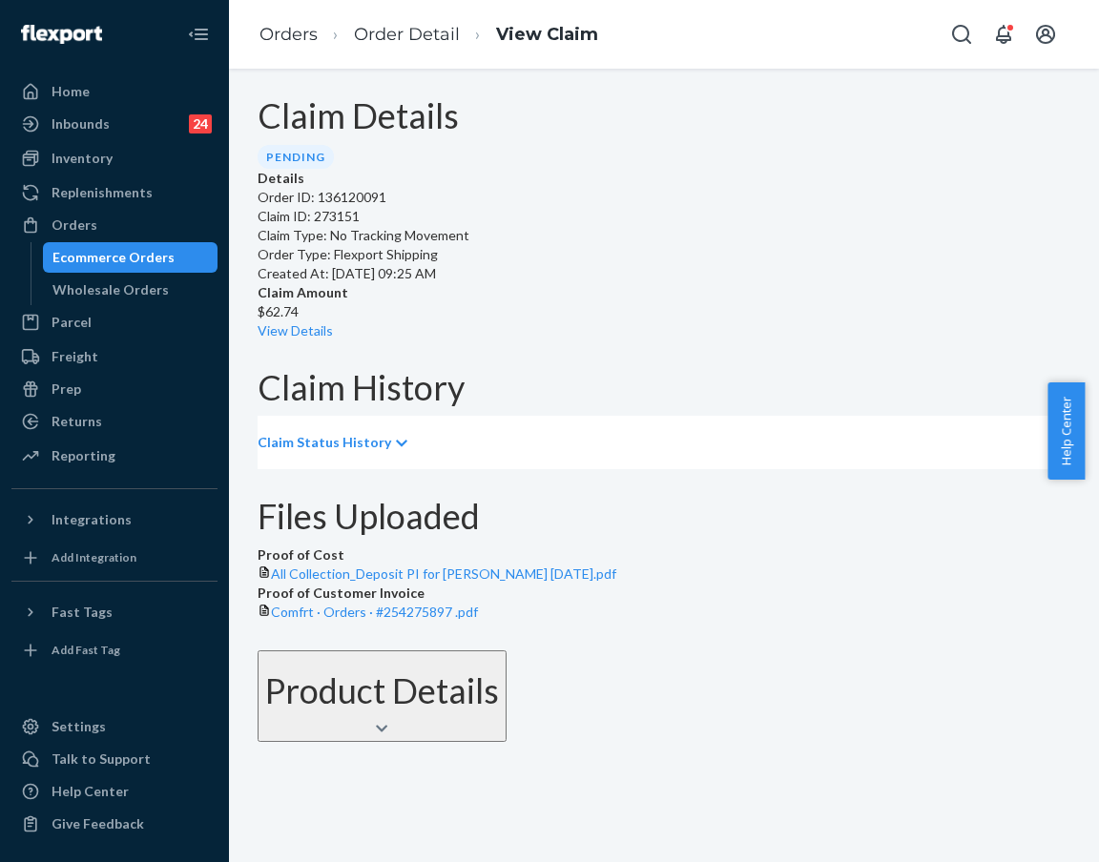
scroll to position [53, 0]
click at [404, 32] on link "Order Detail" at bounding box center [407, 34] width 106 height 21
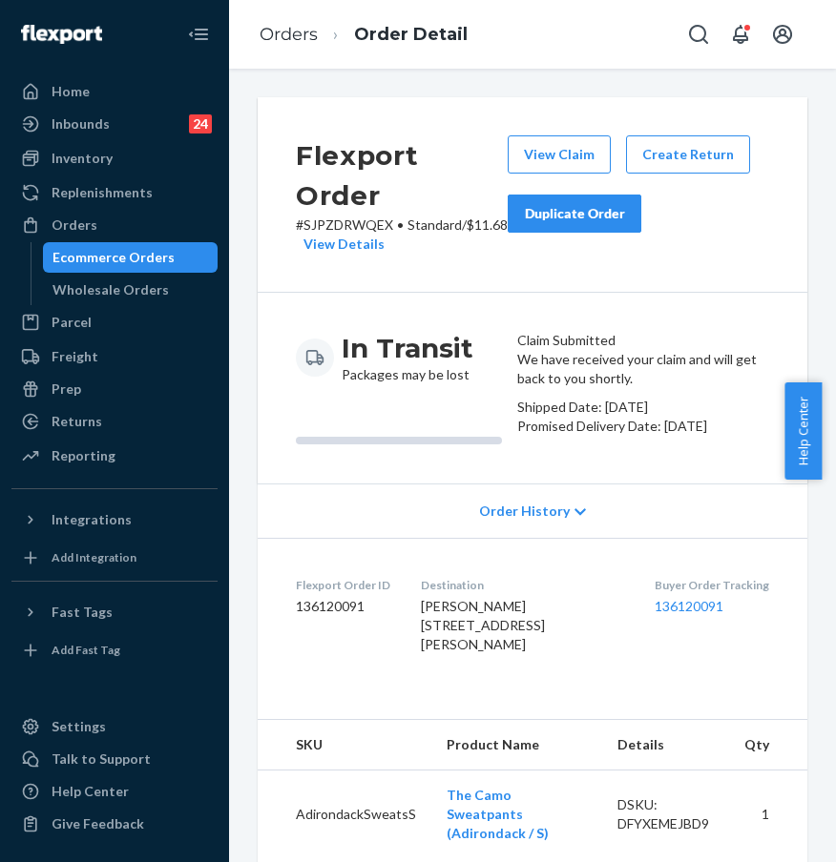
click at [538, 218] on div "Duplicate Order" at bounding box center [574, 213] width 101 height 19
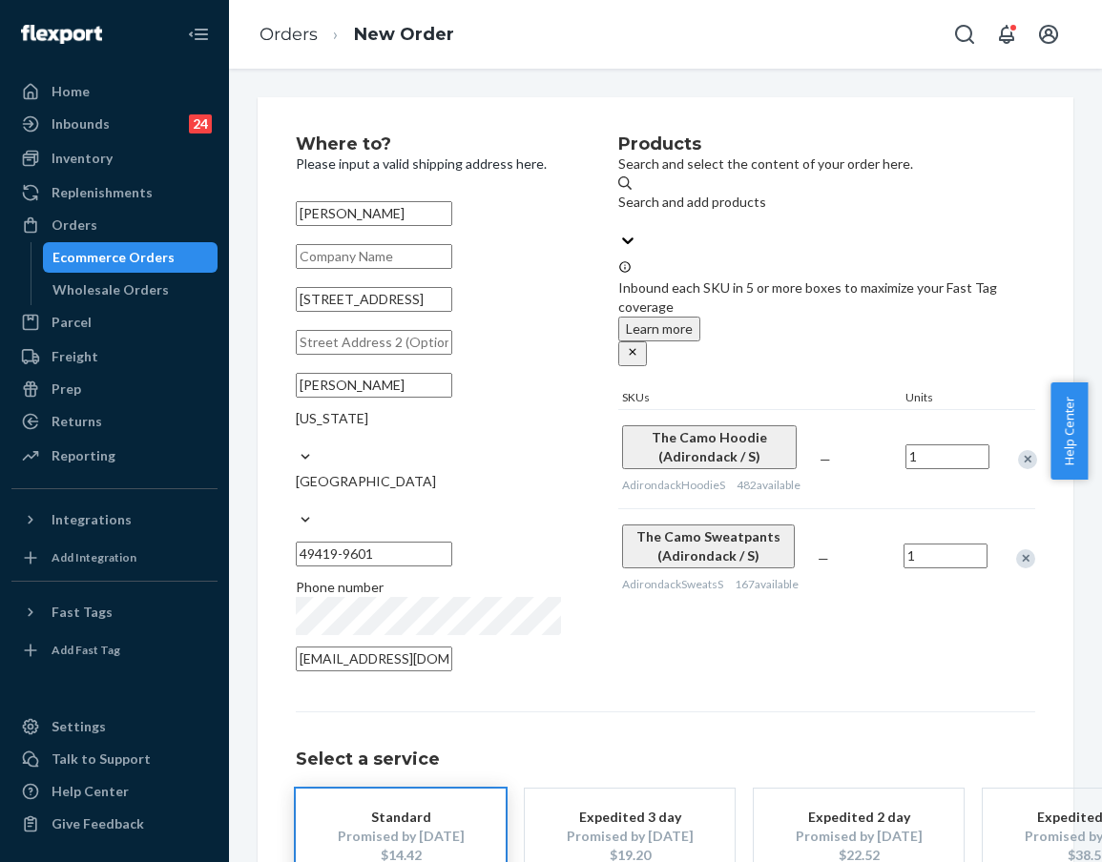
click at [820, 549] on div "Remove Item" at bounding box center [1025, 558] width 19 height 19
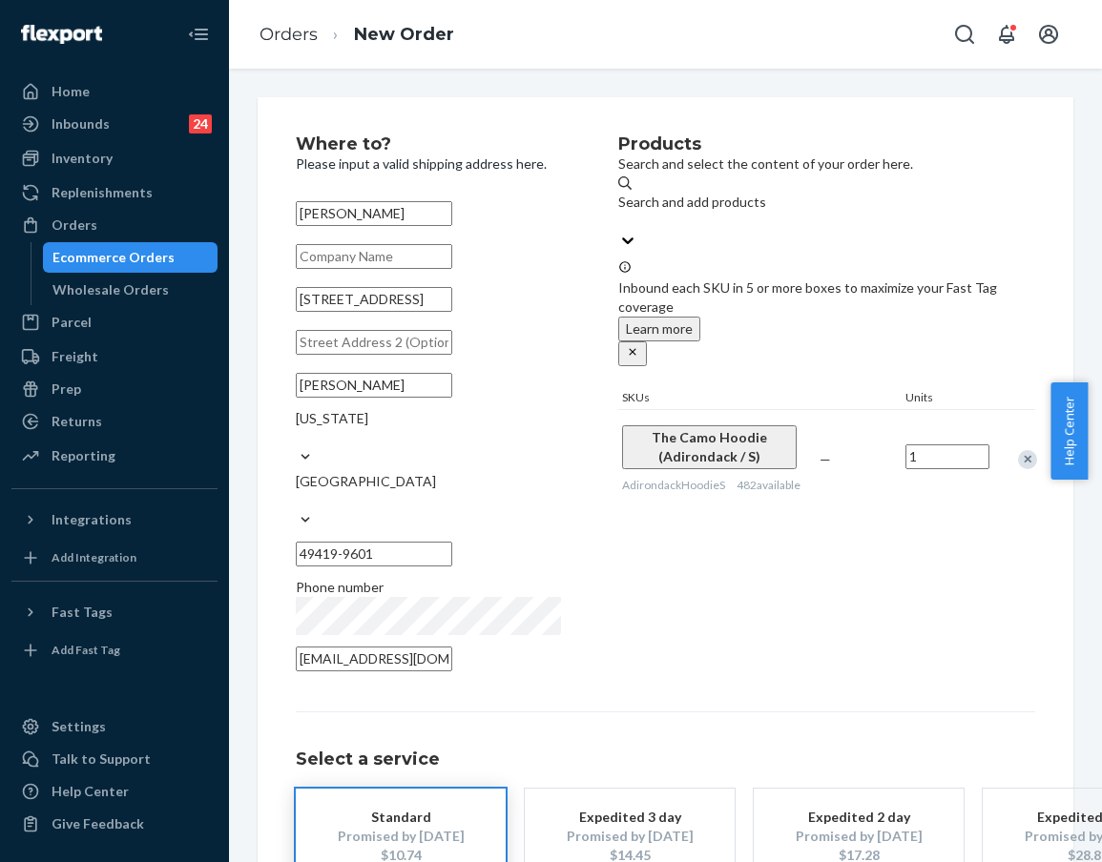
click at [790, 525] on div "Products Search and select the content of your order here. Search and add produ…" at bounding box center [826, 409] width 417 height 548
drag, startPoint x: 407, startPoint y: 321, endPoint x: 481, endPoint y: 325, distance: 73.6
click at [452, 312] on input "[STREET_ADDRESS]" at bounding box center [374, 299] width 156 height 25
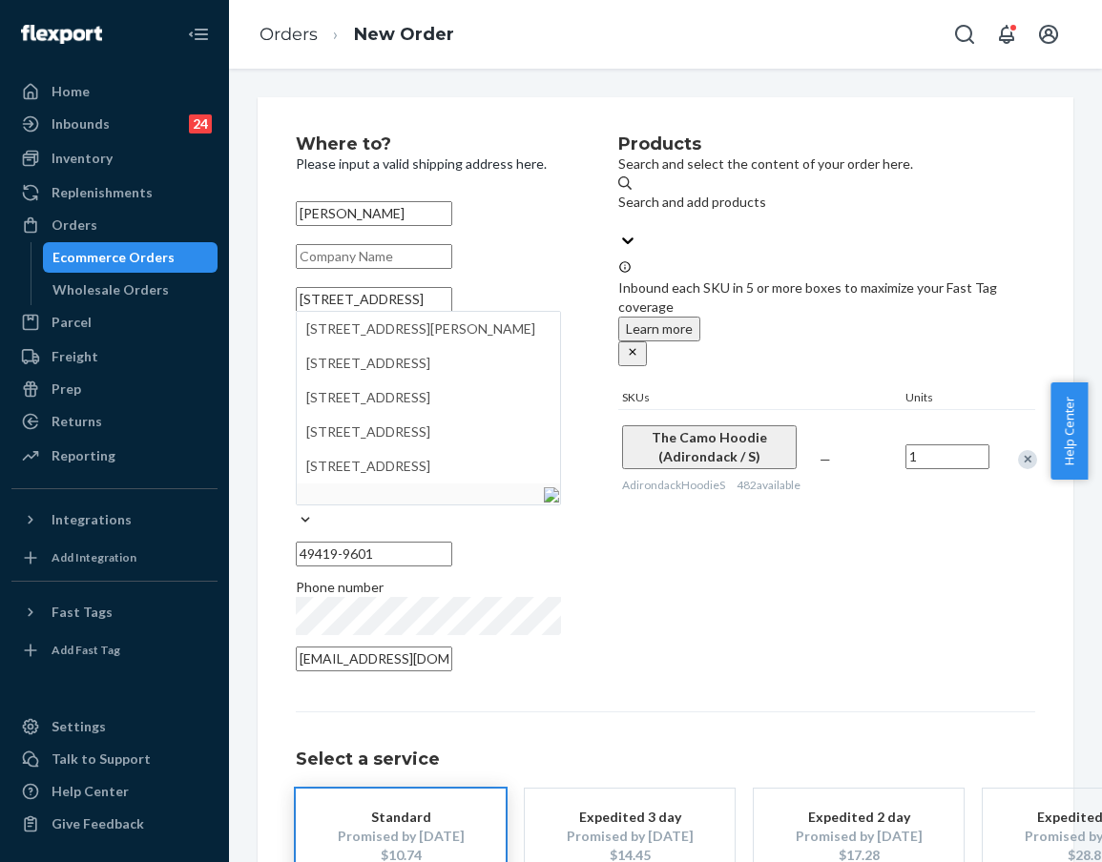
click at [312, 312] on input "[STREET_ADDRESS]" at bounding box center [374, 299] width 156 height 25
click at [309, 312] on input "[STREET_ADDRESS]" at bounding box center [374, 299] width 156 height 25
paste input "# 151"
drag, startPoint x: 469, startPoint y: 326, endPoint x: 264, endPoint y: 309, distance: 205.8
click at [264, 309] on div "Where to? Please input a valid shipping address here. [PERSON_NAME] # 151 [STRE…" at bounding box center [666, 548] width 816 height 902
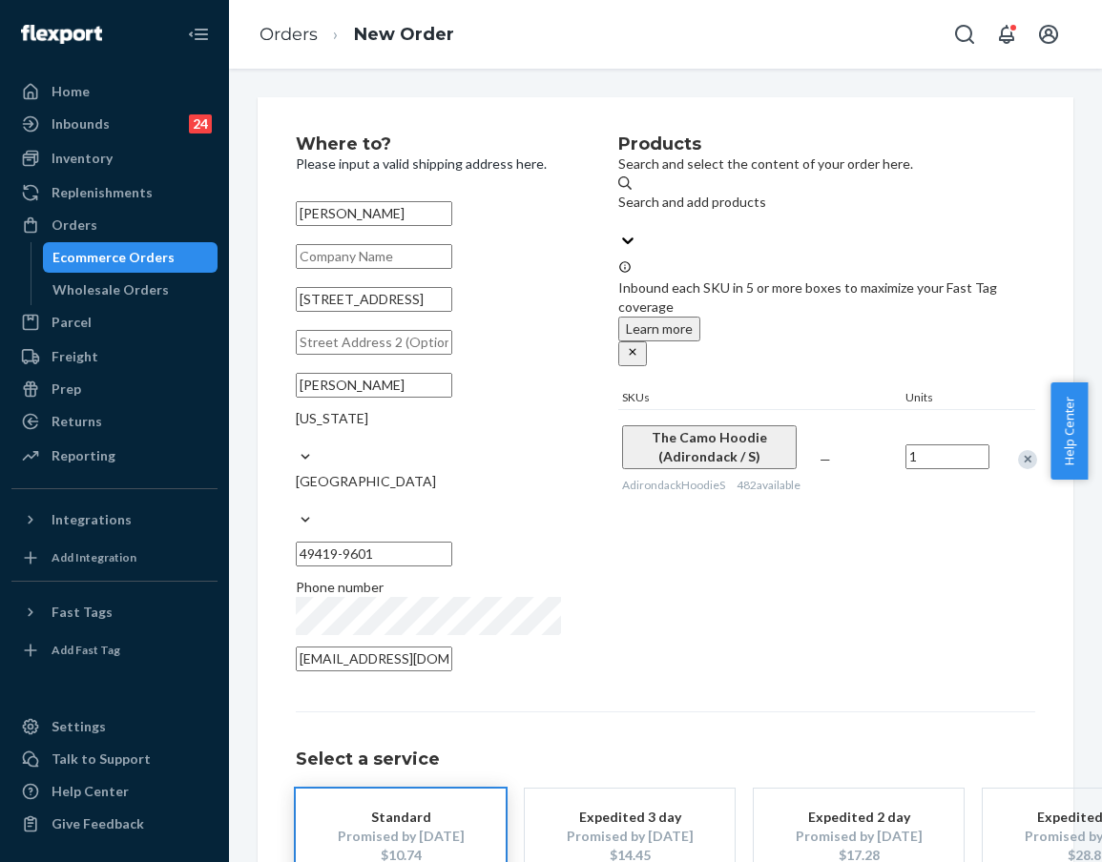
click at [733, 540] on div "Products Search and select the content of your order here. Search and add produ…" at bounding box center [826, 409] width 417 height 548
click at [443, 312] on input "[STREET_ADDRESS]" at bounding box center [374, 299] width 156 height 25
click at [418, 312] on input "[STREET_ADDRESS]" at bounding box center [374, 299] width 156 height 25
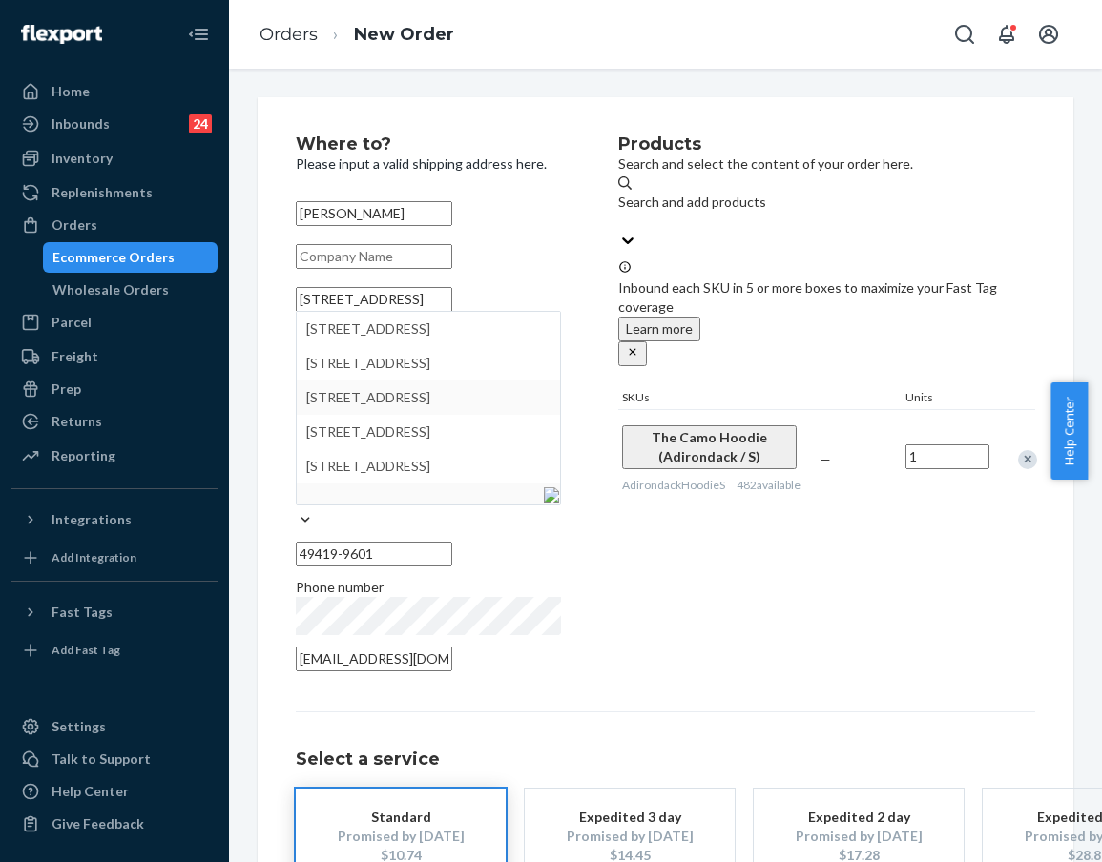
click at [747, 517] on div "Products Search and select the content of your order here. Search and add produ…" at bounding box center [826, 409] width 417 height 548
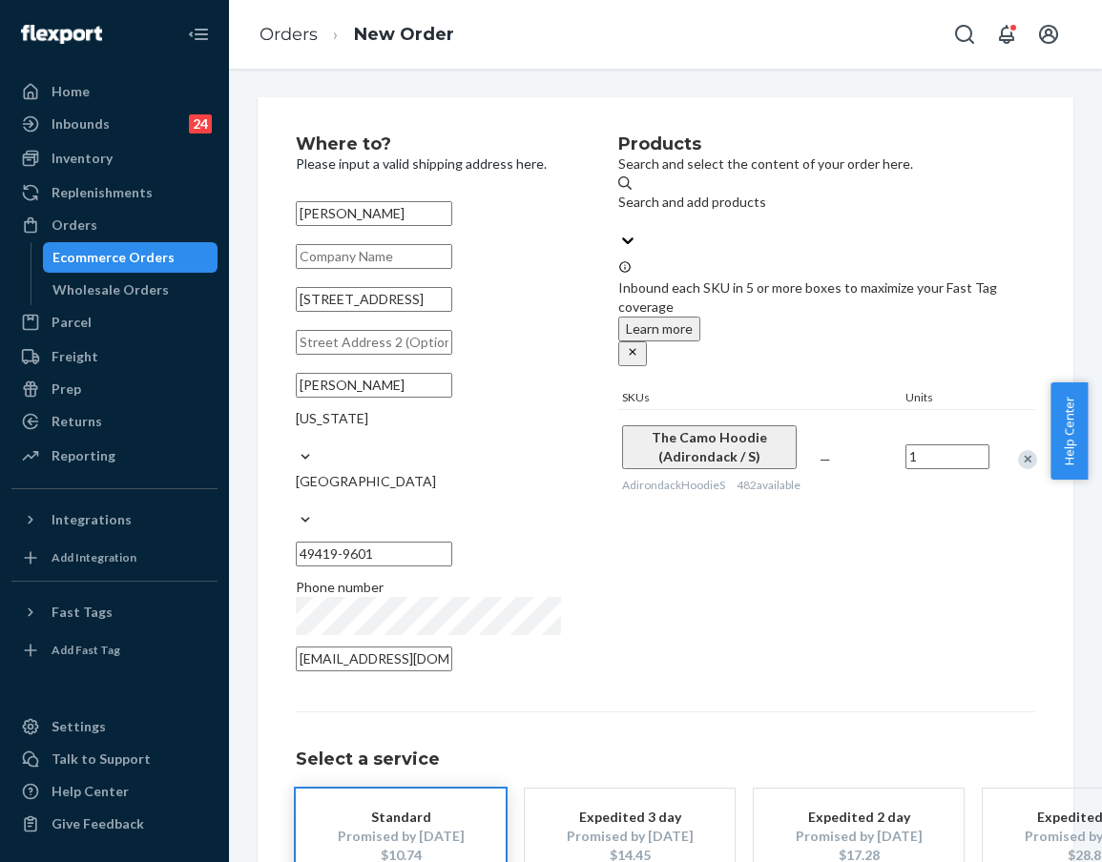
click at [410, 312] on input "[STREET_ADDRESS]" at bounding box center [374, 299] width 156 height 25
drag, startPoint x: 406, startPoint y: 320, endPoint x: 469, endPoint y: 319, distance: 63.0
click at [452, 312] on input "[STREET_ADDRESS]" at bounding box center [374, 299] width 156 height 25
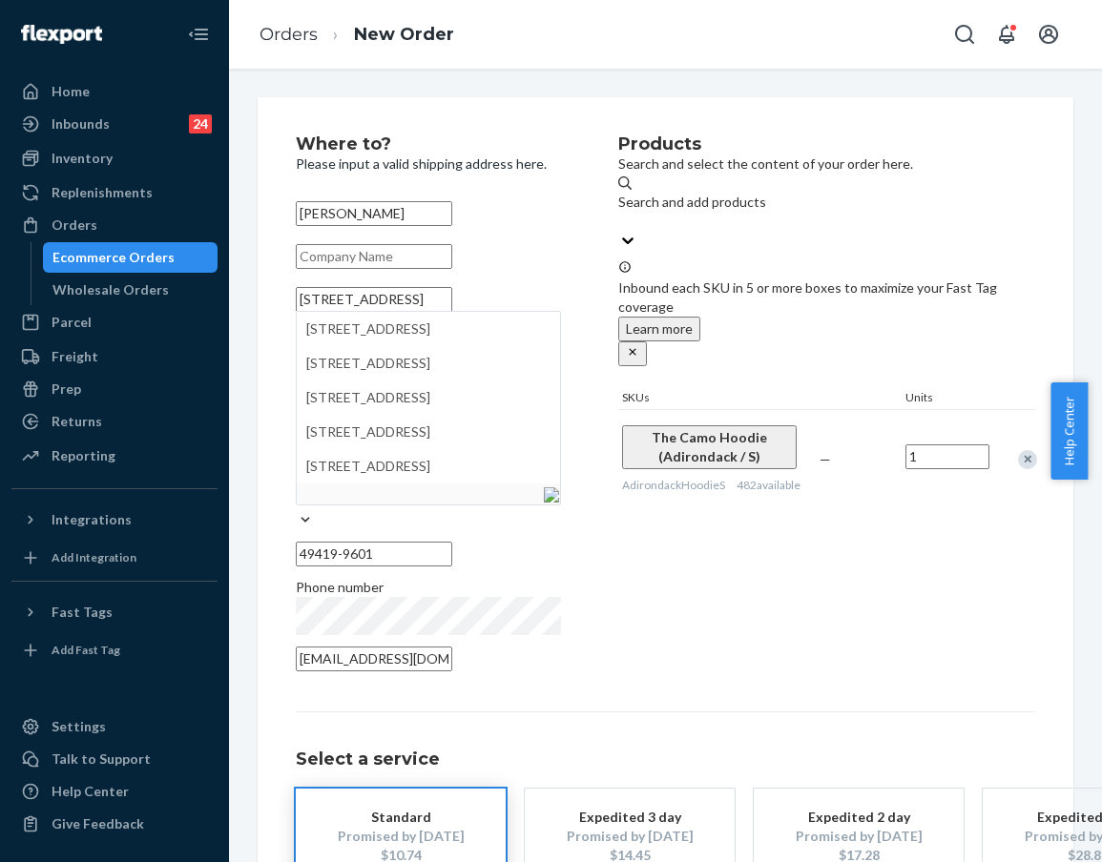
click at [452, 312] on input "[STREET_ADDRESS]" at bounding box center [374, 299] width 156 height 25
click at [301, 312] on input "[STREET_ADDRESS]" at bounding box center [374, 299] width 156 height 25
type input "#151, [STREET_ADDRESS]"
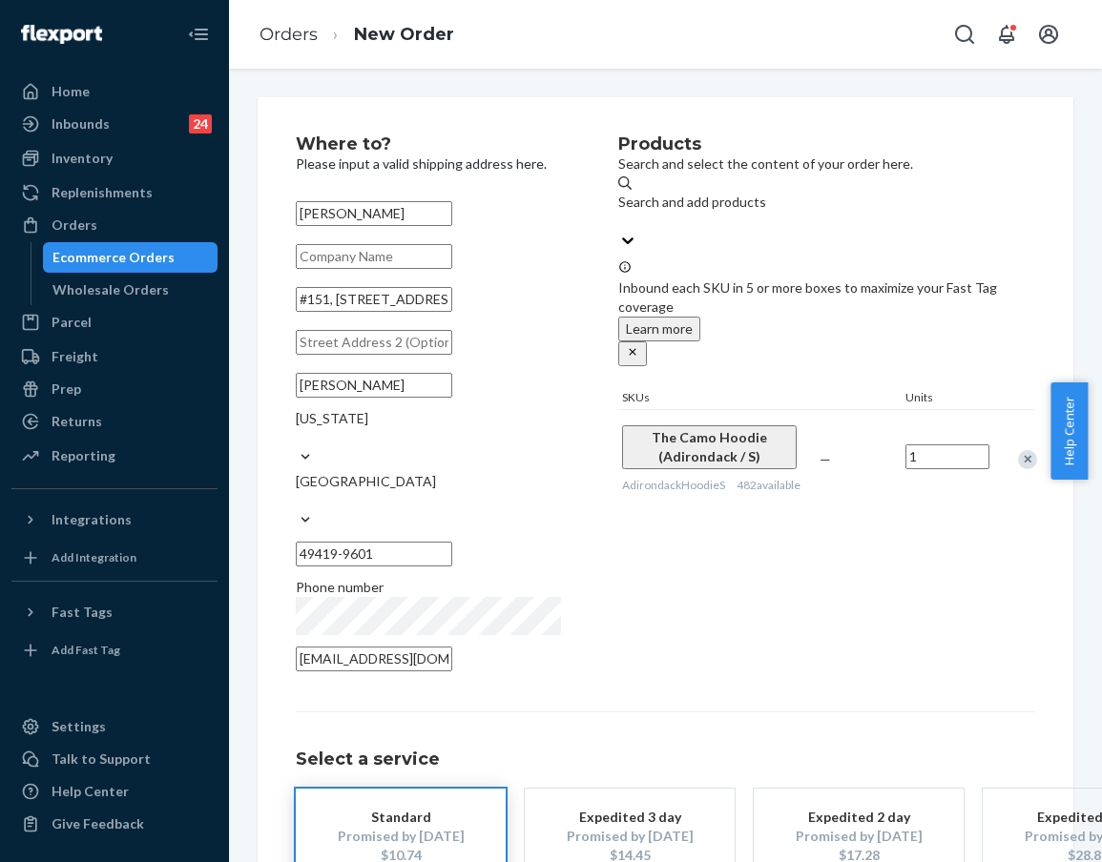
click at [820, 612] on div "Products Search and select the content of your order here. Search and add produ…" at bounding box center [826, 409] width 417 height 548
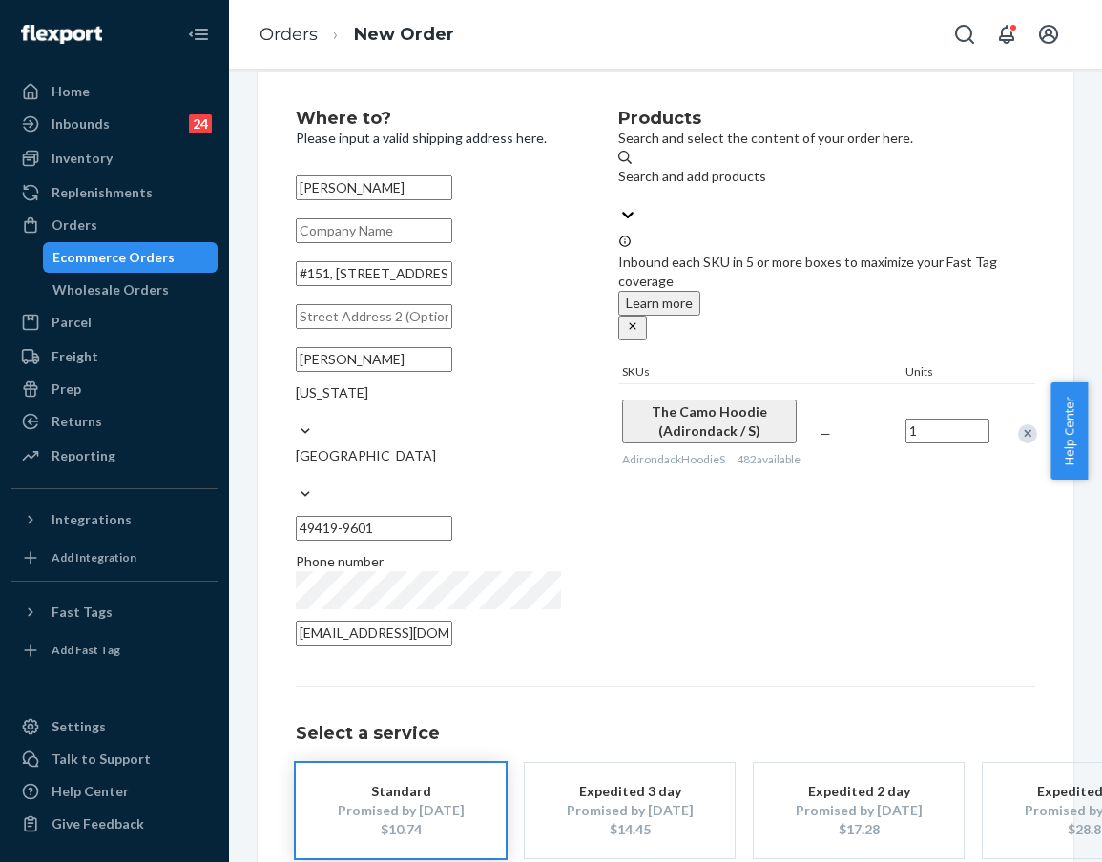
scroll to position [116, 0]
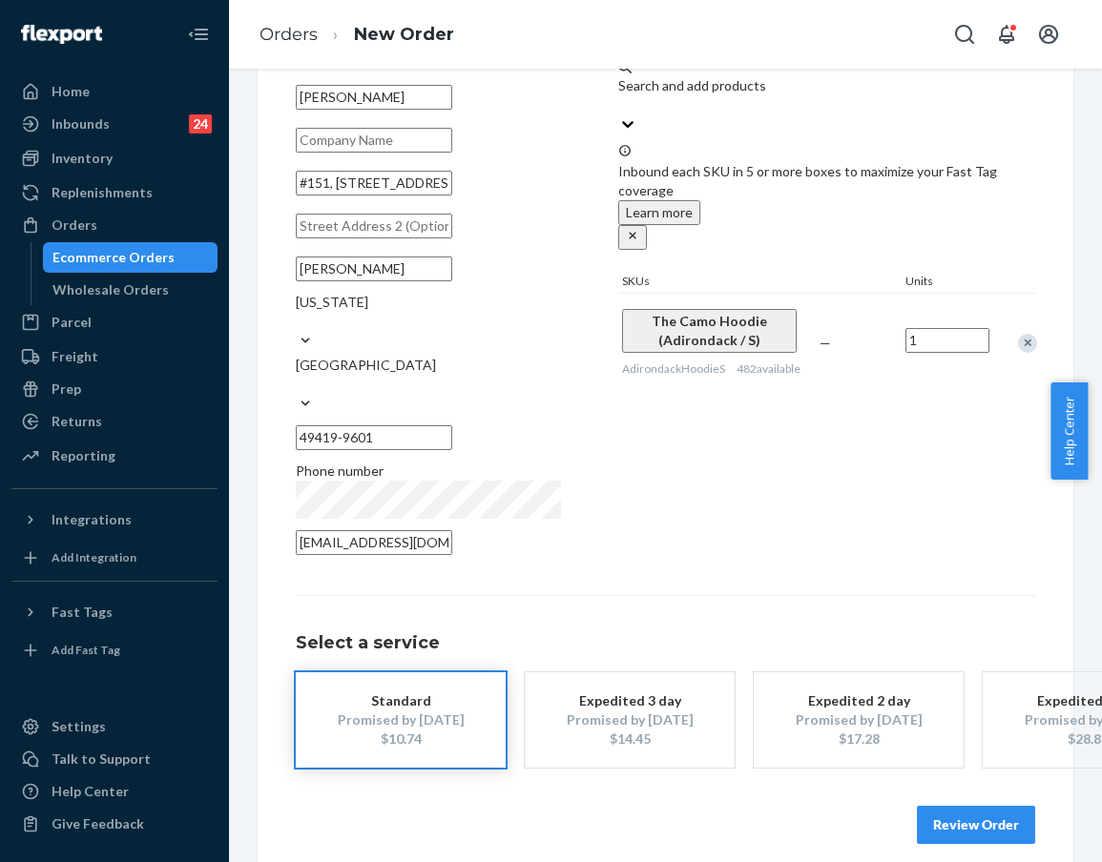
click at [820, 806] on button "Review Order" at bounding box center [976, 825] width 118 height 38
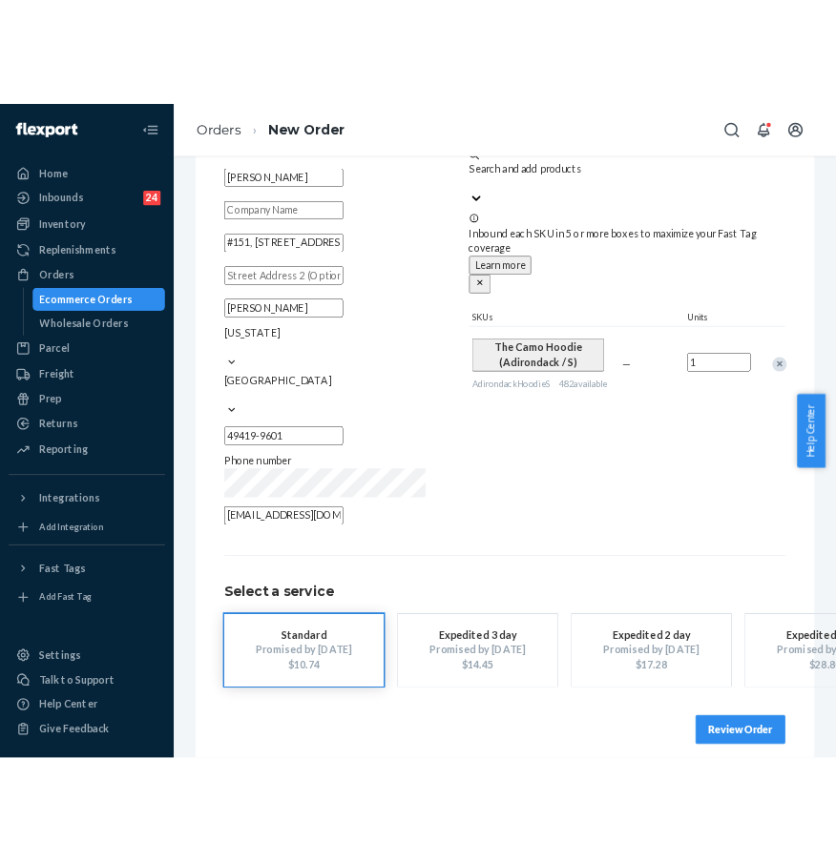
scroll to position [0, 0]
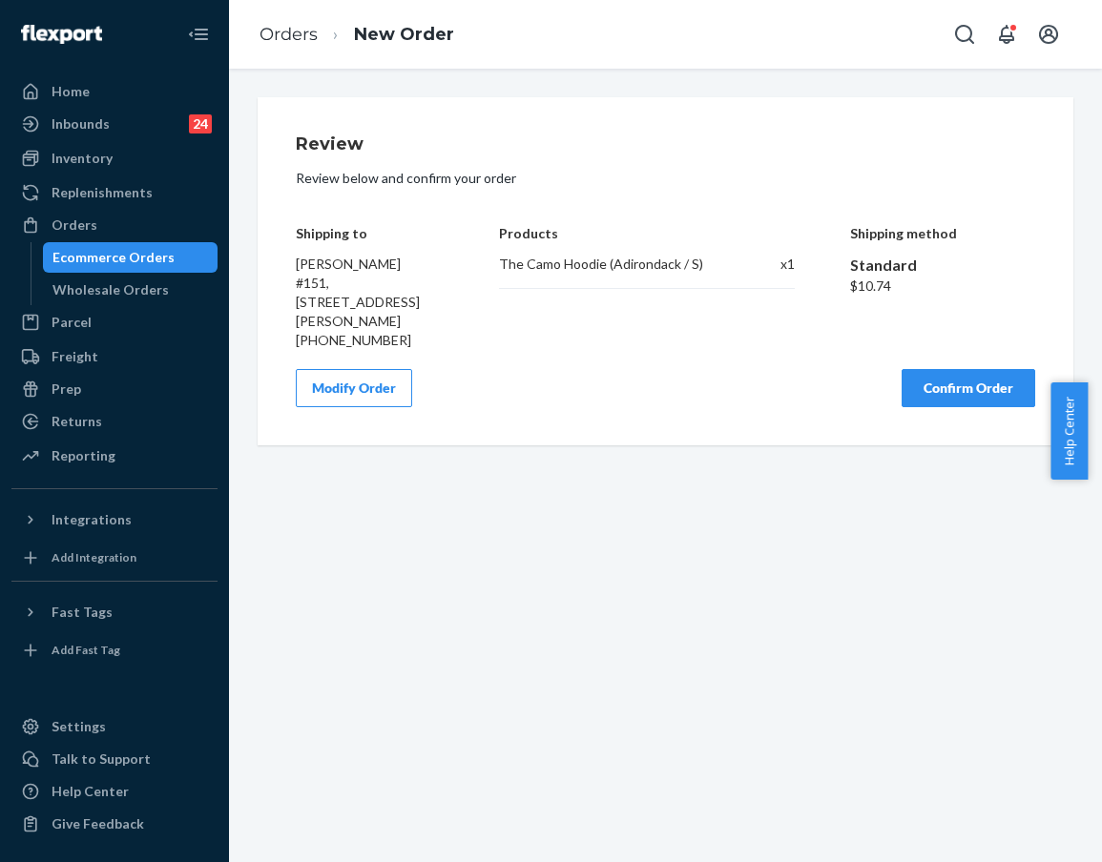
click at [820, 400] on button "Confirm Order" at bounding box center [969, 388] width 134 height 38
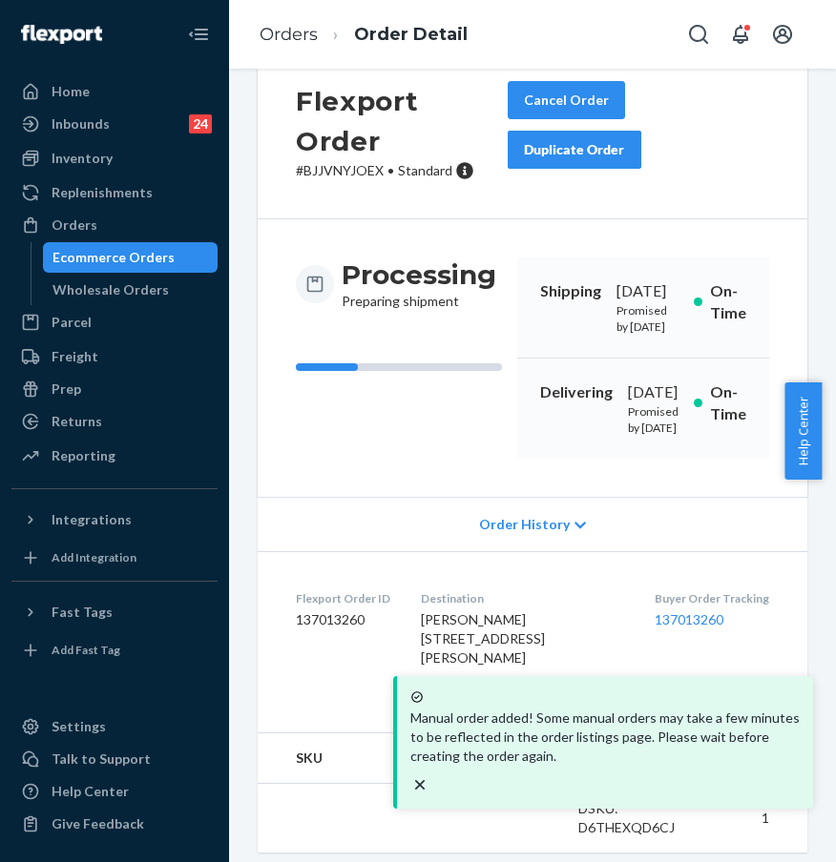
scroll to position [156, 0]
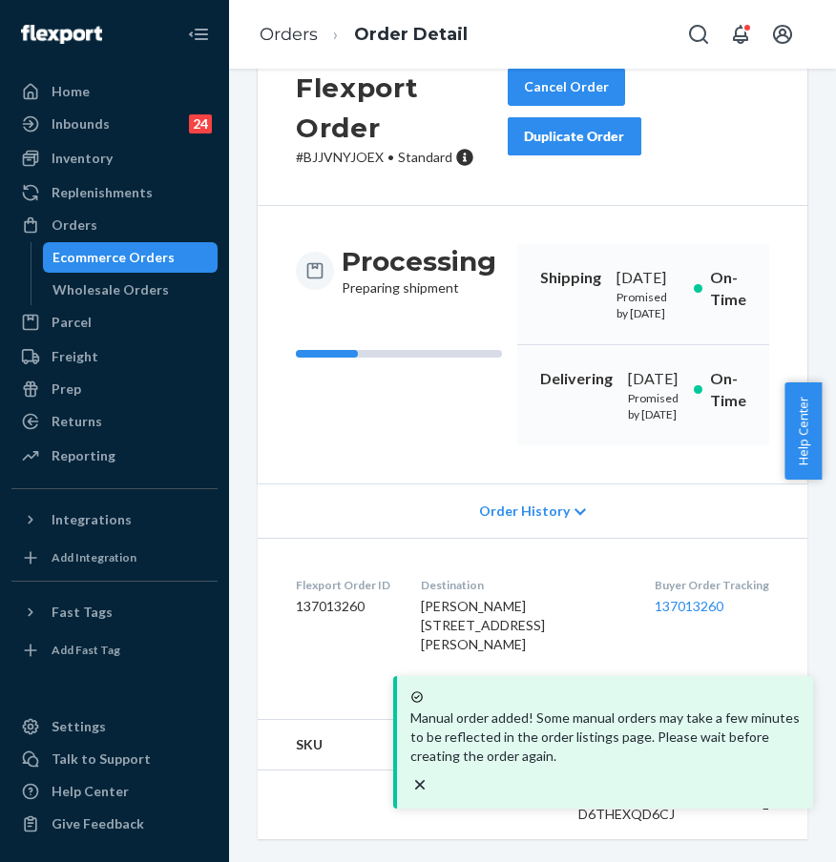
click at [654, 630] on div "Buyer Order Tracking 137013260" at bounding box center [711, 619] width 114 height 85
drag, startPoint x: 625, startPoint y: 596, endPoint x: 733, endPoint y: 592, distance: 107.9
click at [733, 592] on dl "Flexport Order ID 137013260 Destination [PERSON_NAME] [STREET_ADDRESS][PERSON_N…" at bounding box center [532, 619] width 549 height 162
copy link "137013260"
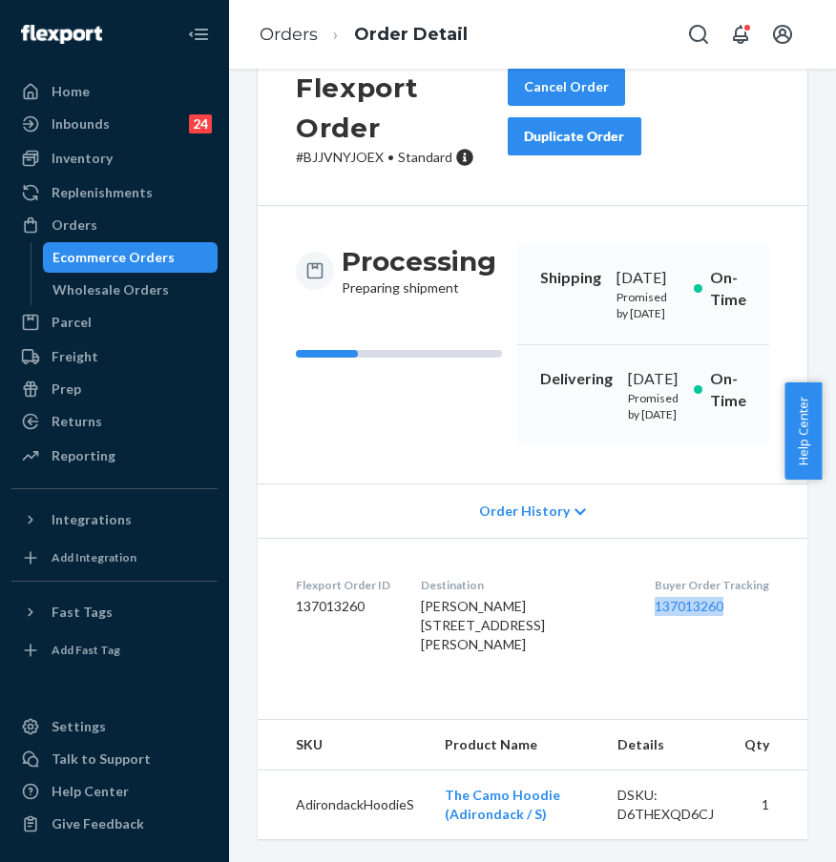
click at [744, 662] on div "Buyer Order Tracking 137013260" at bounding box center [711, 619] width 114 height 85
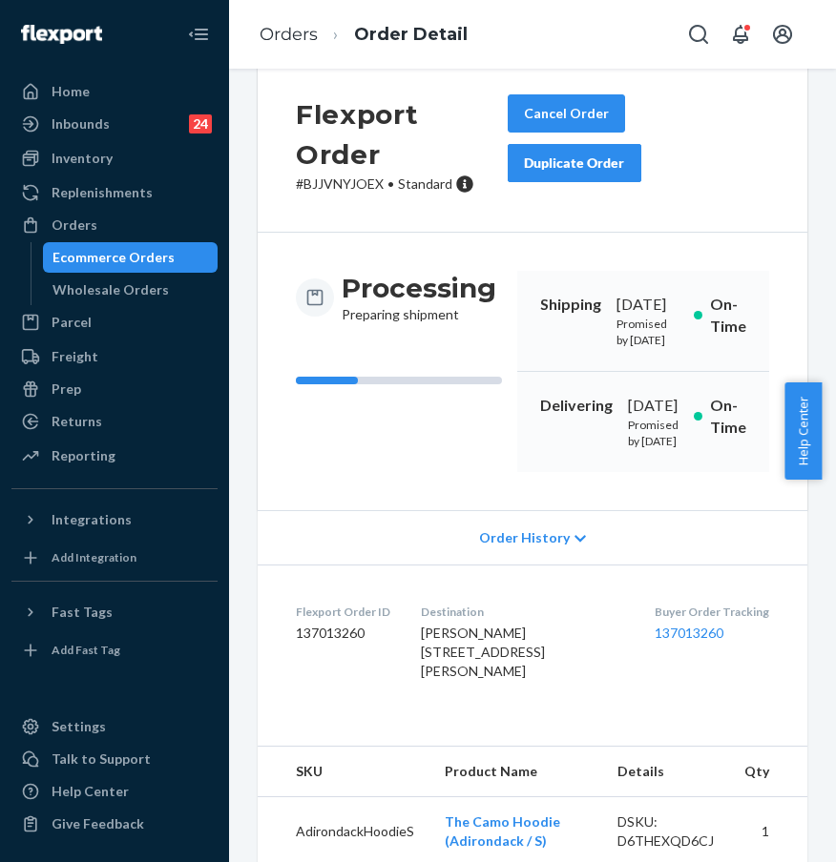
scroll to position [38, 0]
